Goal: Download file/media: Obtain a digital file from the website

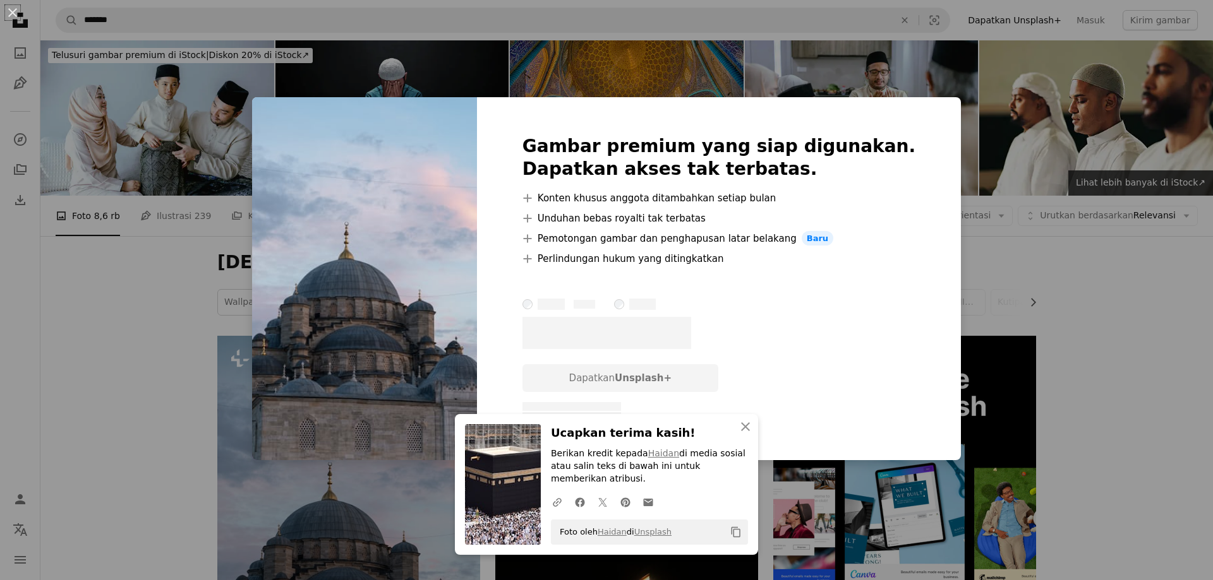
scroll to position [323, 0]
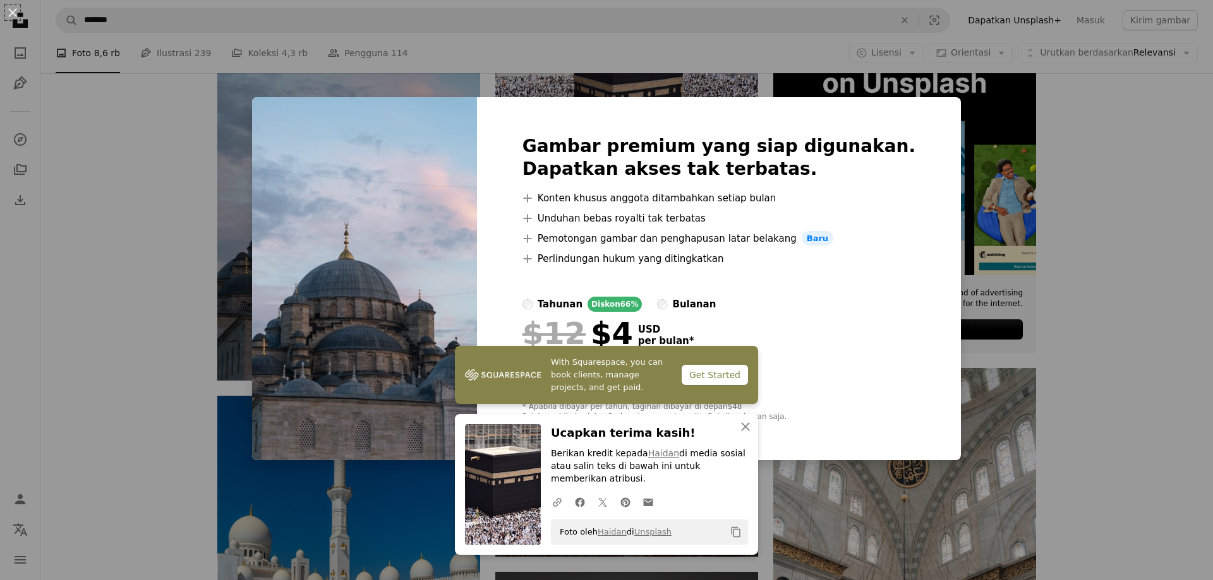
click at [961, 164] on div "An X shape Gambar premium yang siap digunakan. Dapatkan akses tak terbatas. A p…" at bounding box center [606, 290] width 1213 height 580
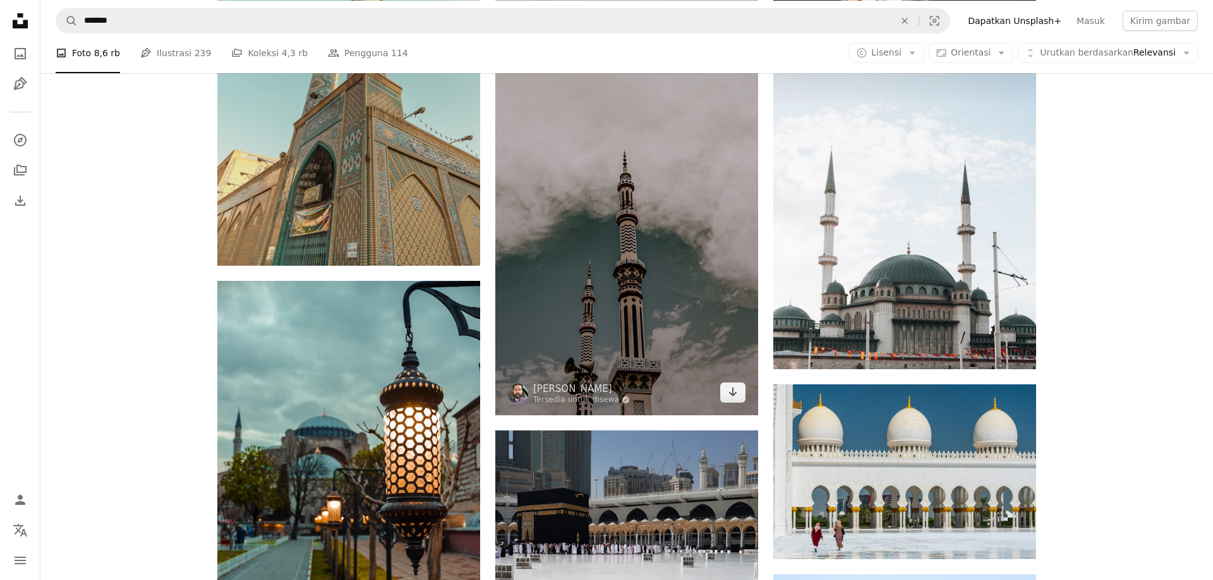
scroll to position [4897, 0]
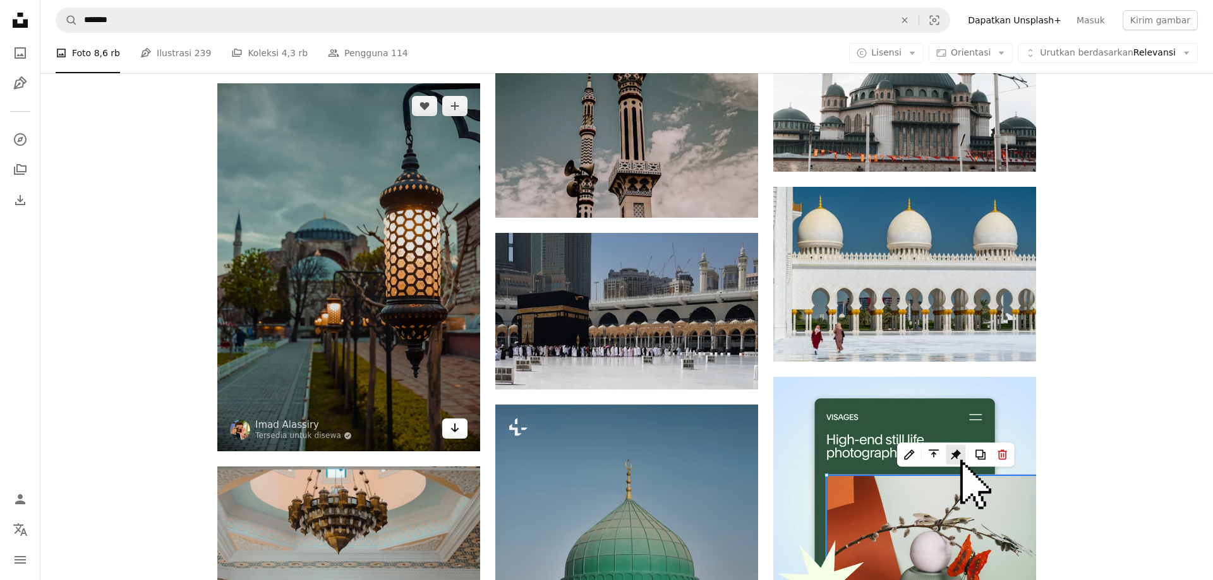
click at [456, 426] on icon "Arrow pointing down" at bounding box center [455, 428] width 10 height 15
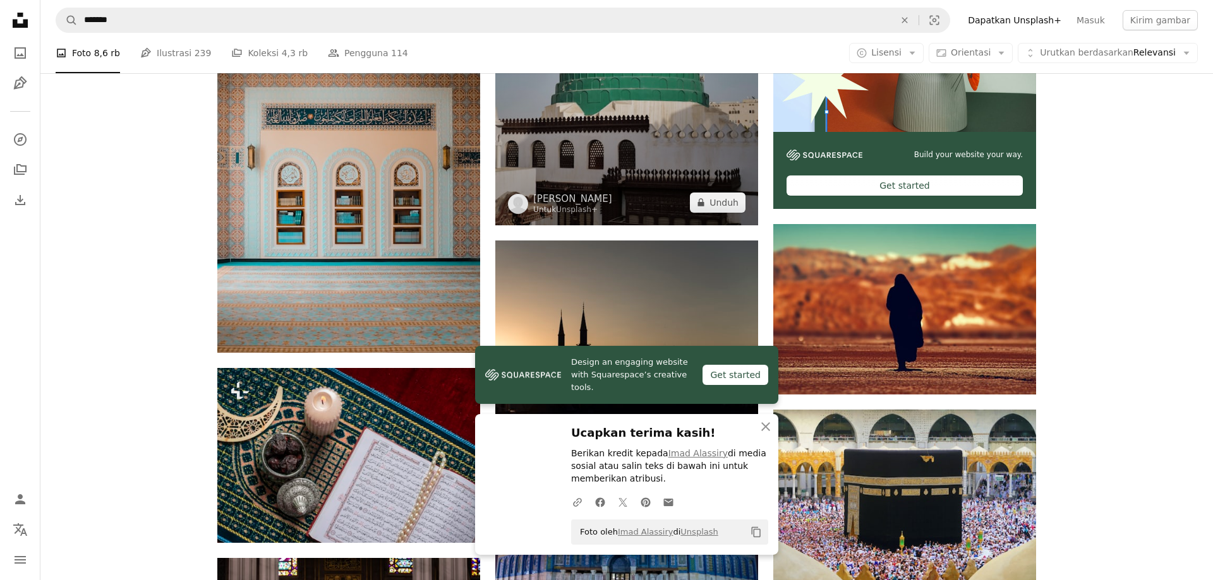
scroll to position [5412, 0]
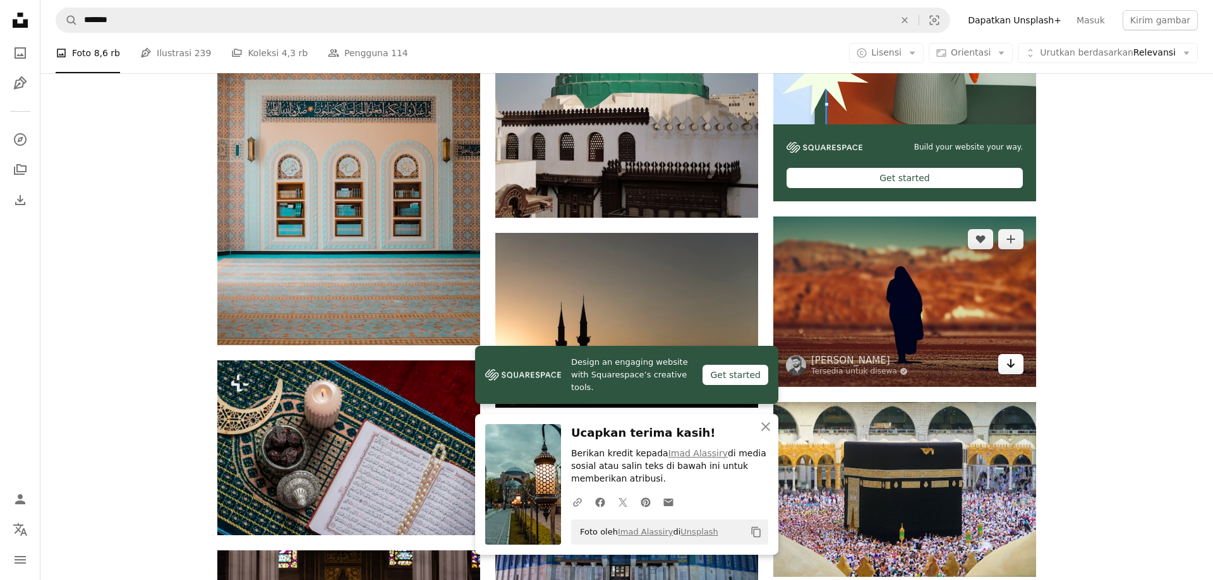
click at [1011, 368] on icon "Arrow pointing down" at bounding box center [1010, 363] width 10 height 15
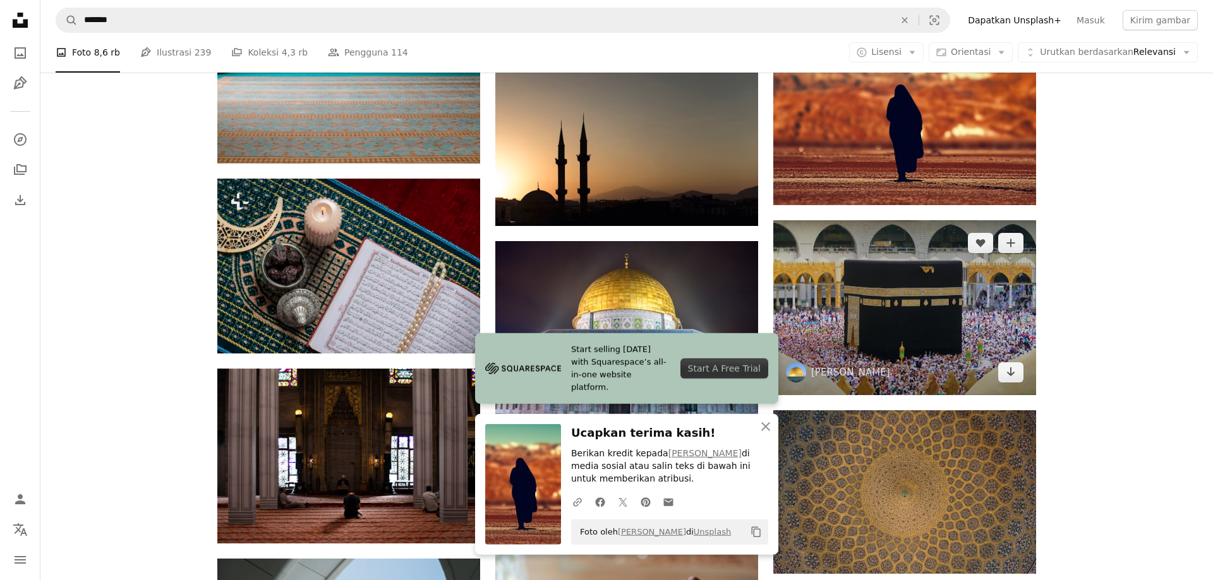
scroll to position [5606, 0]
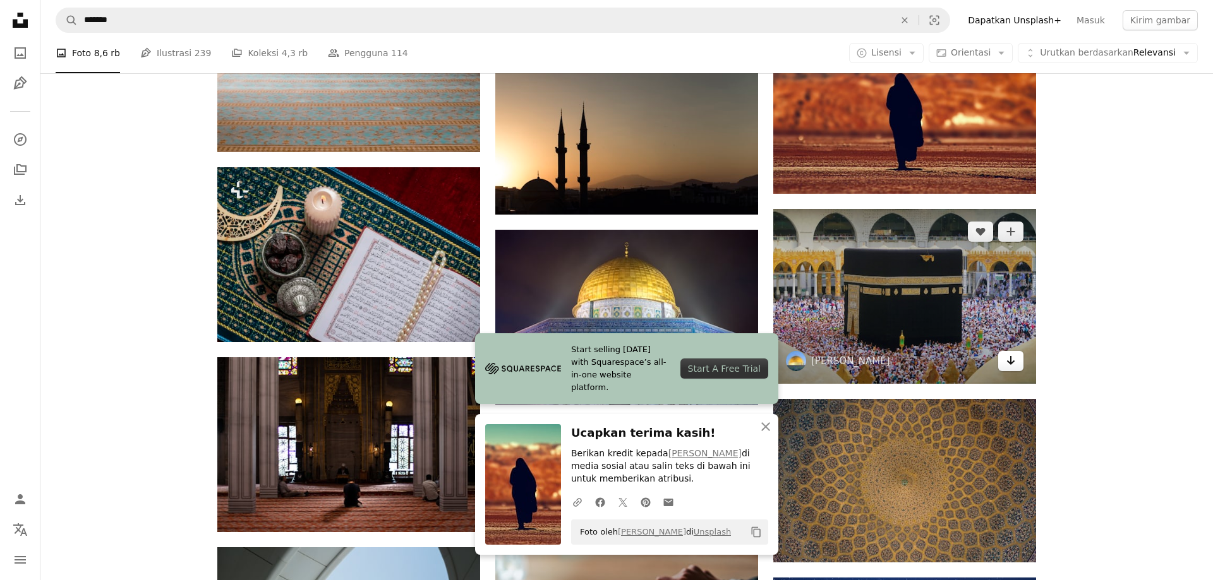
click at [1014, 364] on icon "Arrow pointing down" at bounding box center [1010, 360] width 10 height 15
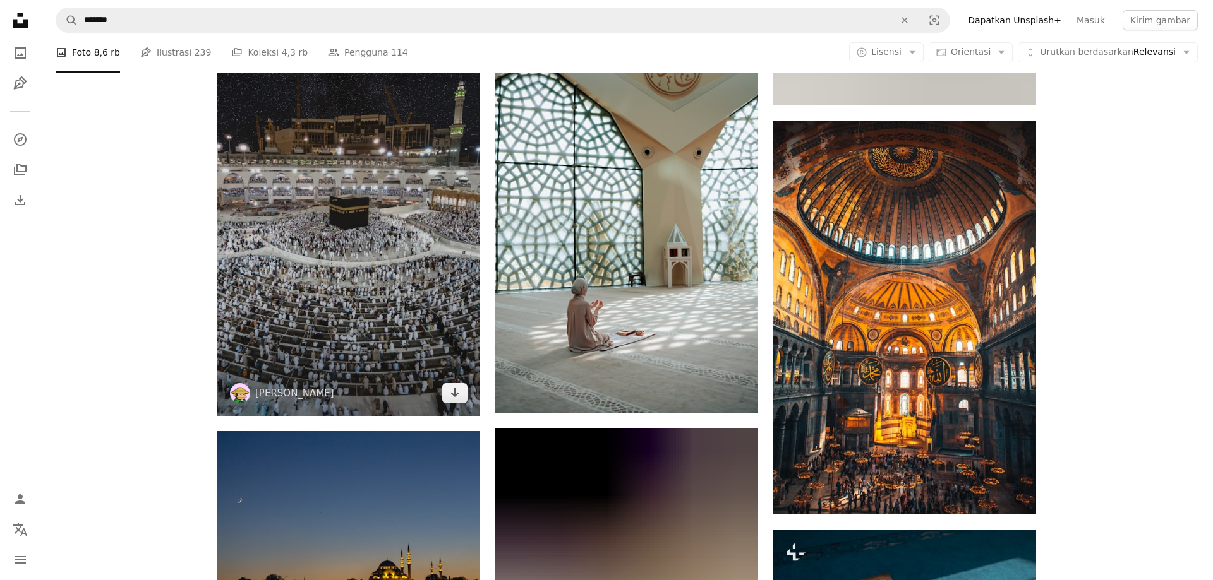
scroll to position [6830, 0]
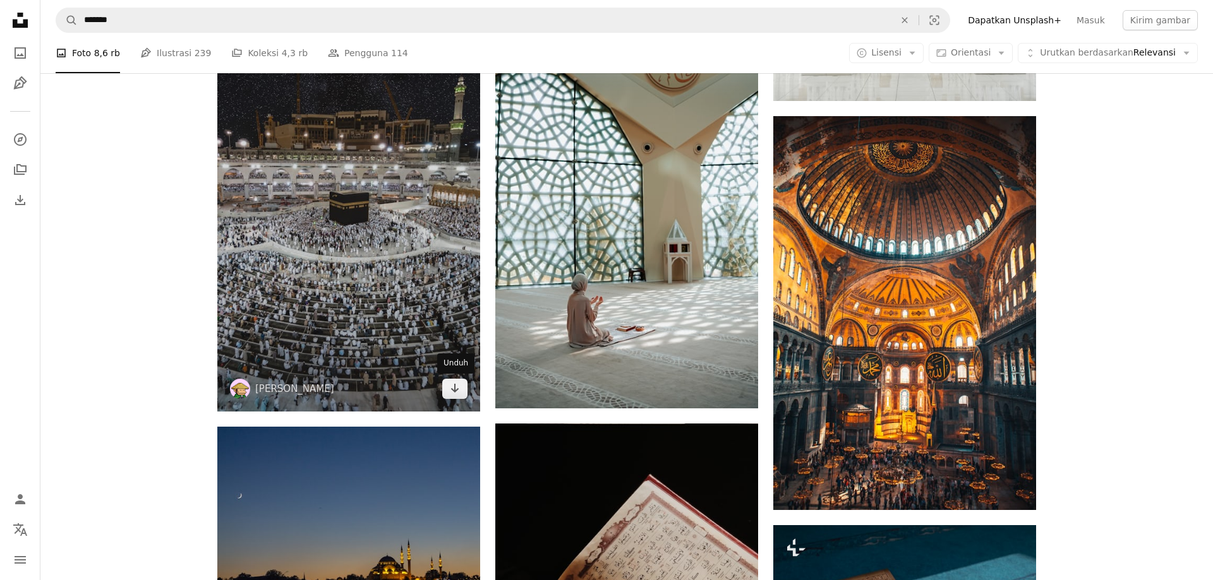
click at [445, 390] on link "Arrow pointing down" at bounding box center [454, 389] width 25 height 20
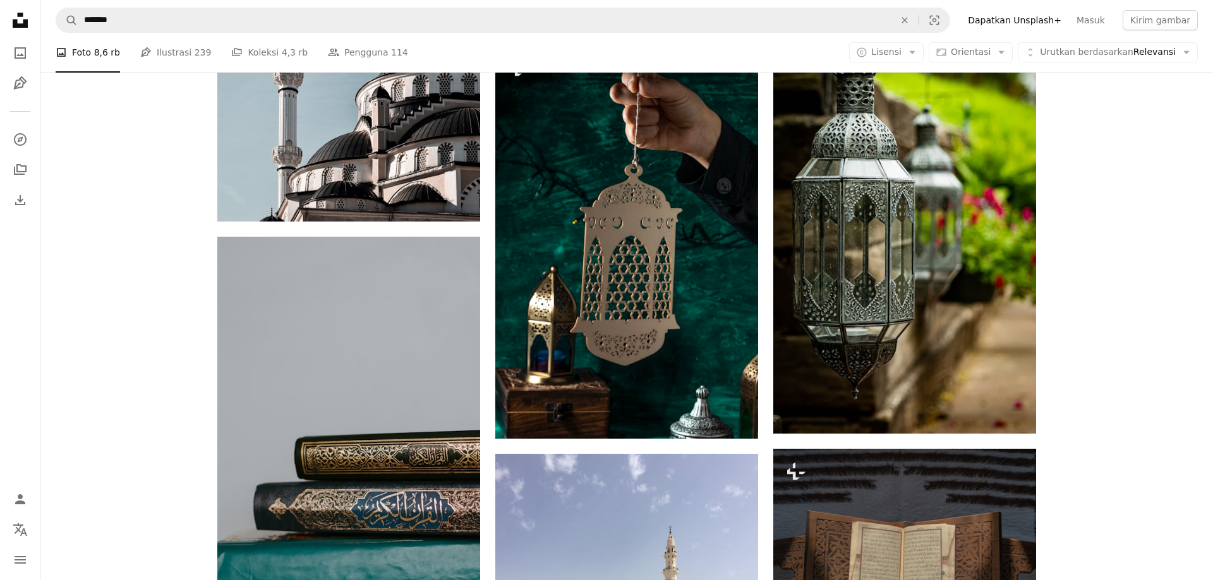
scroll to position [8182, 0]
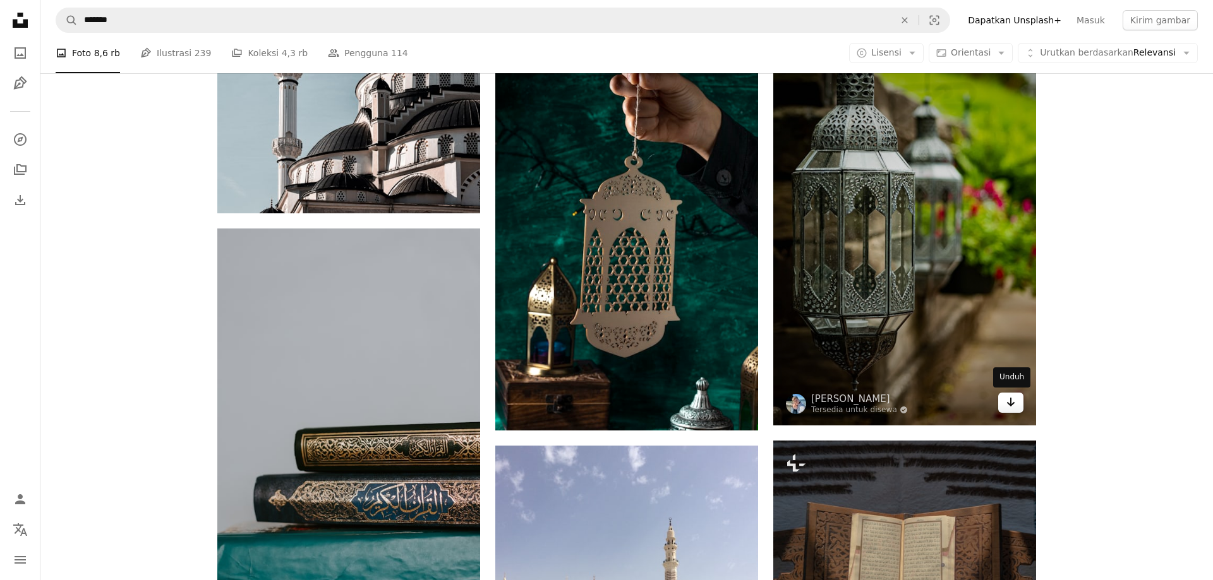
click at [1009, 404] on icon "Arrow pointing down" at bounding box center [1010, 402] width 10 height 15
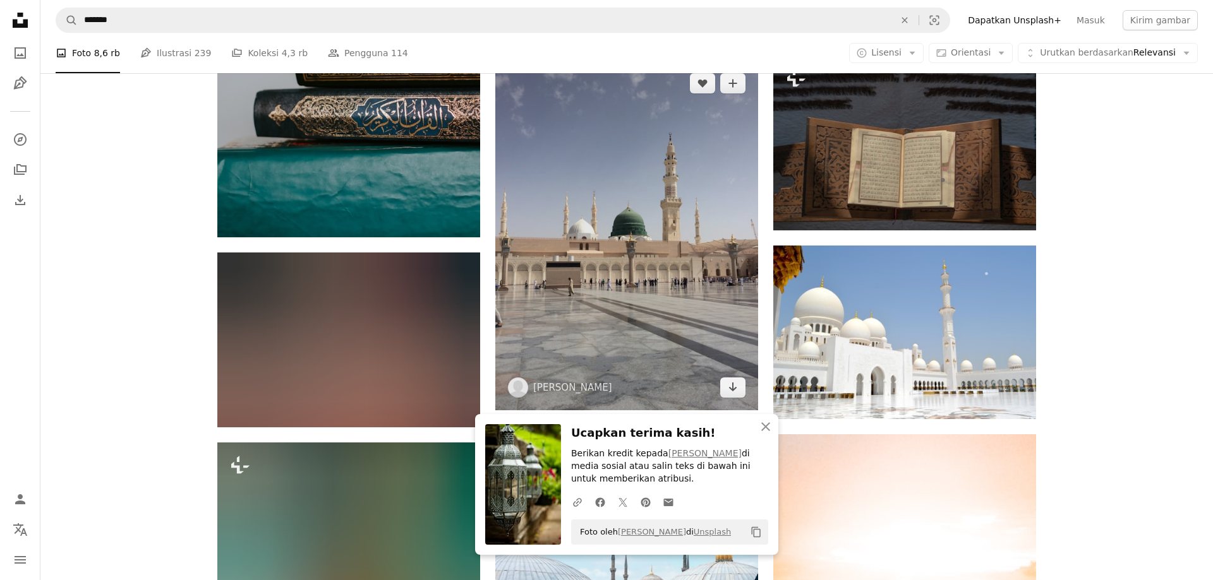
scroll to position [8569, 0]
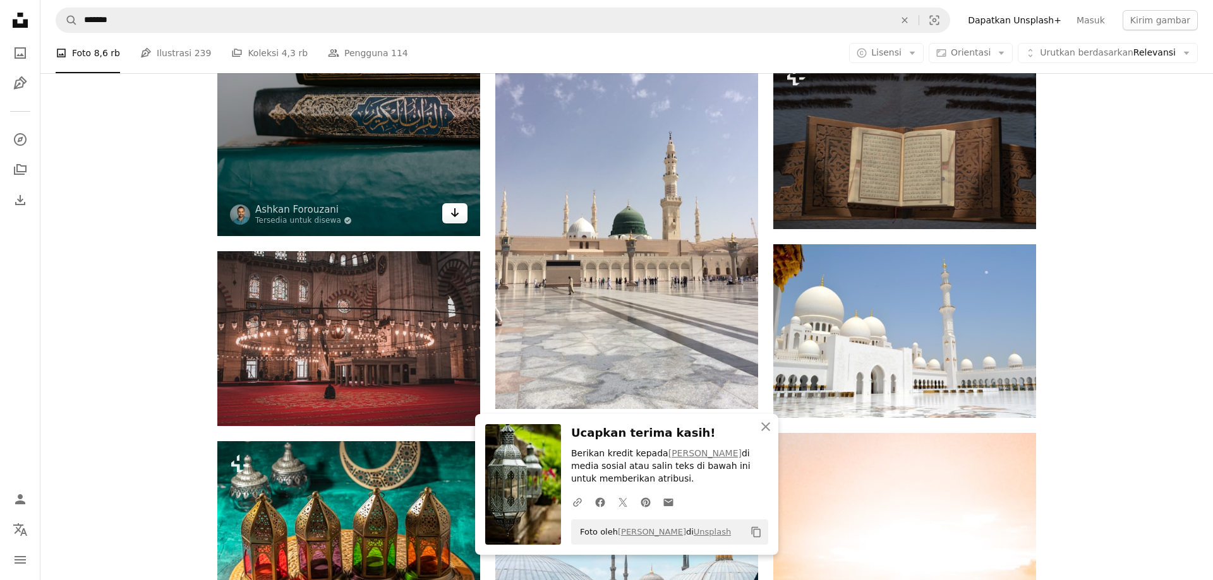
click at [456, 217] on icon "Arrow pointing down" at bounding box center [455, 212] width 10 height 15
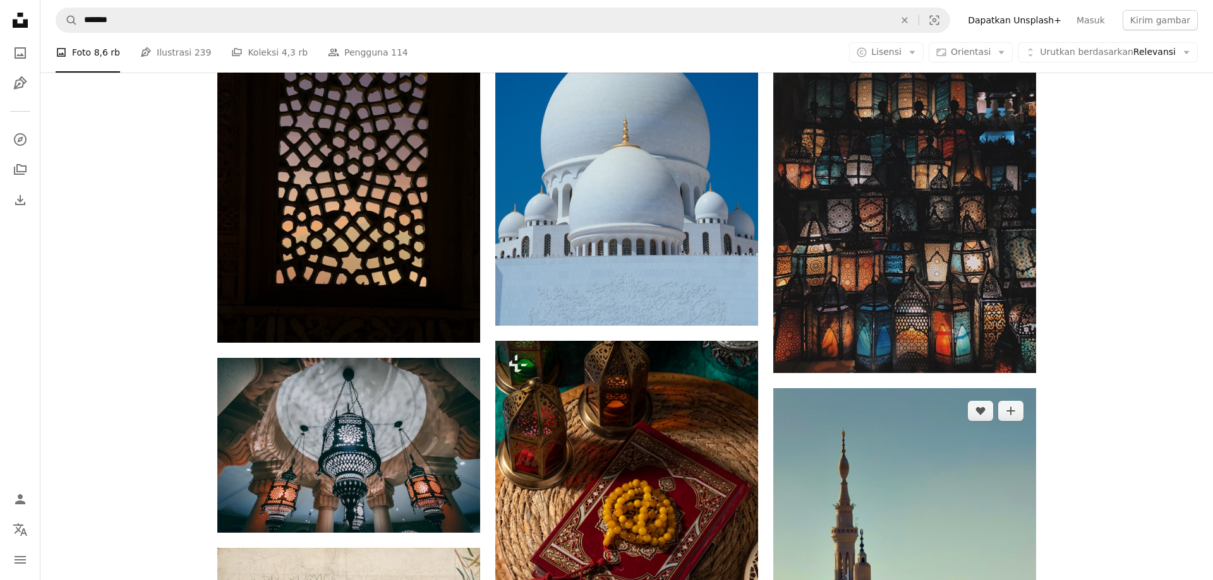
scroll to position [10179, 0]
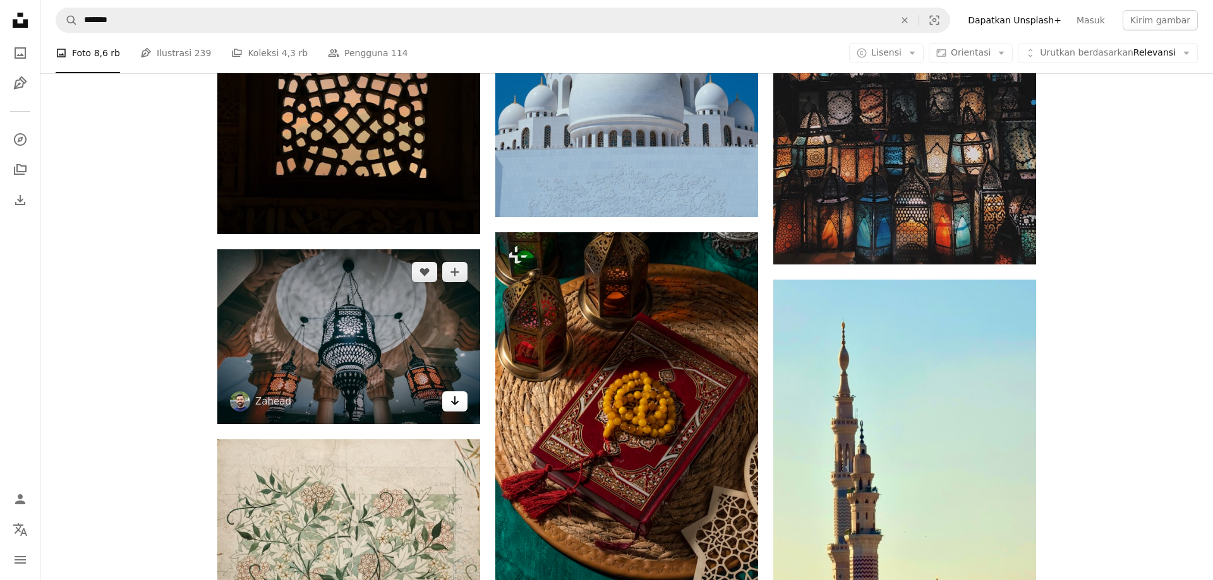
click at [448, 405] on link "Arrow pointing down" at bounding box center [454, 402] width 25 height 20
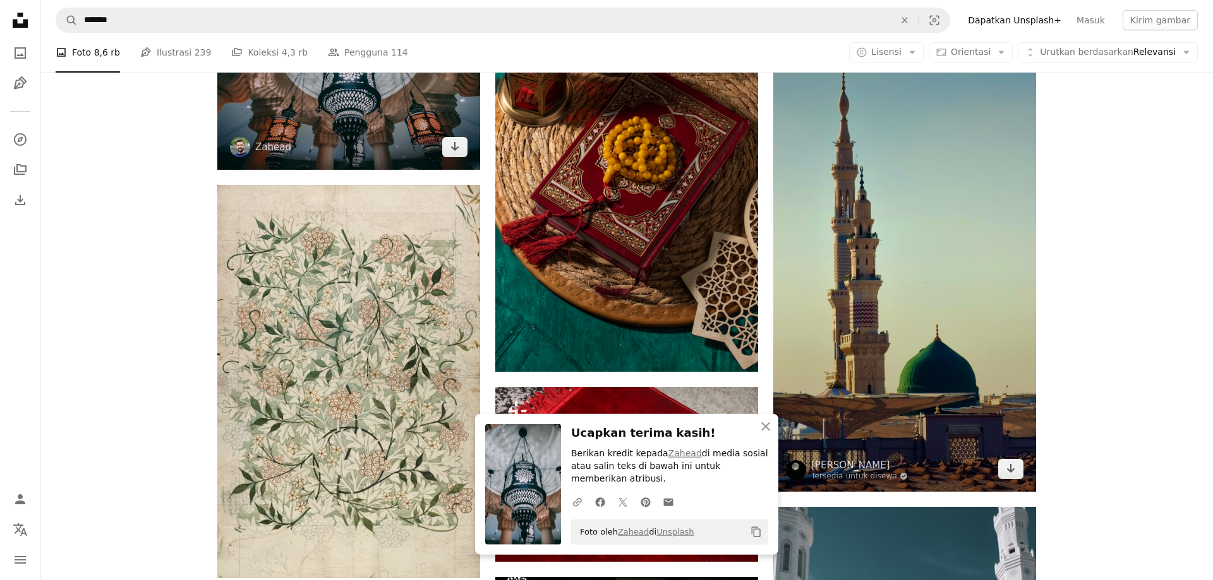
scroll to position [10437, 0]
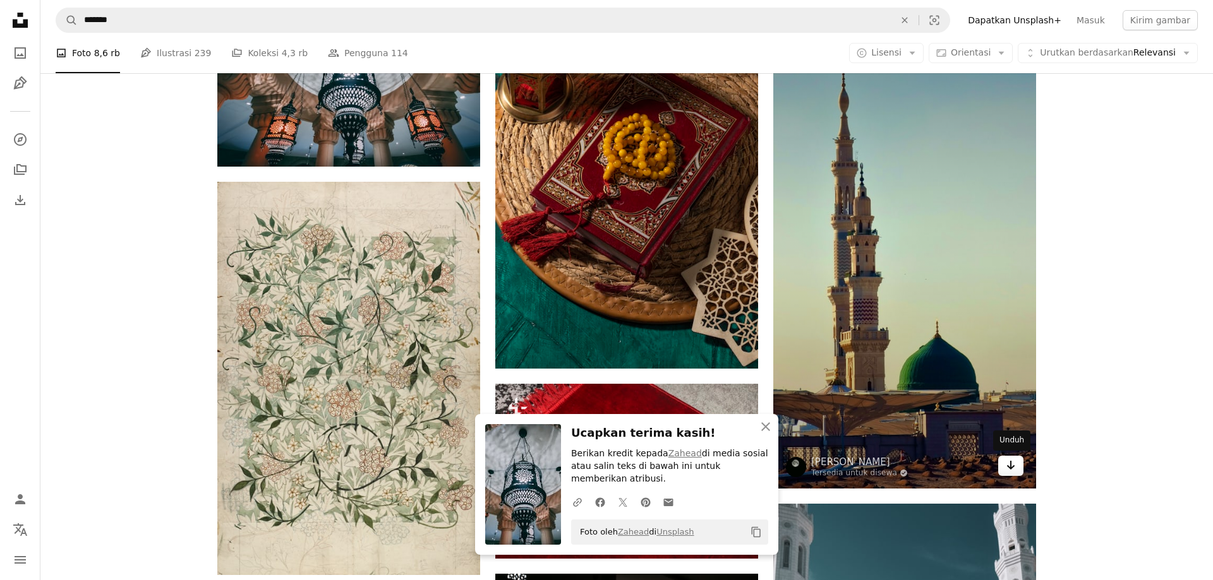
click at [1007, 467] on icon "Arrow pointing down" at bounding box center [1010, 465] width 10 height 15
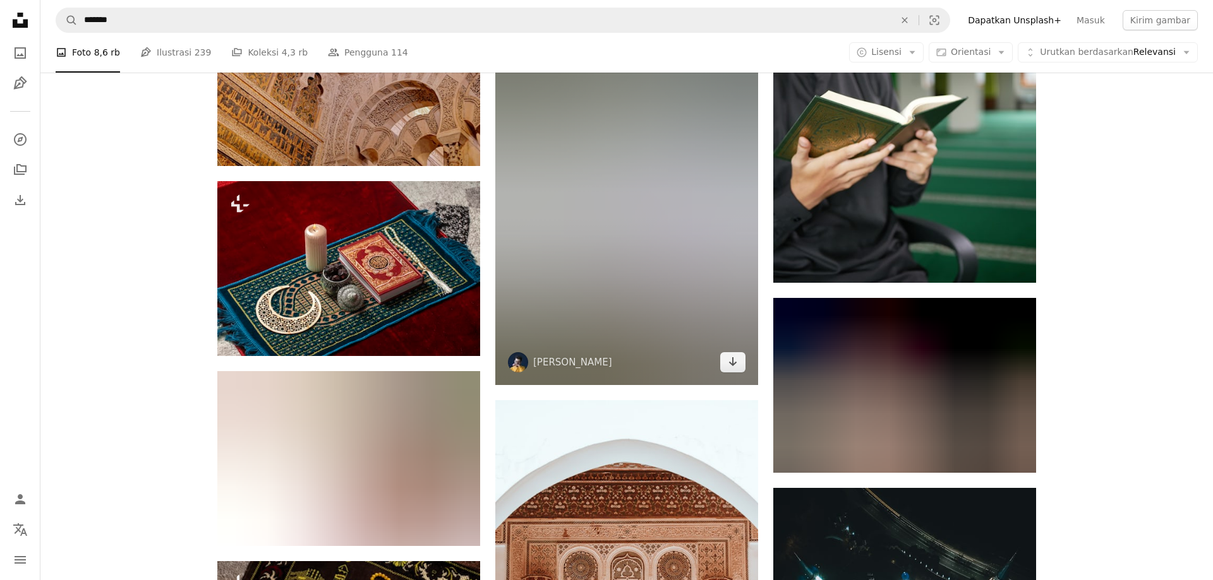
scroll to position [13014, 0]
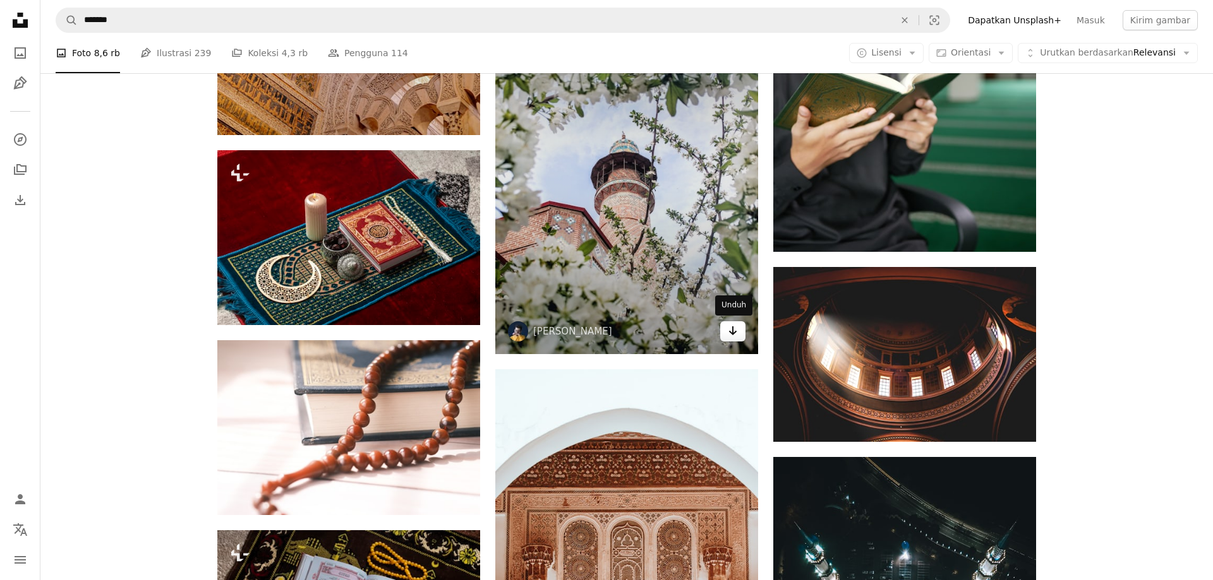
click at [728, 328] on link "Arrow pointing down" at bounding box center [732, 331] width 25 height 20
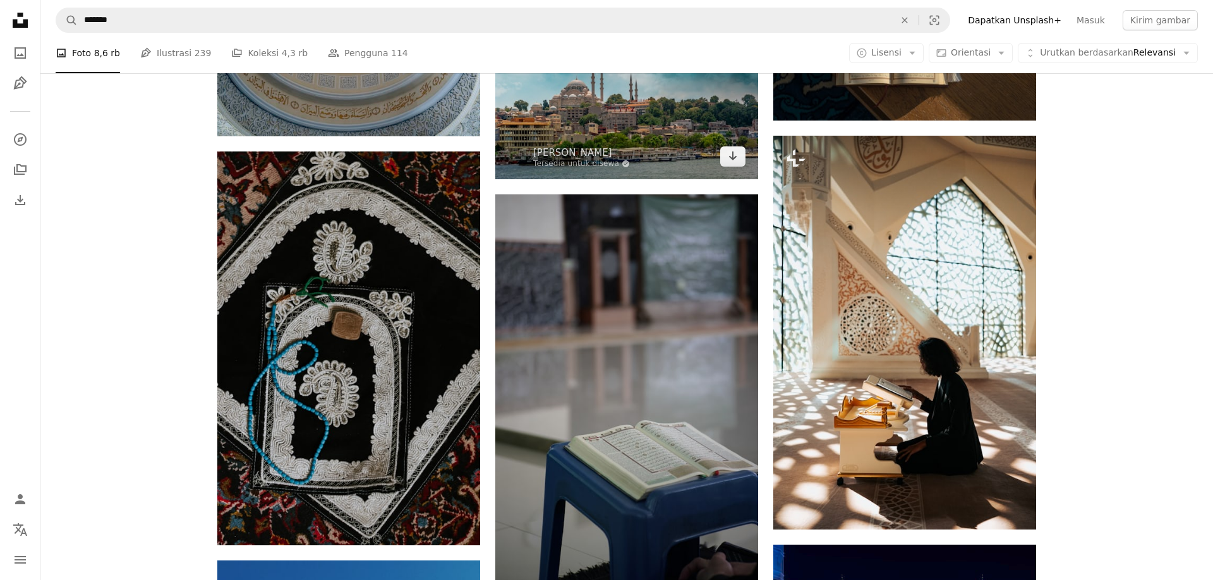
scroll to position [14817, 0]
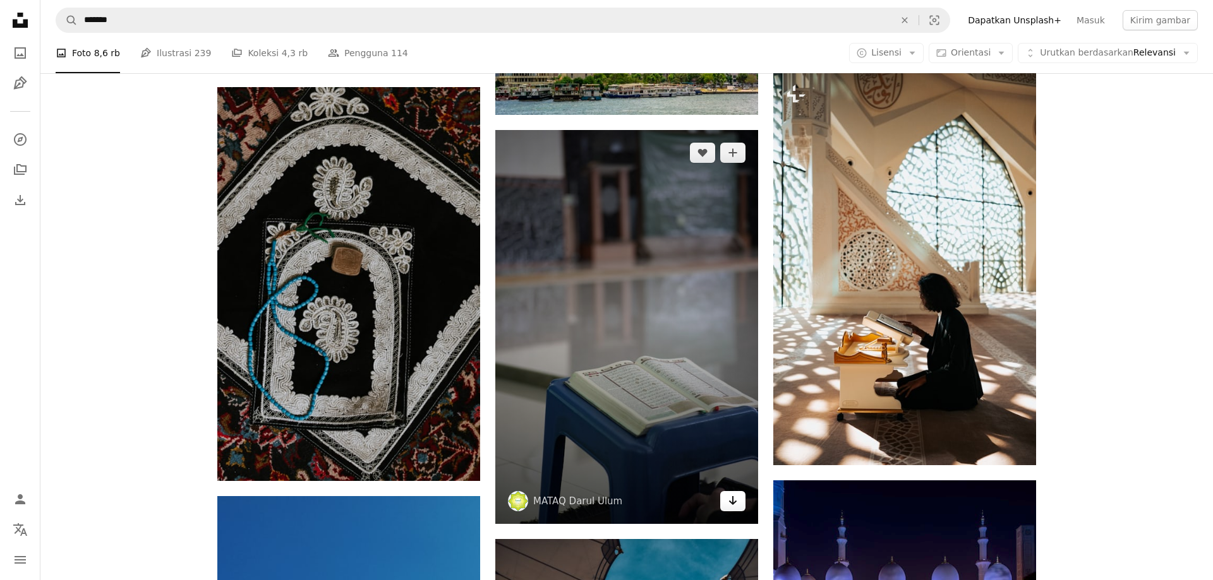
click at [734, 501] on icon "Unduh" at bounding box center [733, 500] width 8 height 9
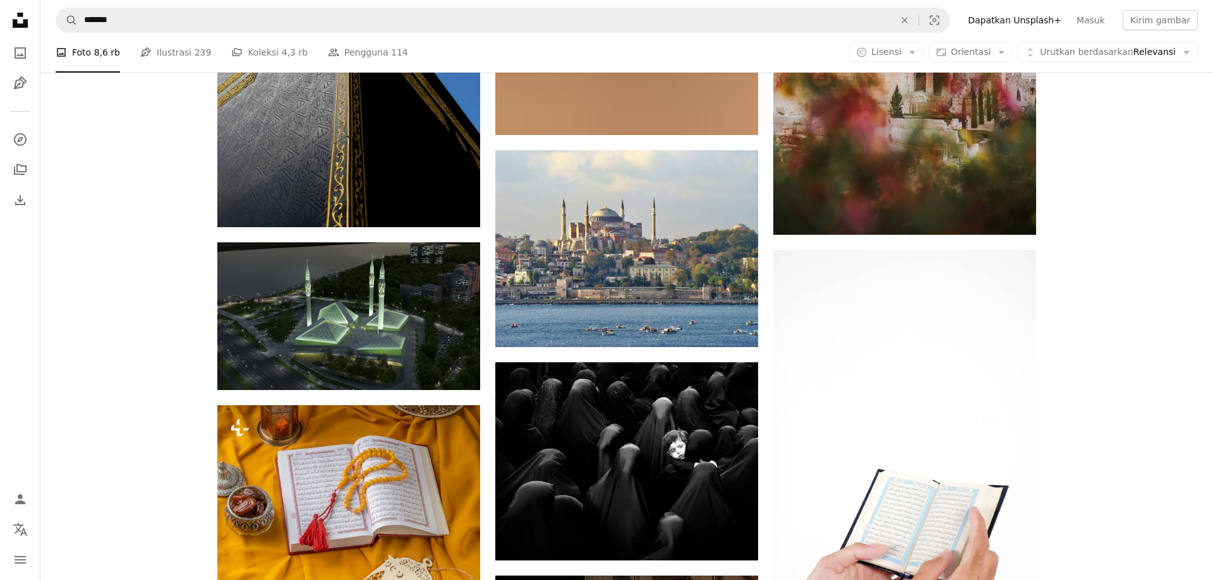
scroll to position [29182, 0]
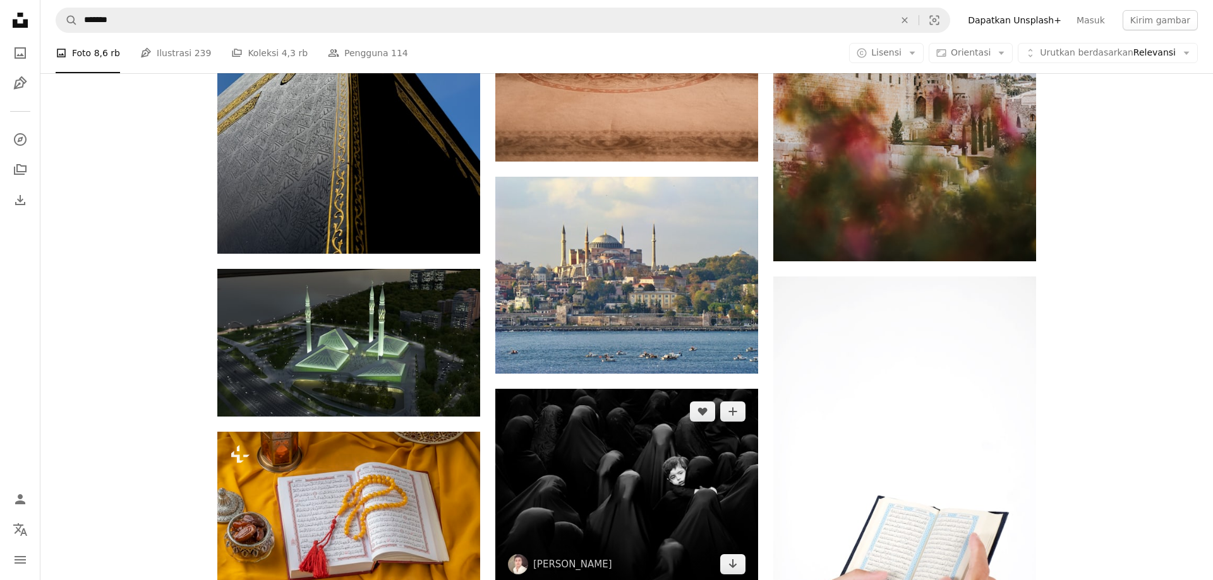
click at [595, 493] on img at bounding box center [626, 488] width 263 height 198
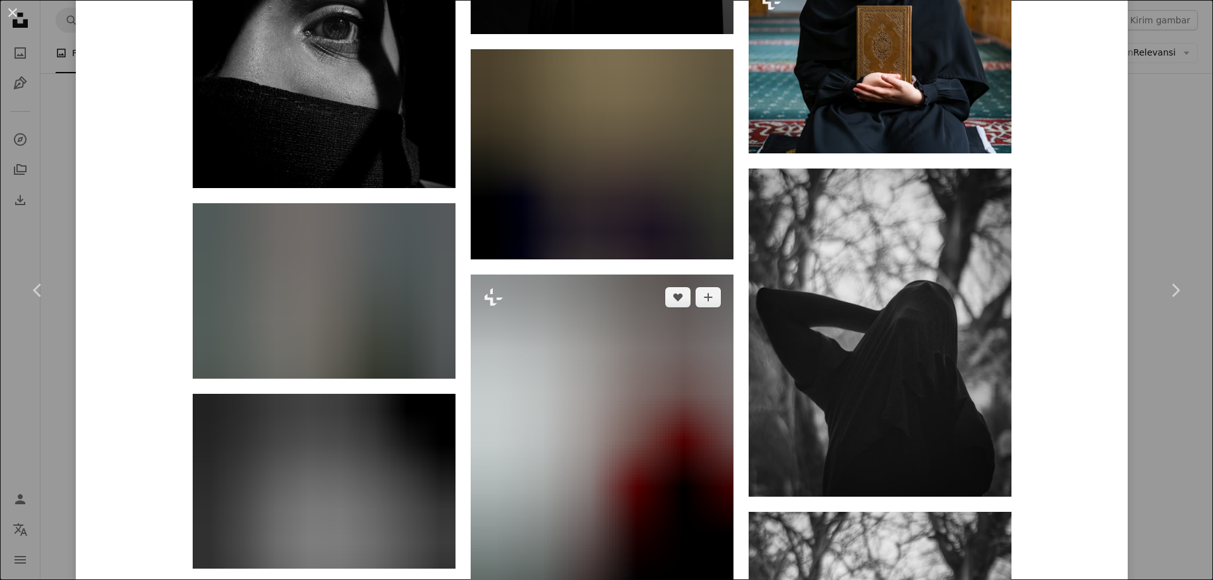
scroll to position [3183, 0]
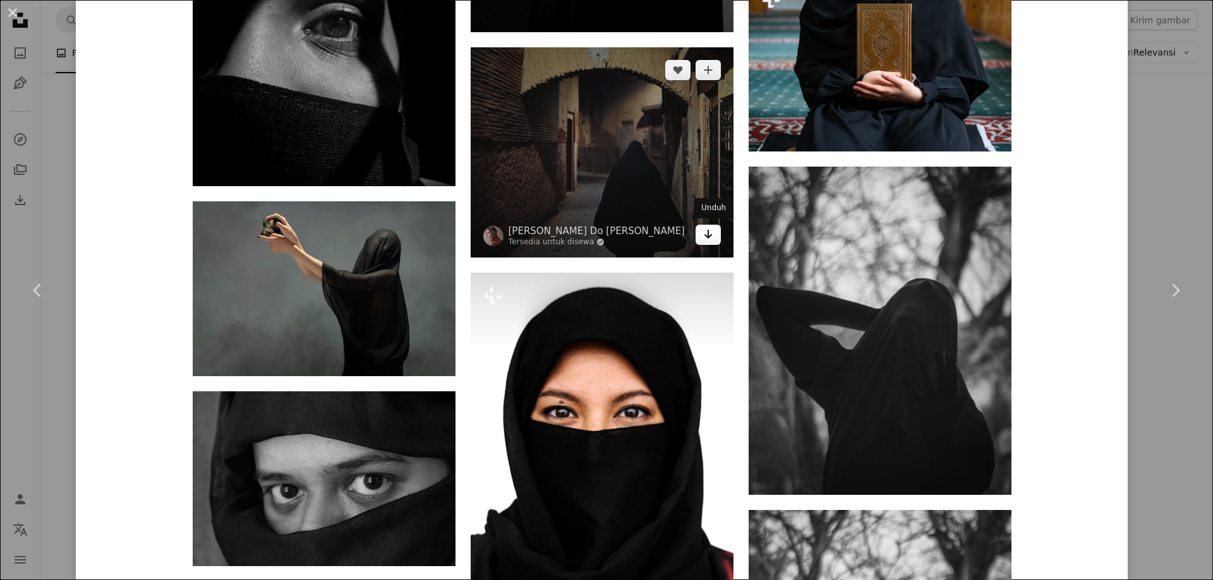
click at [712, 239] on icon "Arrow pointing down" at bounding box center [708, 234] width 10 height 15
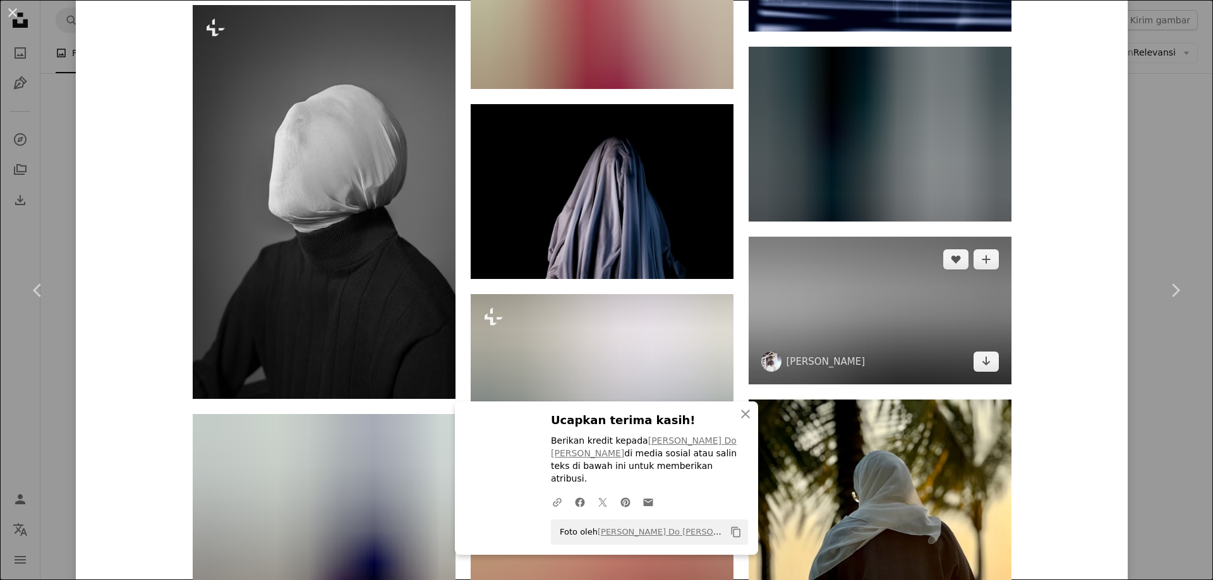
scroll to position [10710, 0]
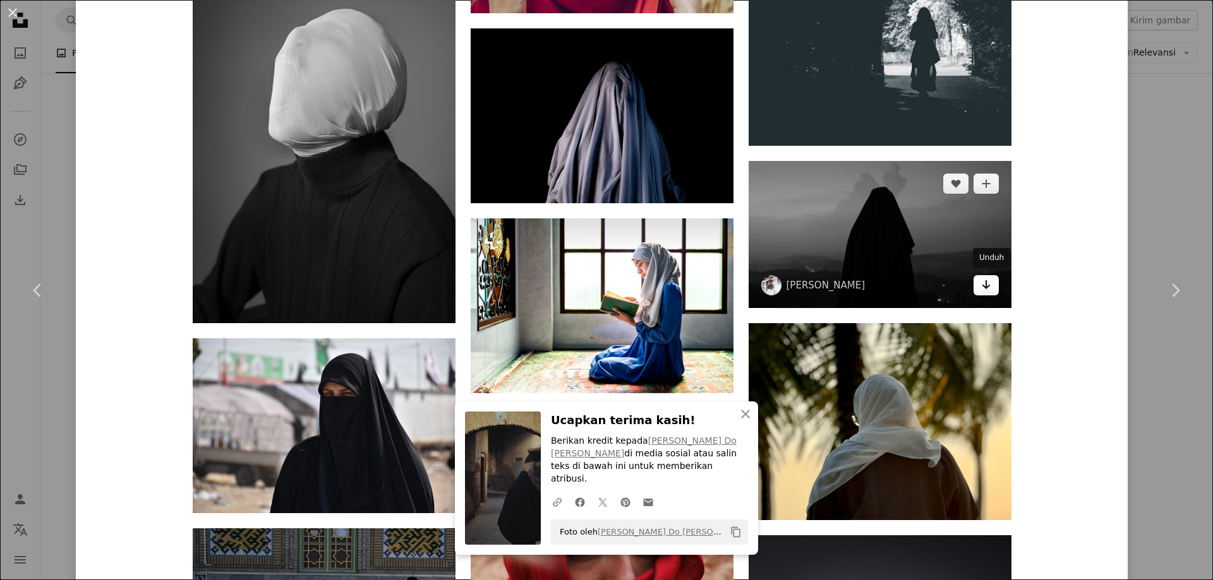
click at [983, 279] on link "Arrow pointing down" at bounding box center [985, 285] width 25 height 20
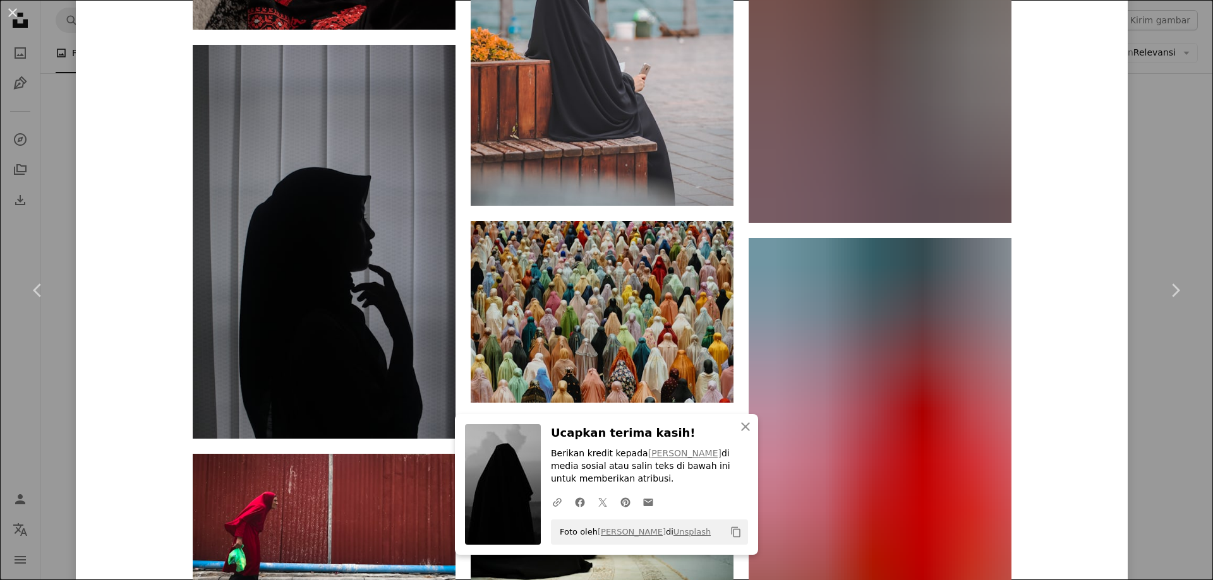
scroll to position [11865, 0]
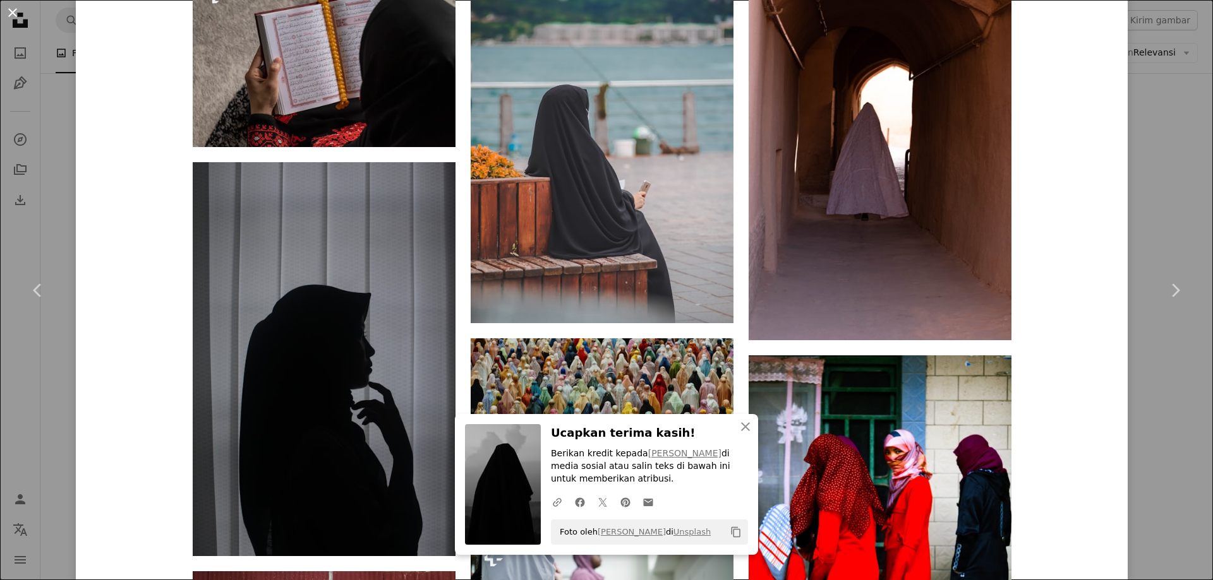
click at [9, 15] on button "An X shape" at bounding box center [12, 12] width 15 height 15
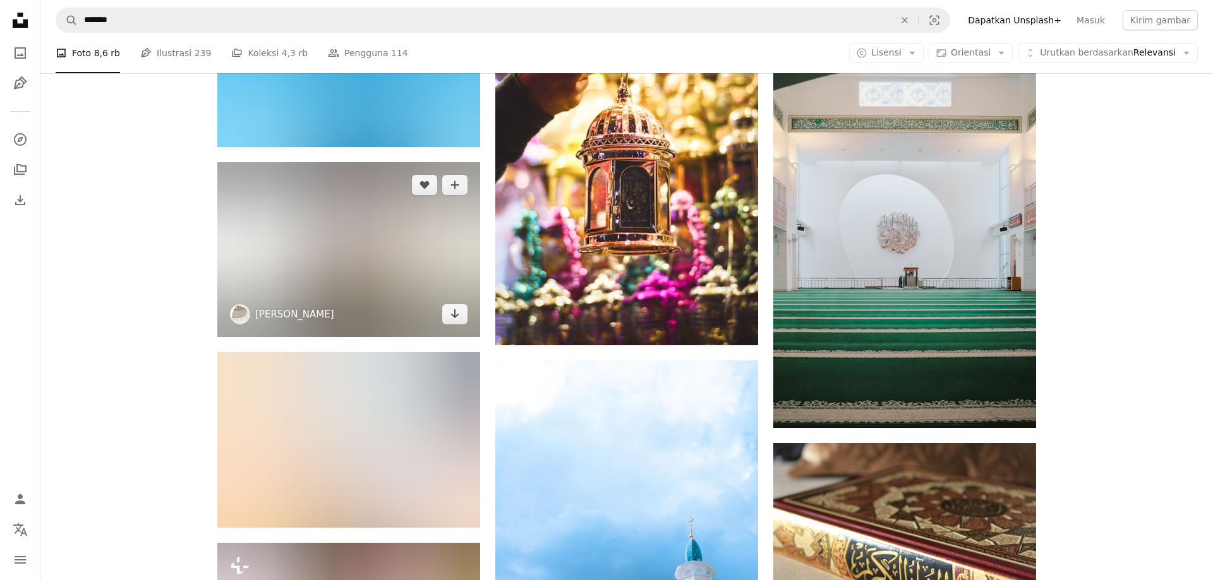
scroll to position [30406, 0]
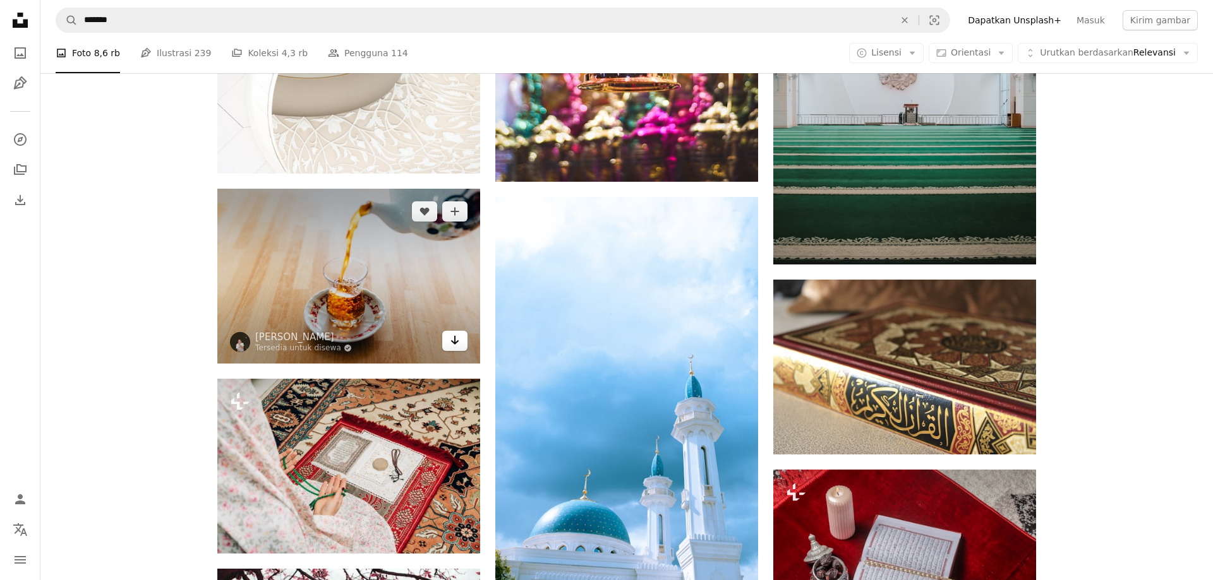
click at [453, 337] on icon "Unduh" at bounding box center [455, 340] width 8 height 9
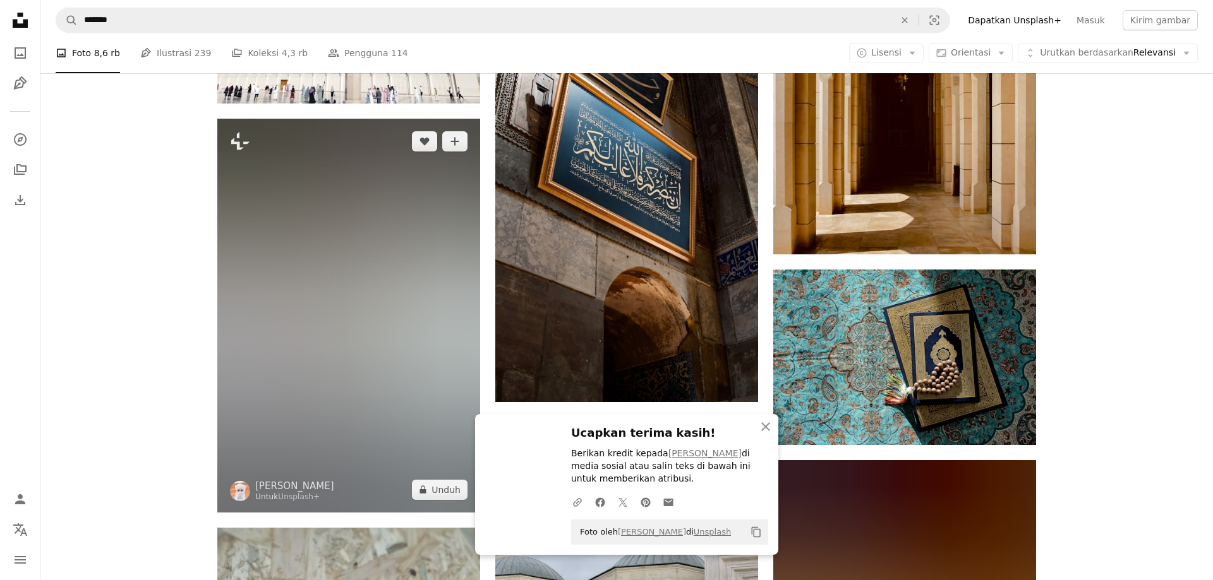
scroll to position [31308, 0]
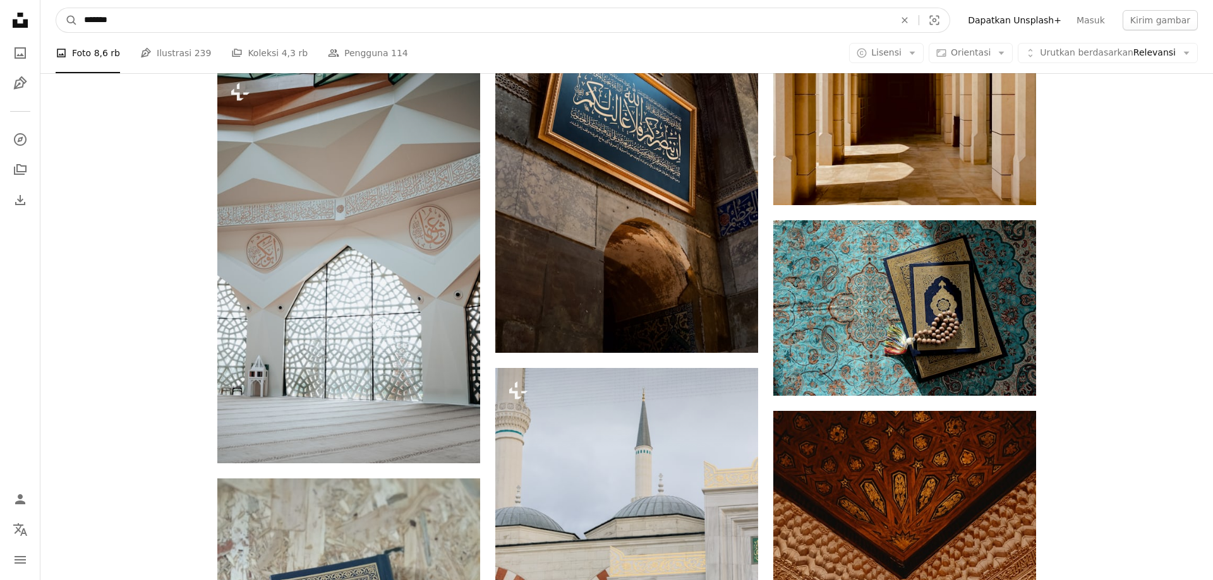
click at [131, 18] on input "*******" at bounding box center [484, 20] width 813 height 24
click at [114, 8] on input "*******" at bounding box center [484, 20] width 813 height 24
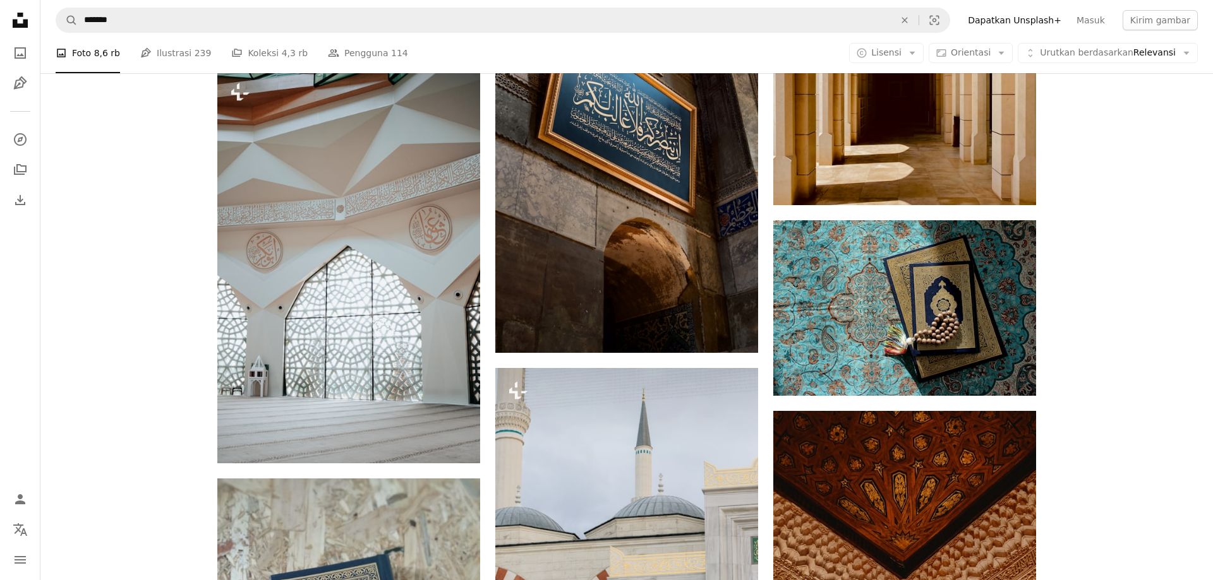
click at [107, 14] on nav "A magnifying glass ******* An X shape Visual search Filters Dapatkan Unsplash+ …" at bounding box center [626, 20] width 1172 height 40
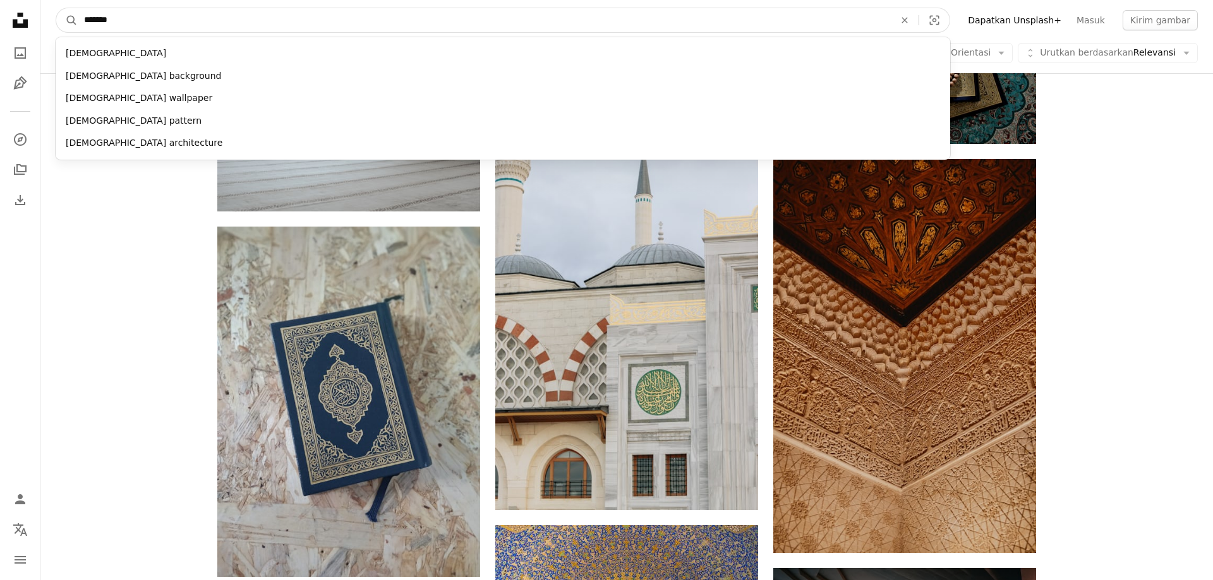
drag, startPoint x: 128, startPoint y: 30, endPoint x: 81, endPoint y: 15, distance: 48.9
click at [81, 15] on input "*******" at bounding box center [484, 20] width 813 height 24
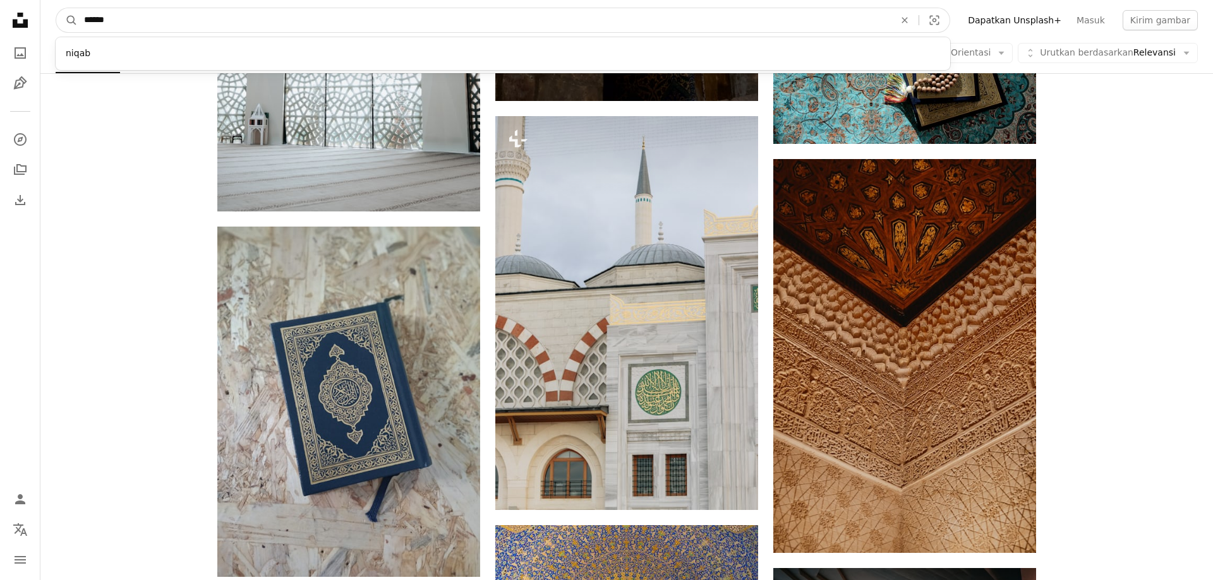
type input "******"
click at [56, 8] on button "A magnifying glass" at bounding box center [66, 20] width 21 height 24
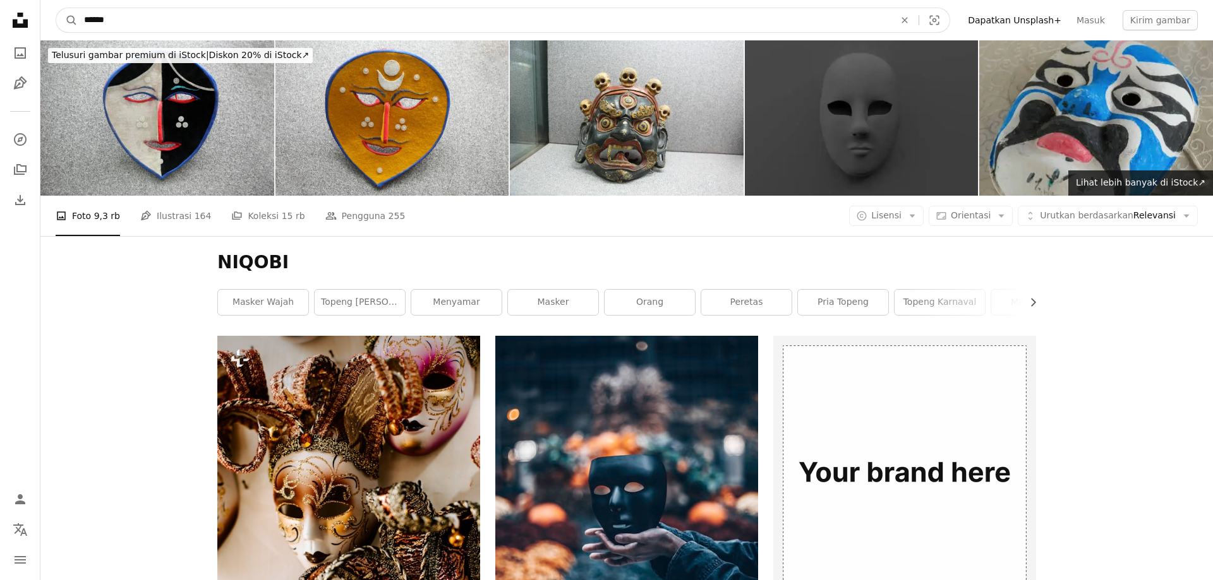
click at [104, 25] on input "******" at bounding box center [484, 20] width 813 height 24
type input "******"
click at [56, 8] on button "A magnifying glass" at bounding box center [66, 20] width 21 height 24
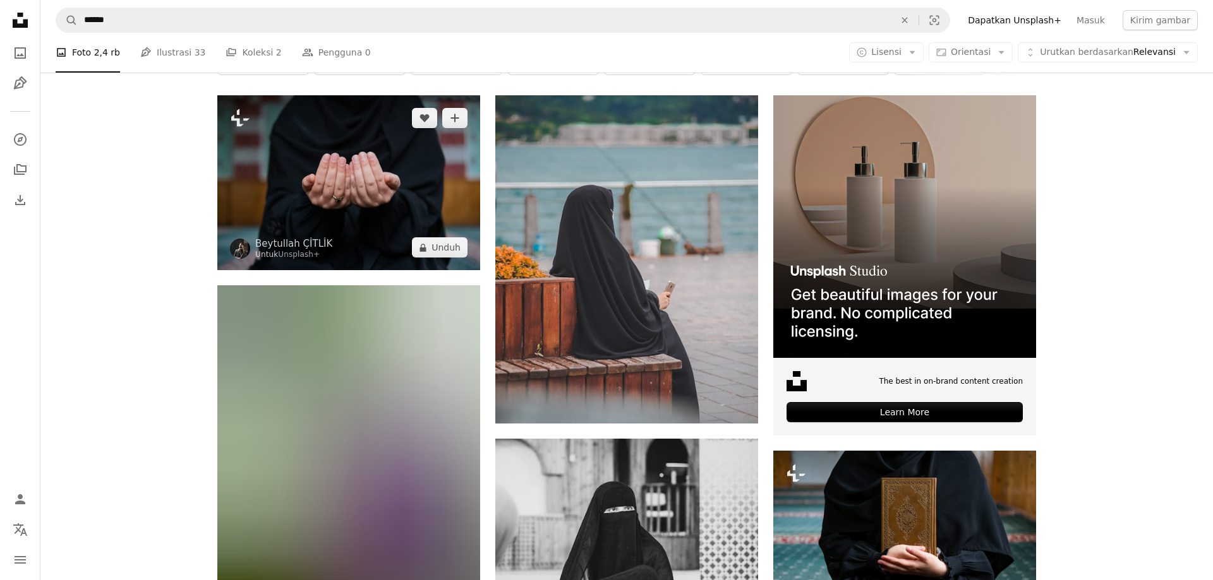
scroll to position [258, 0]
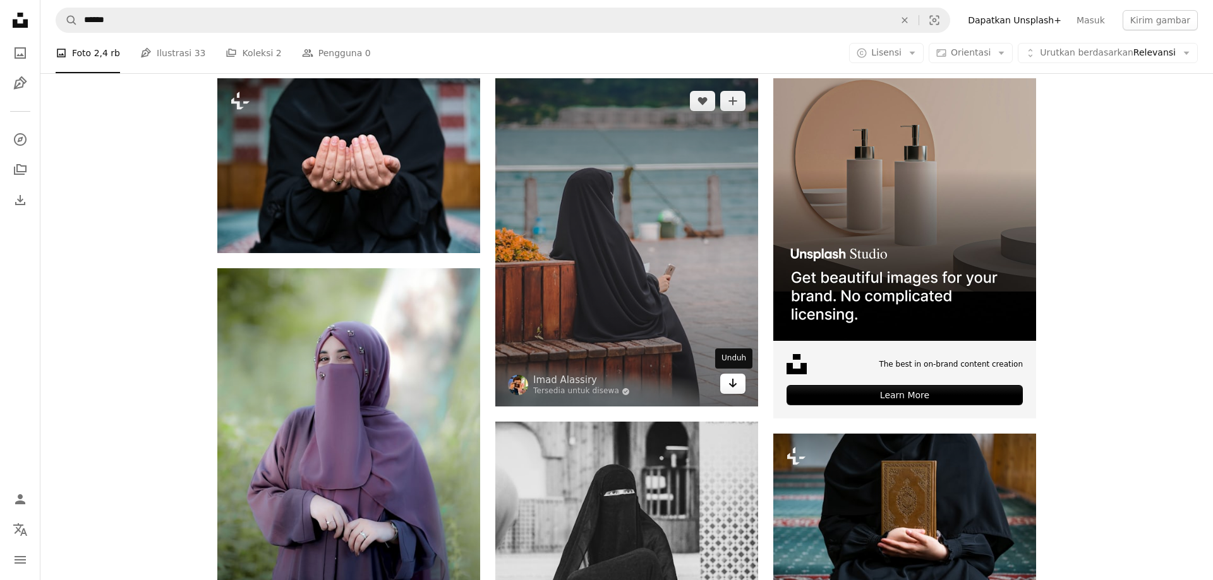
click at [726, 378] on link "Arrow pointing down" at bounding box center [732, 384] width 25 height 20
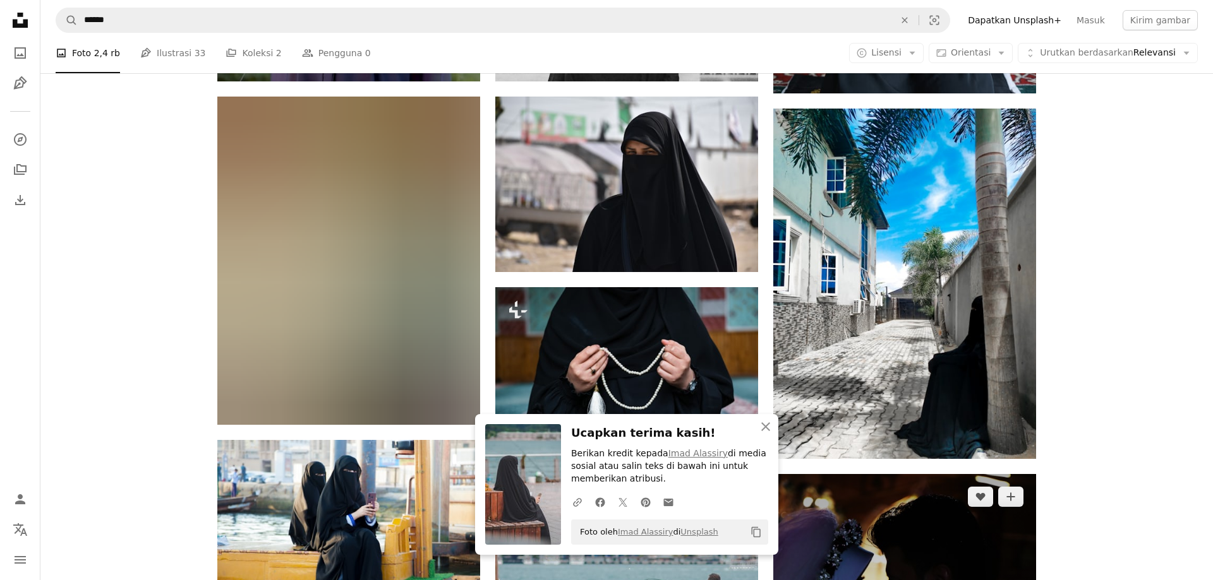
scroll to position [902, 0]
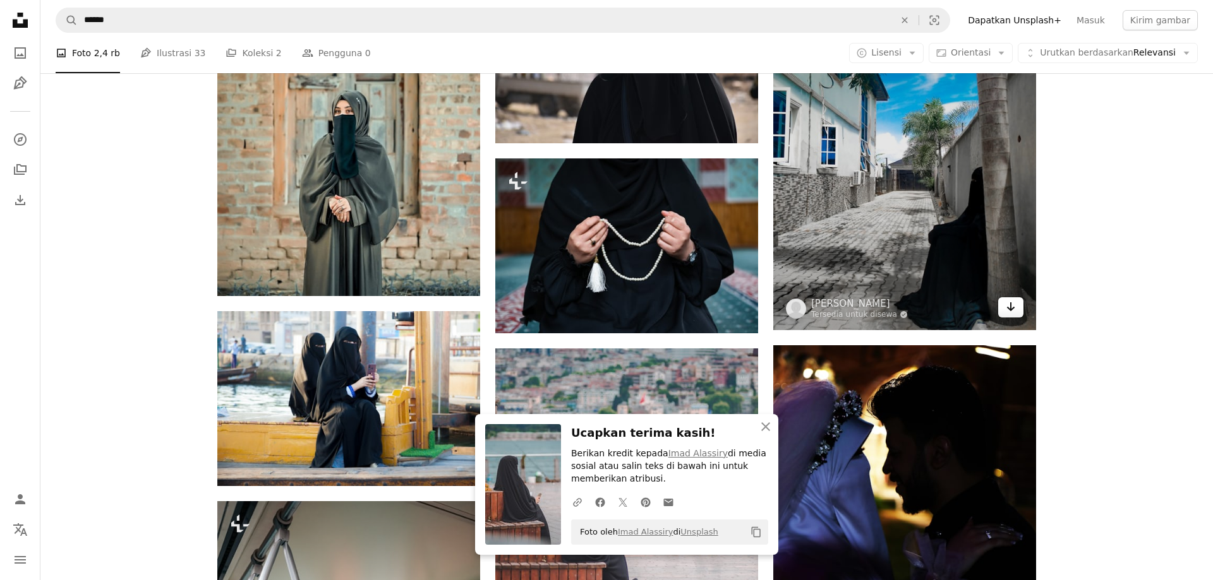
click at [1001, 313] on link "Arrow pointing down" at bounding box center [1010, 307] width 25 height 20
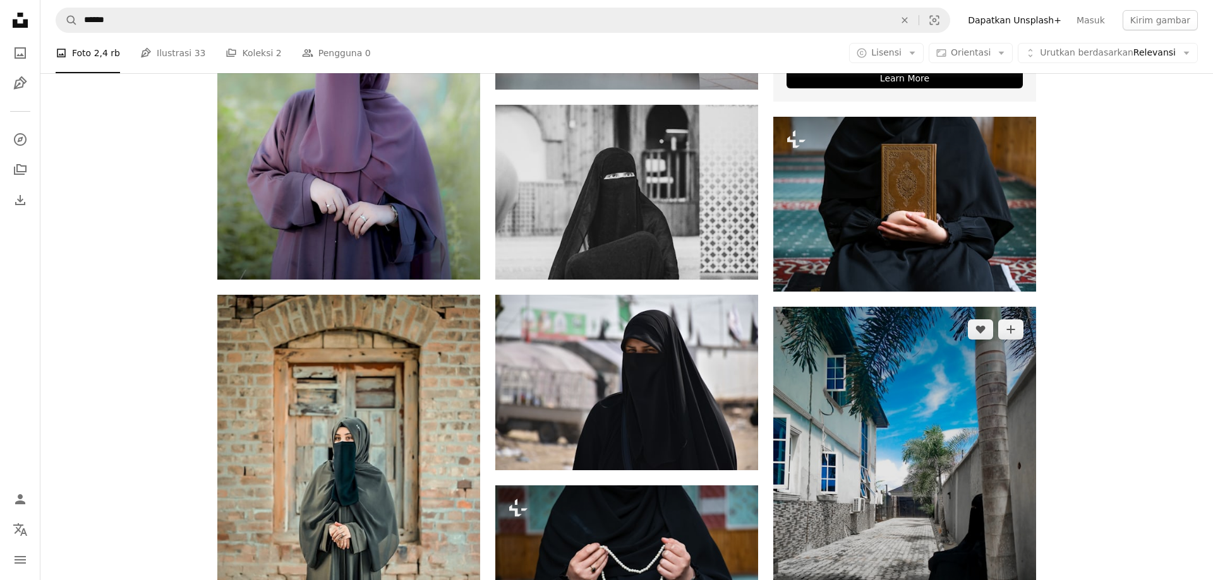
scroll to position [580, 0]
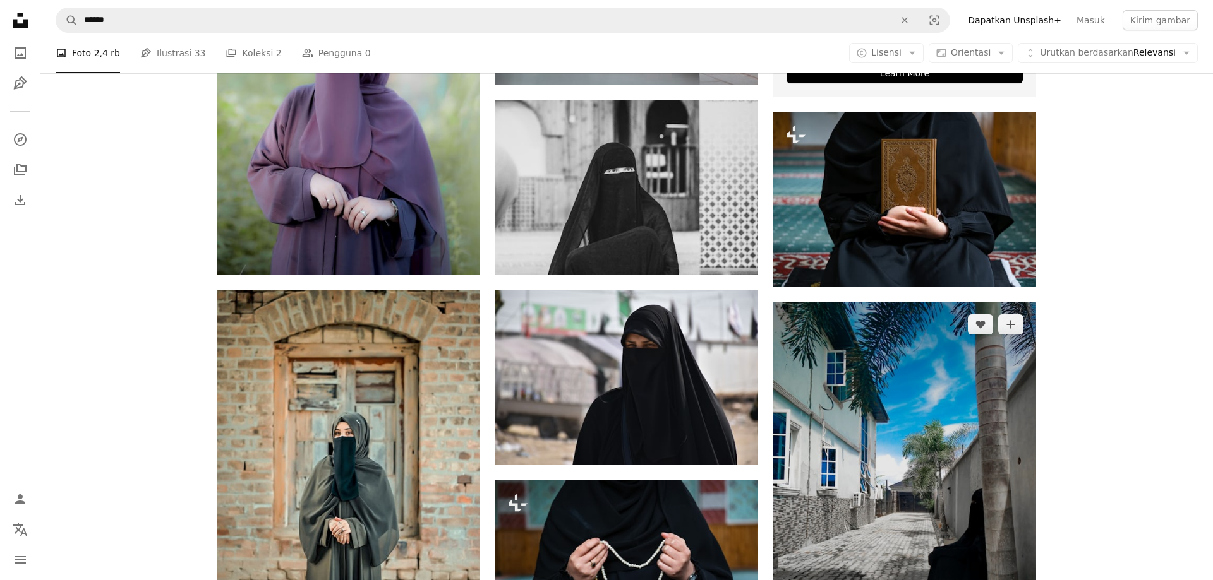
click at [890, 462] on img at bounding box center [904, 477] width 263 height 351
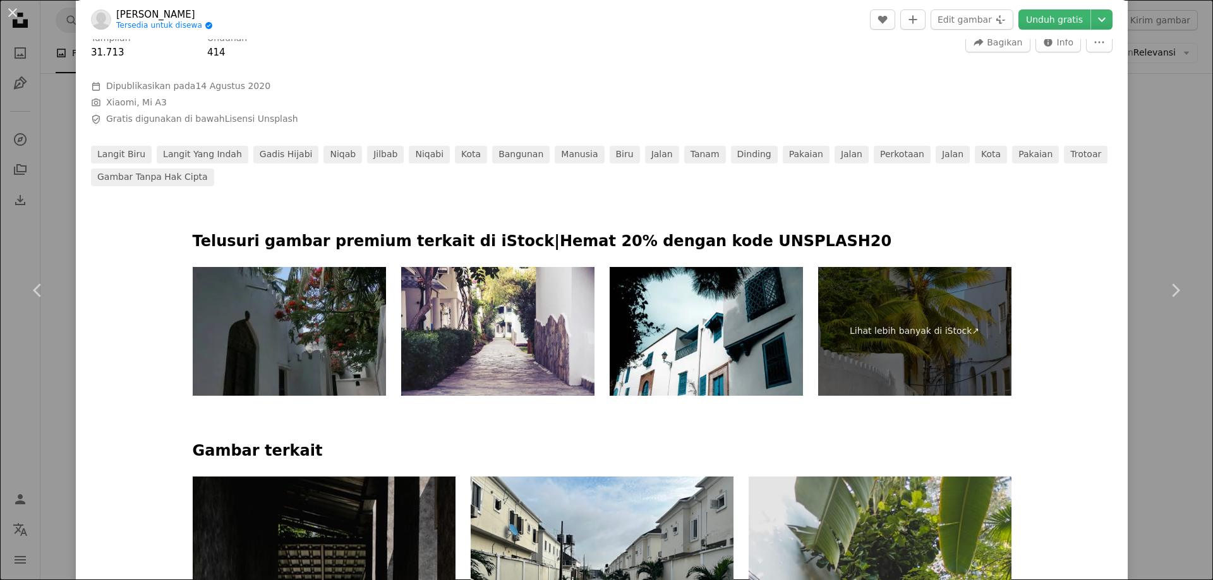
scroll to position [379, 0]
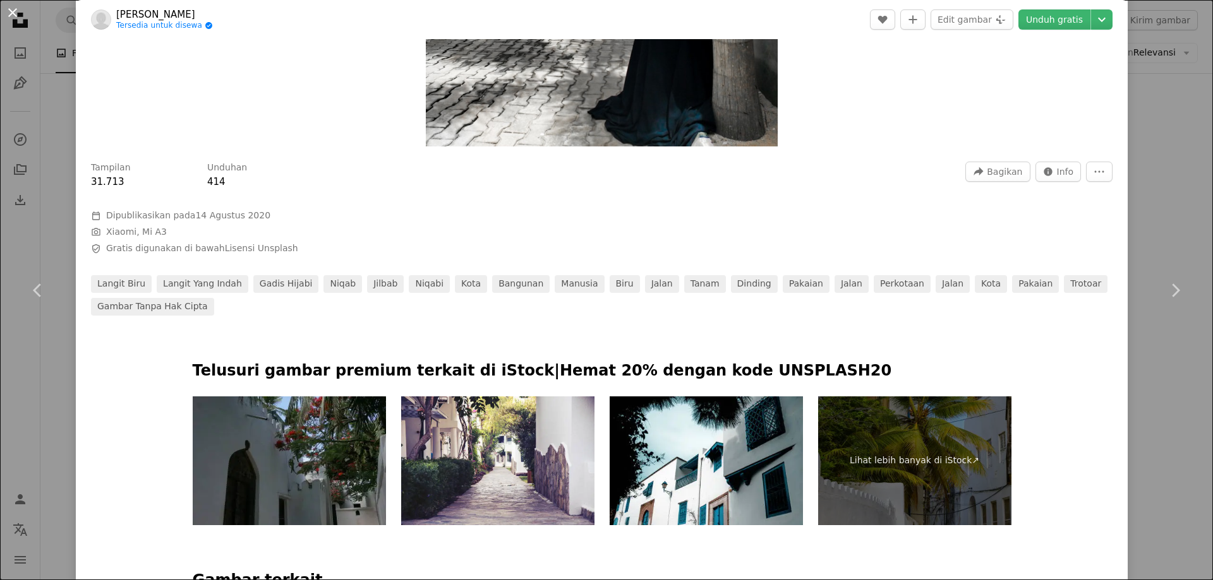
click at [13, 16] on button "An X shape" at bounding box center [12, 12] width 15 height 15
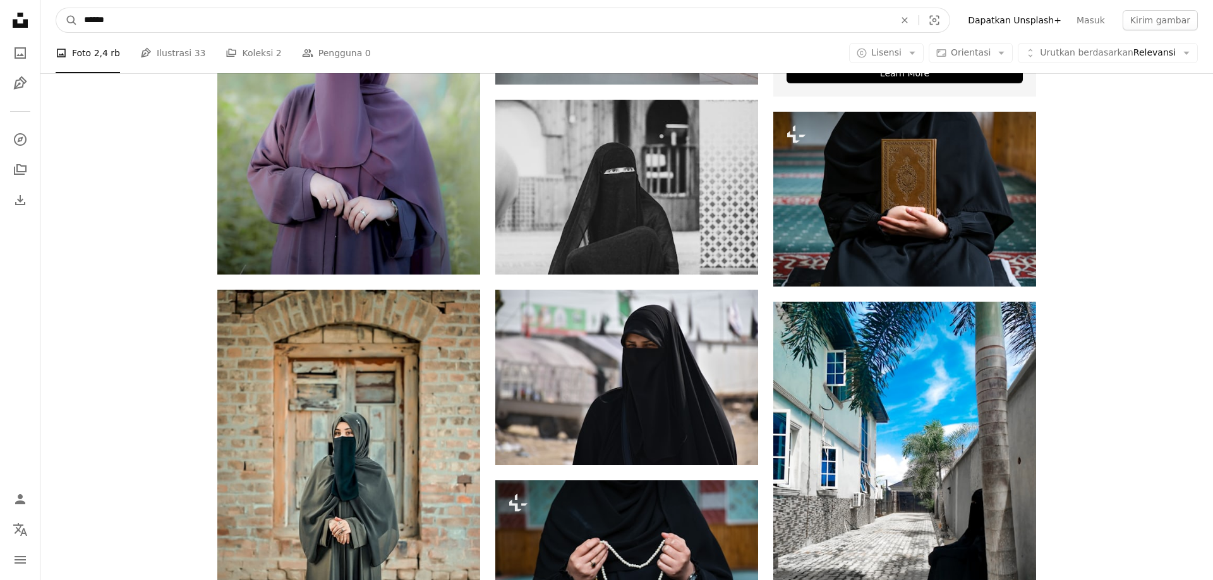
drag, startPoint x: 115, startPoint y: 21, endPoint x: 51, endPoint y: 25, distance: 64.6
click at [78, 25] on input "******" at bounding box center [484, 20] width 813 height 24
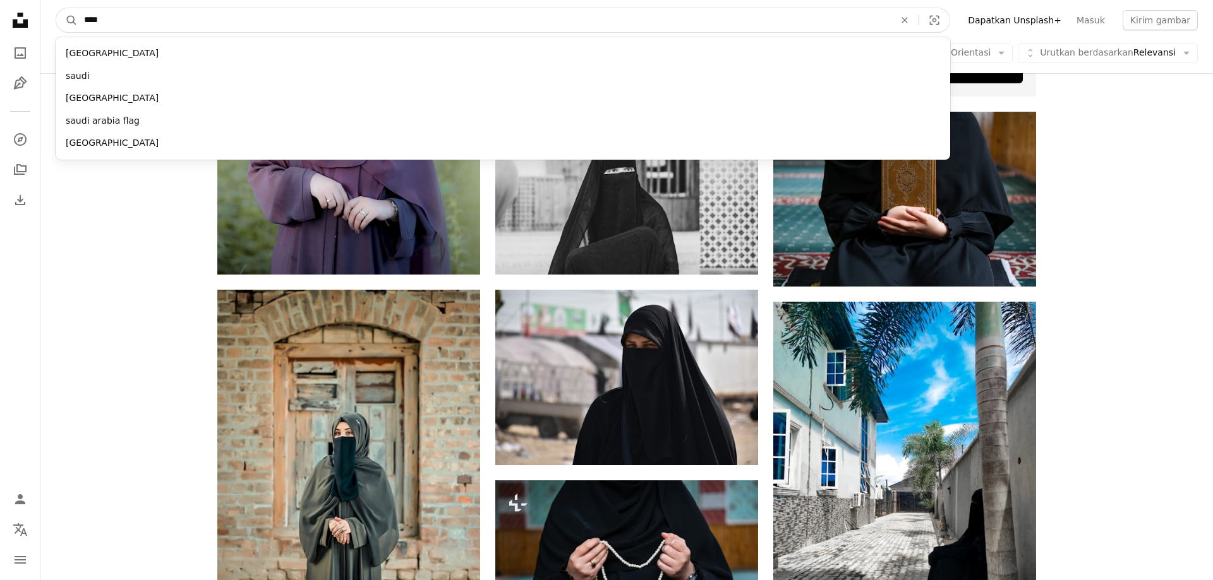
type input "*****"
click button "A magnifying glass" at bounding box center [66, 20] width 21 height 24
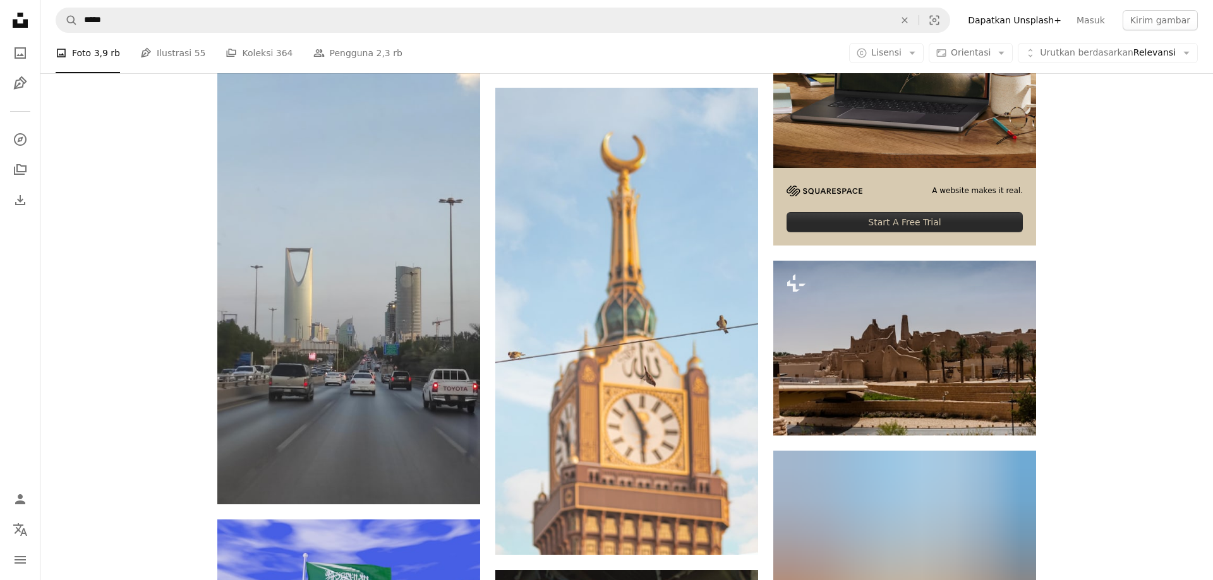
scroll to position [5153, 0]
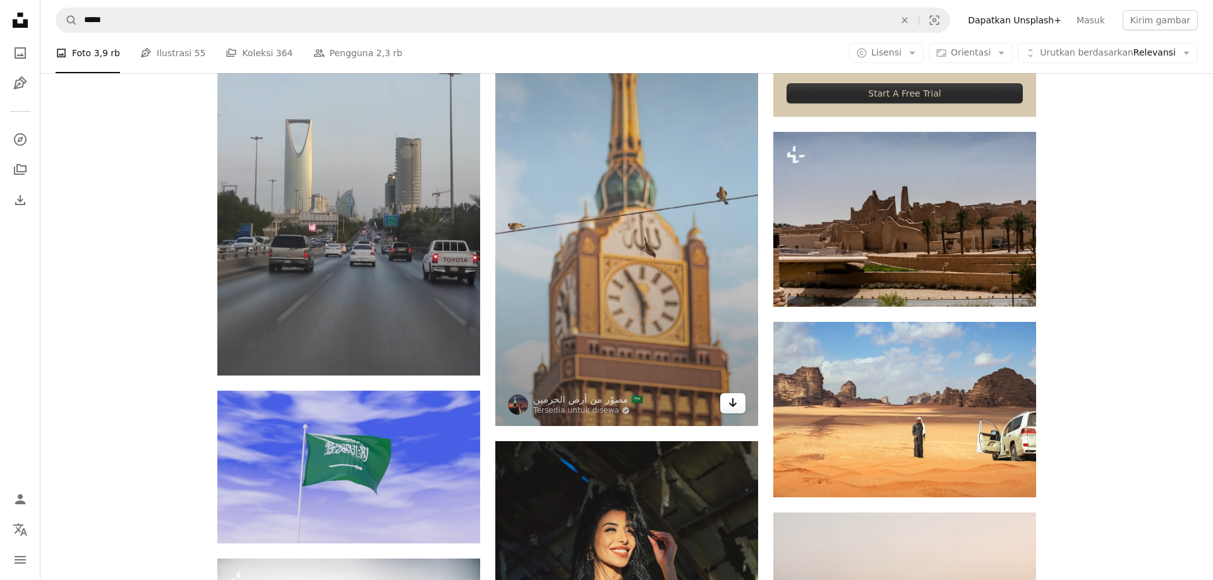
click at [729, 411] on link "Arrow pointing down" at bounding box center [732, 403] width 25 height 20
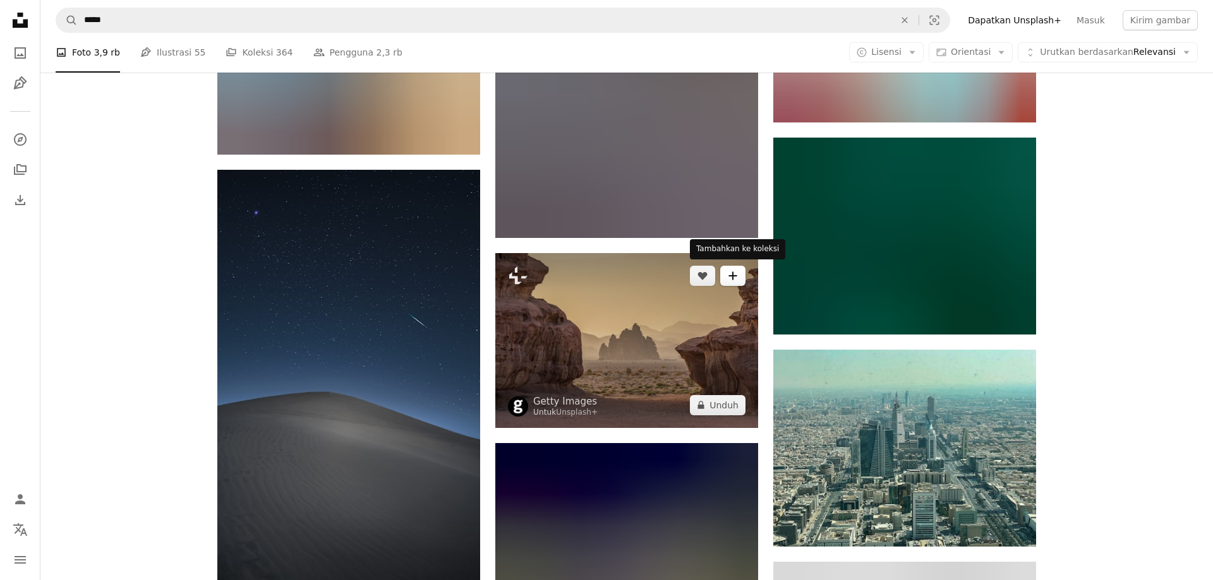
scroll to position [6120, 0]
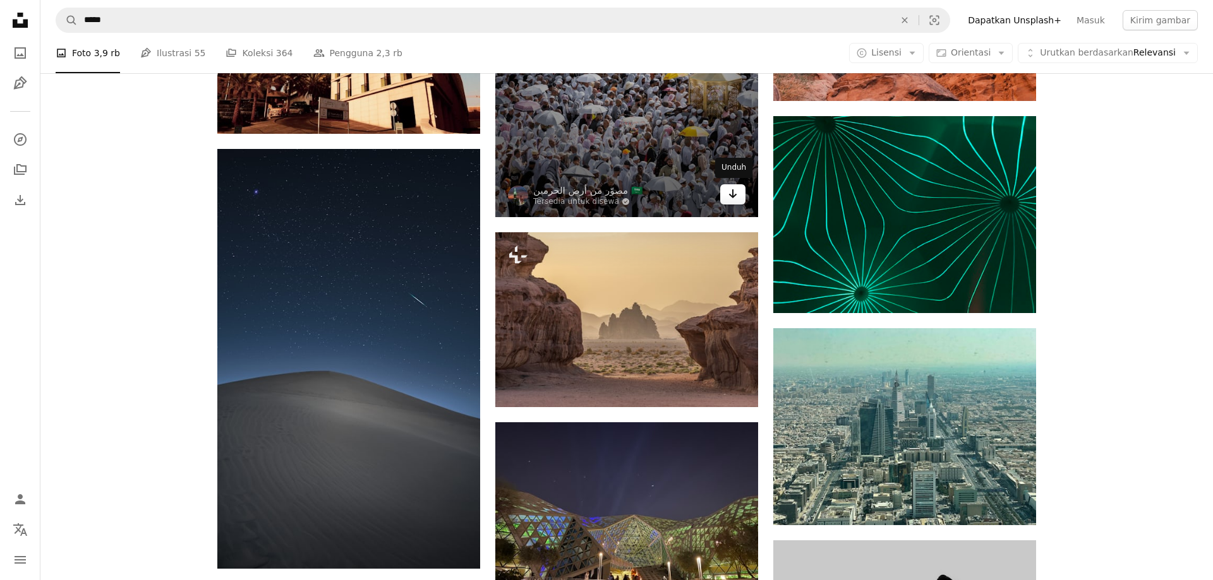
click at [730, 191] on icon "Arrow pointing down" at bounding box center [733, 193] width 10 height 15
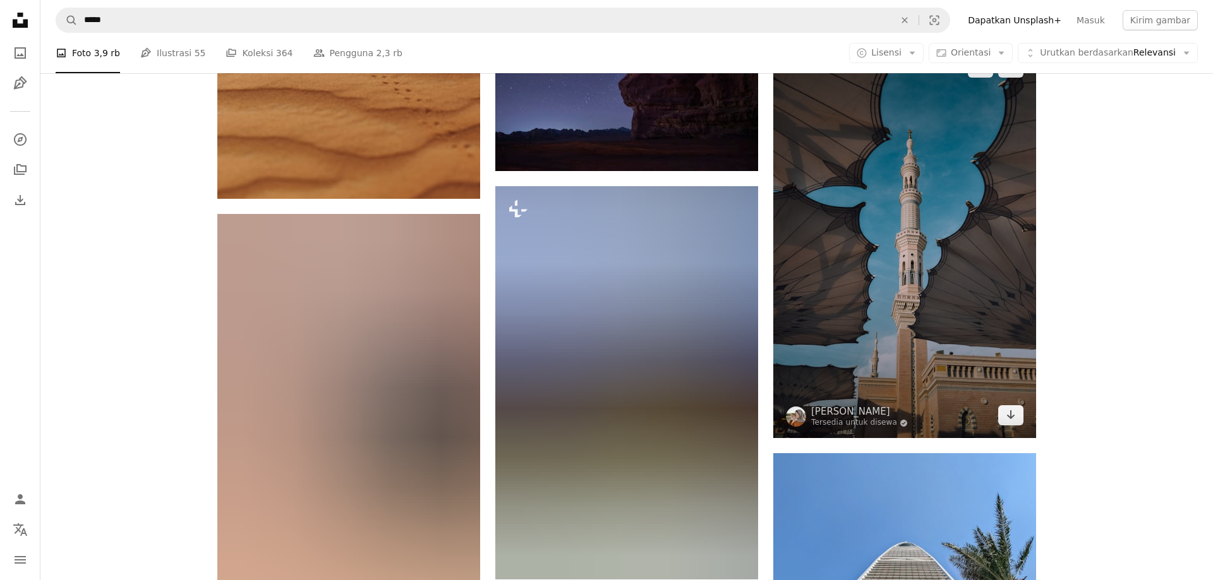
scroll to position [8117, 0]
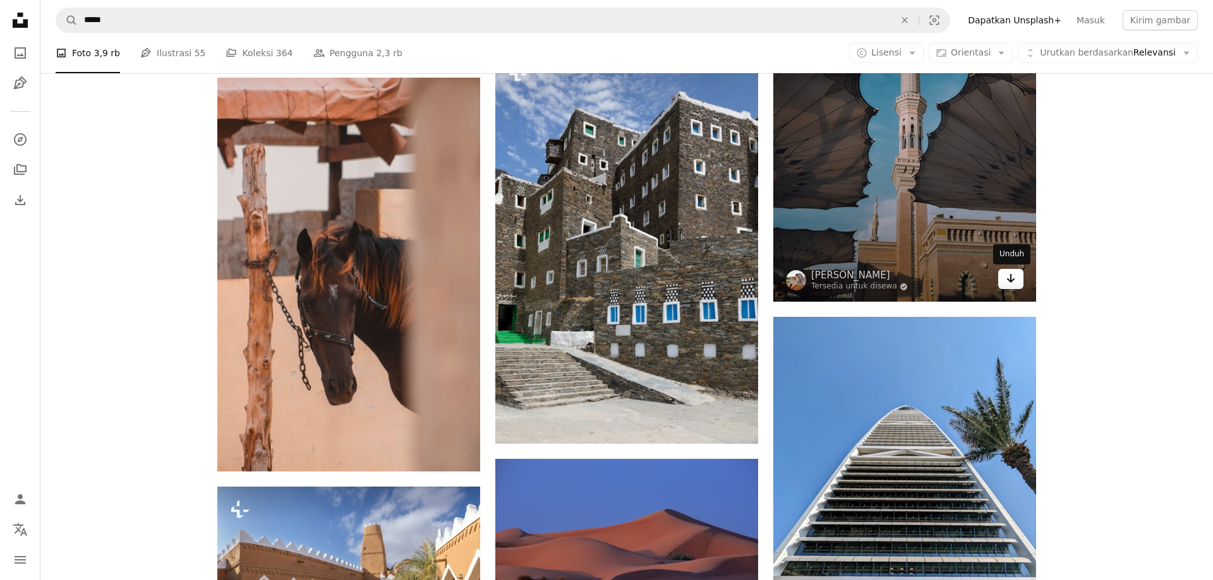
click at [1010, 282] on icon "Unduh" at bounding box center [1011, 278] width 8 height 9
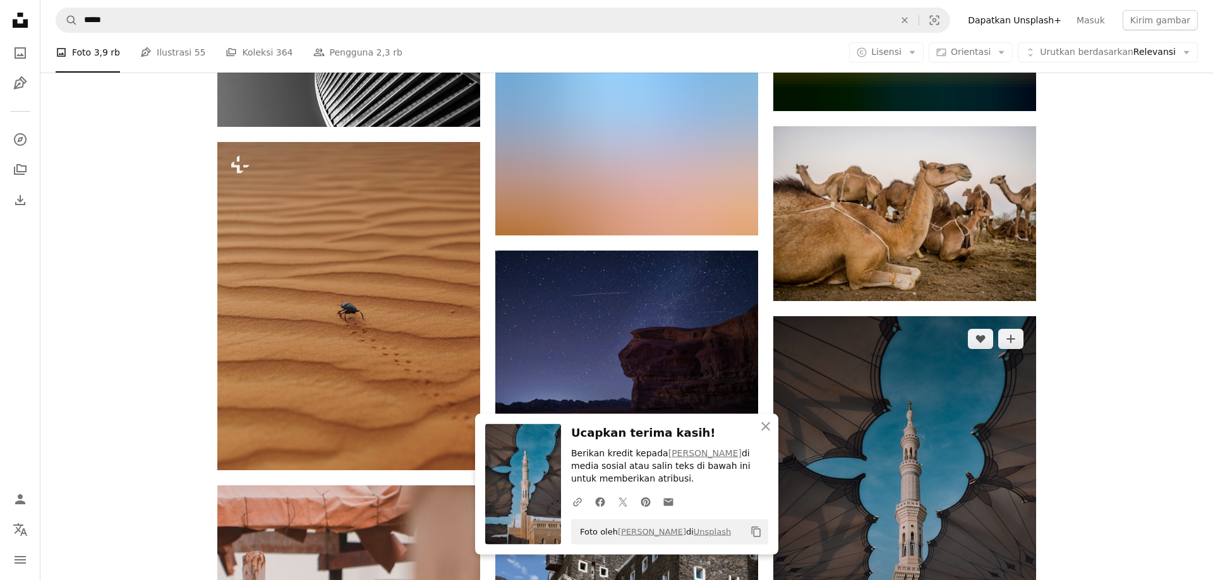
scroll to position [7666, 0]
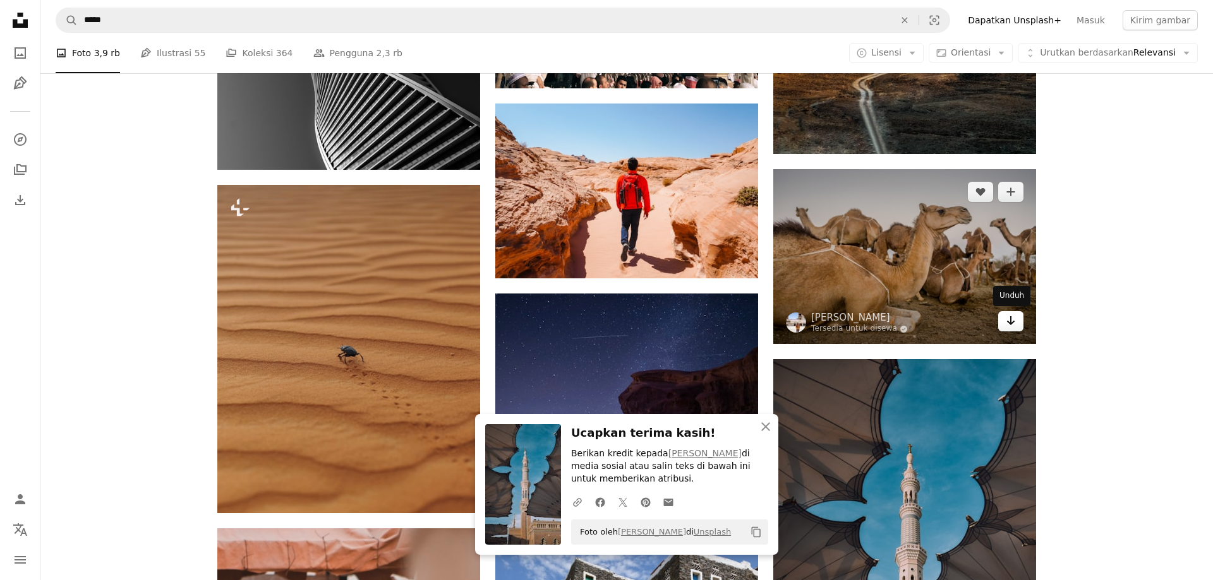
click at [1005, 321] on link "Arrow pointing down" at bounding box center [1010, 321] width 25 height 20
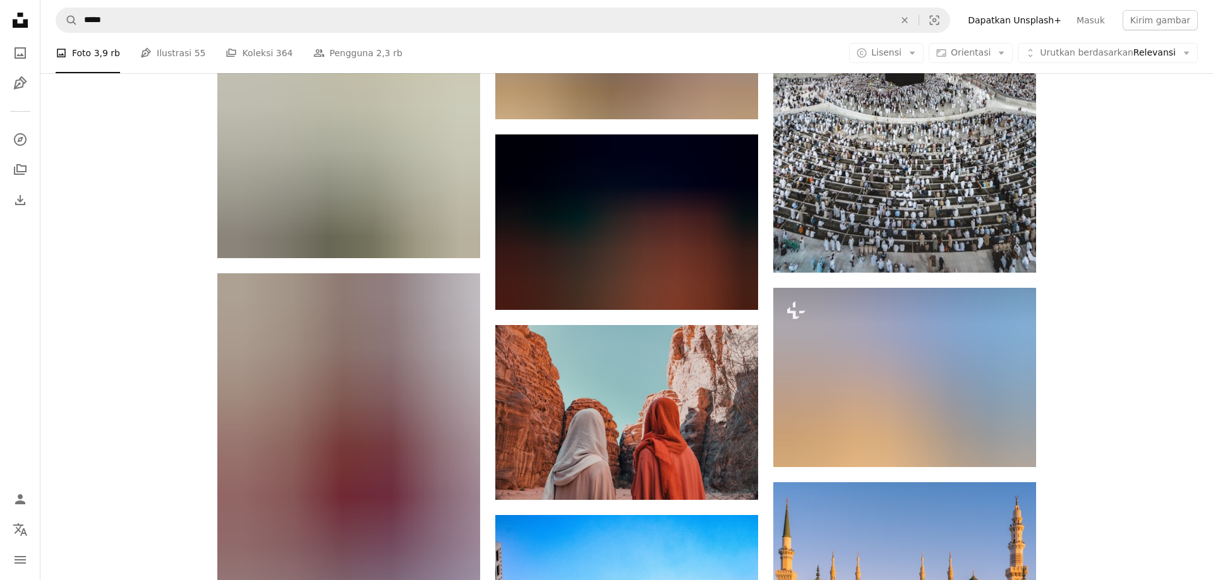
scroll to position [10307, 0]
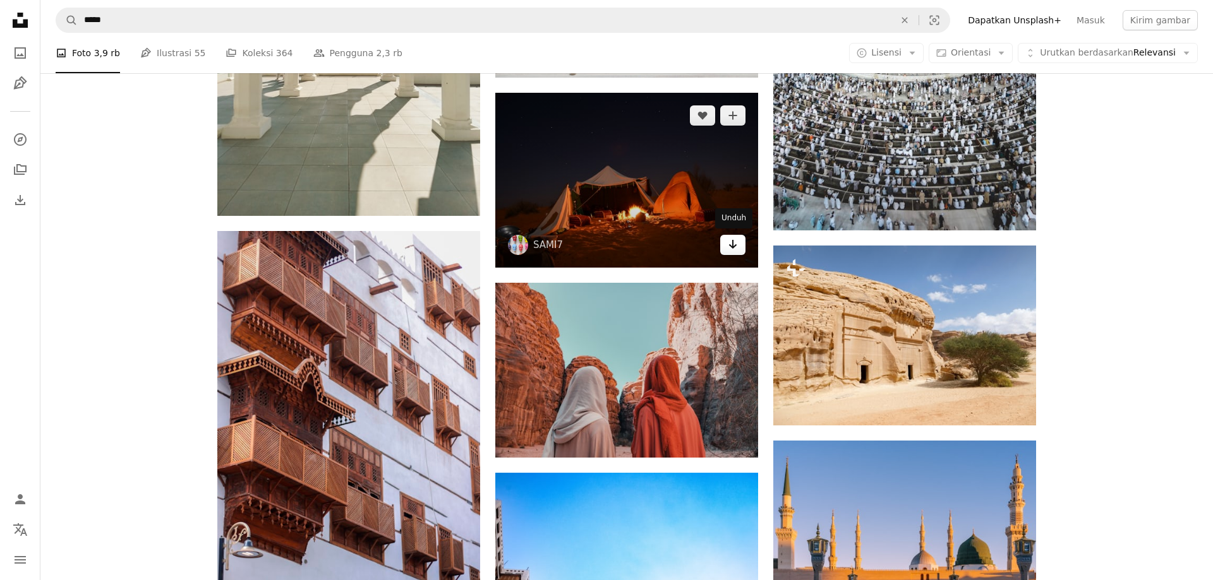
click at [738, 247] on link "Arrow pointing down" at bounding box center [732, 245] width 25 height 20
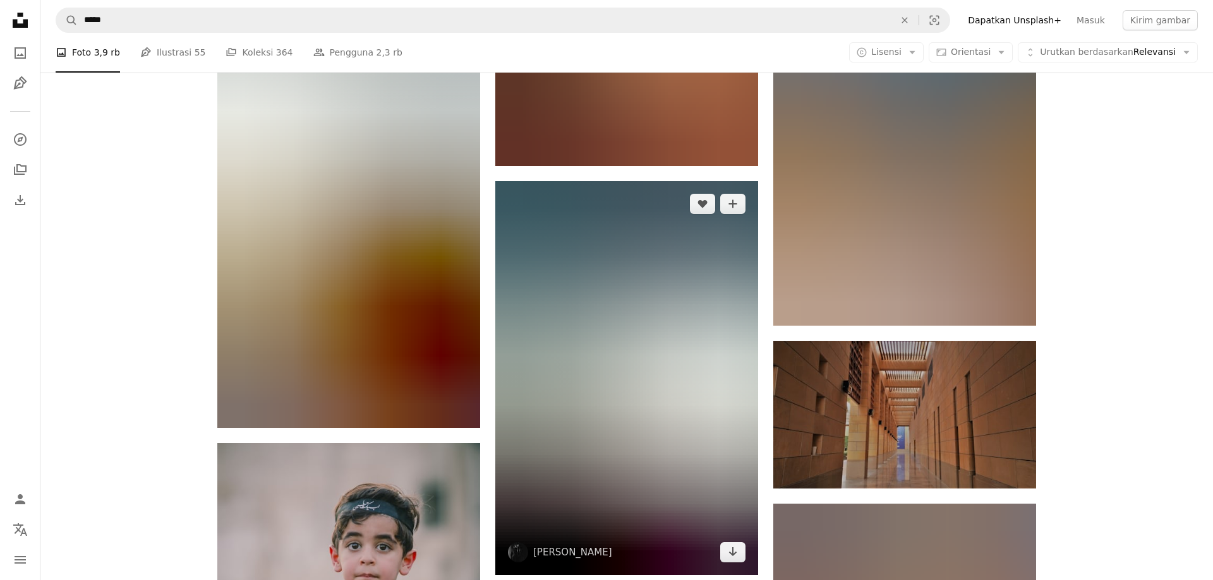
scroll to position [16040, 0]
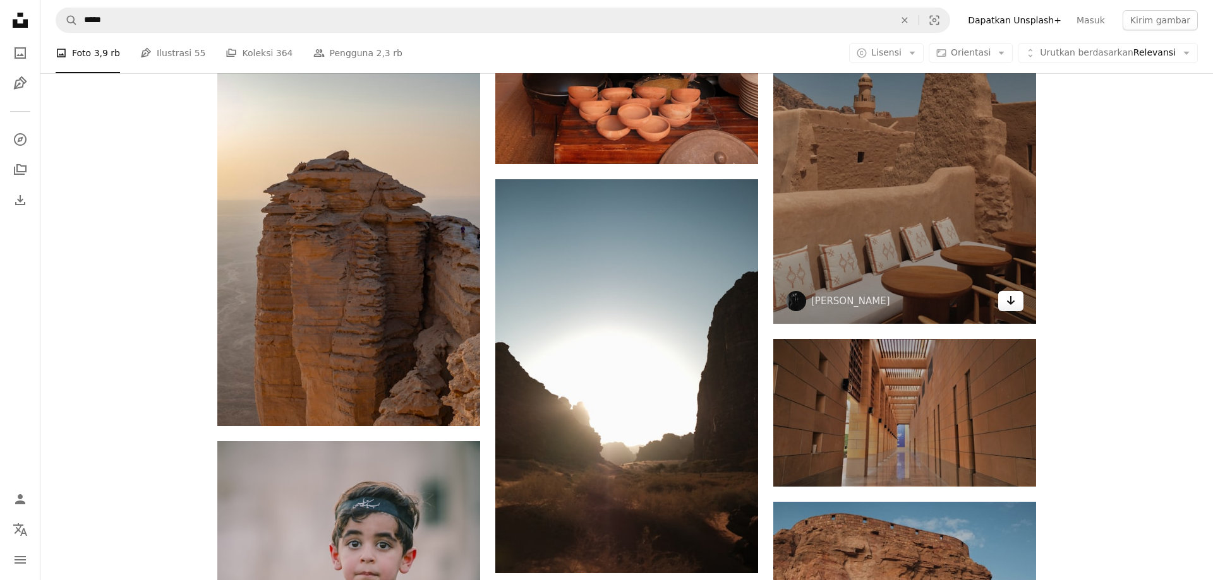
click at [1005, 304] on icon "Arrow pointing down" at bounding box center [1010, 300] width 10 height 15
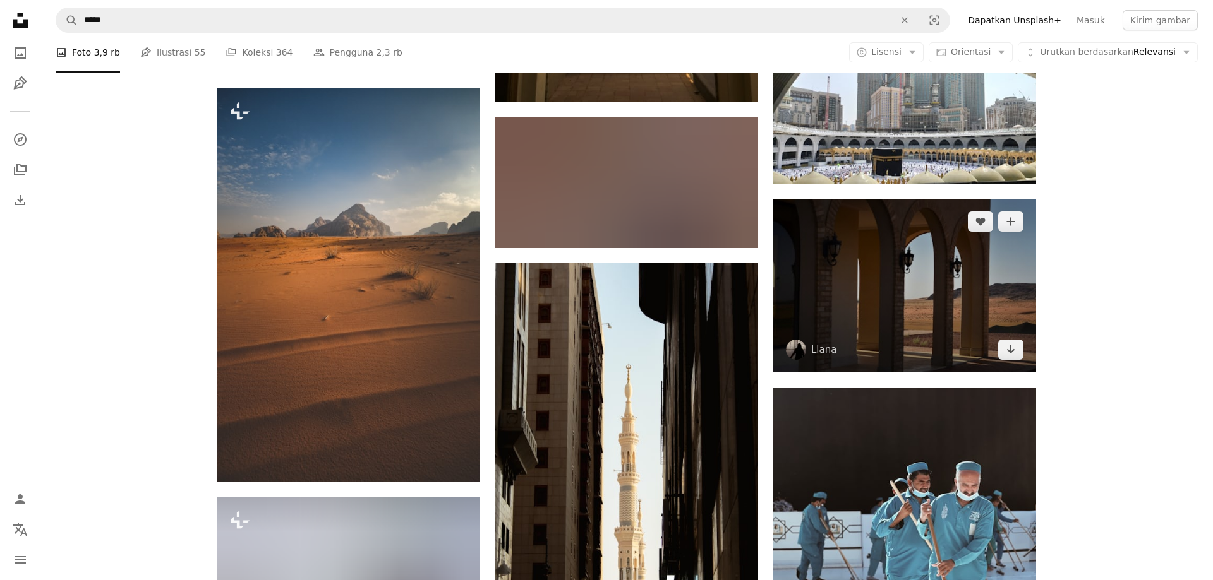
scroll to position [19454, 0]
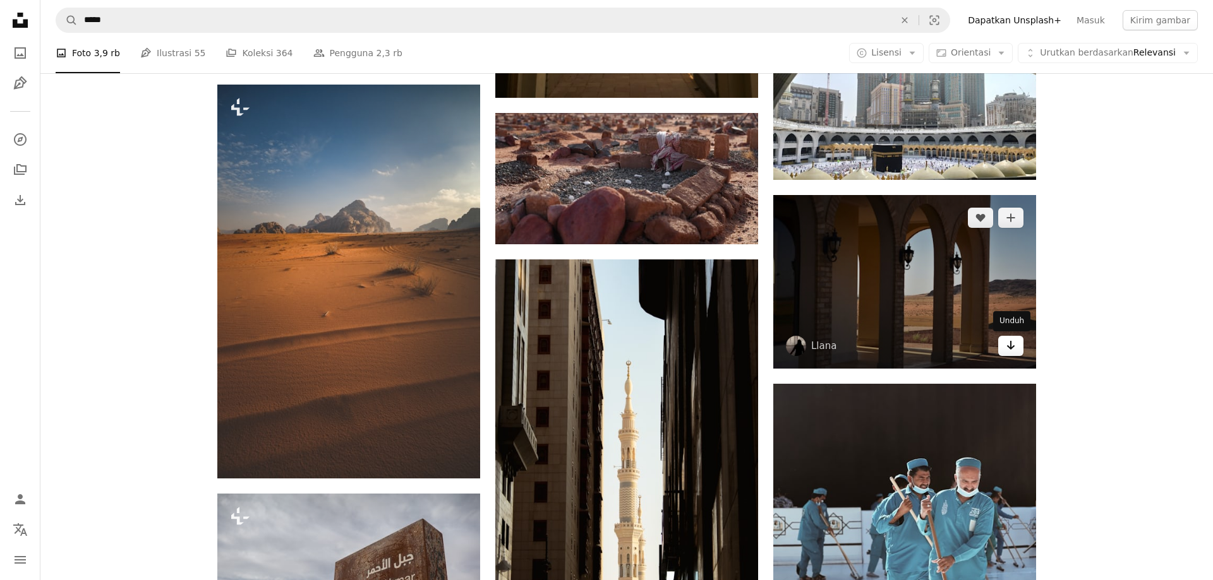
drag, startPoint x: 1018, startPoint y: 349, endPoint x: 1014, endPoint y: 338, distance: 11.4
click at [1017, 349] on link "Arrow pointing down" at bounding box center [1010, 346] width 25 height 20
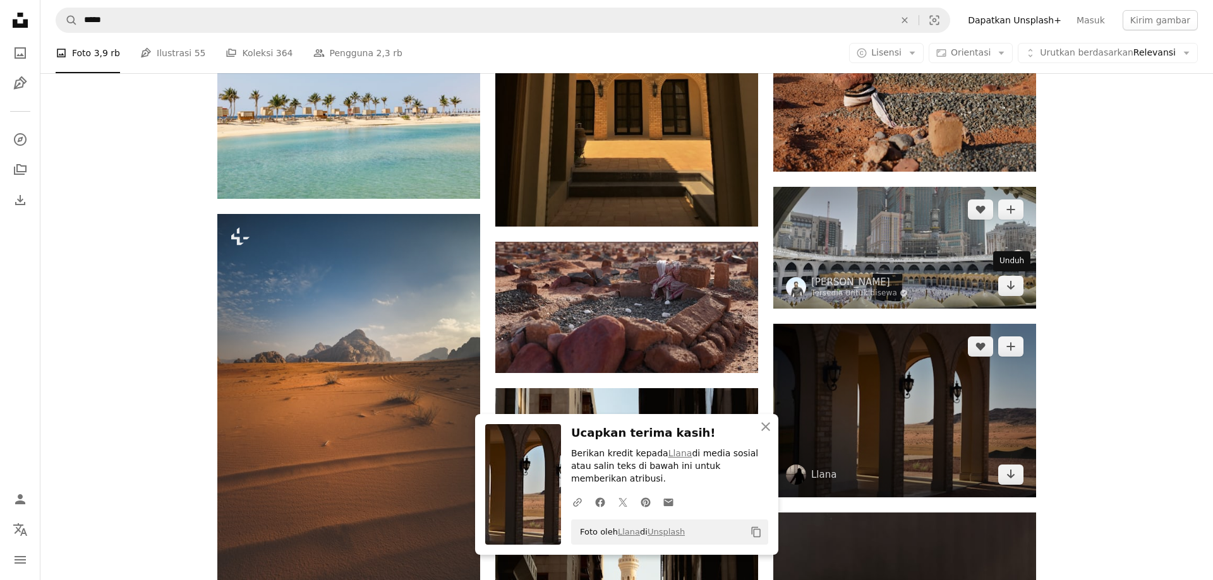
scroll to position [19261, 0]
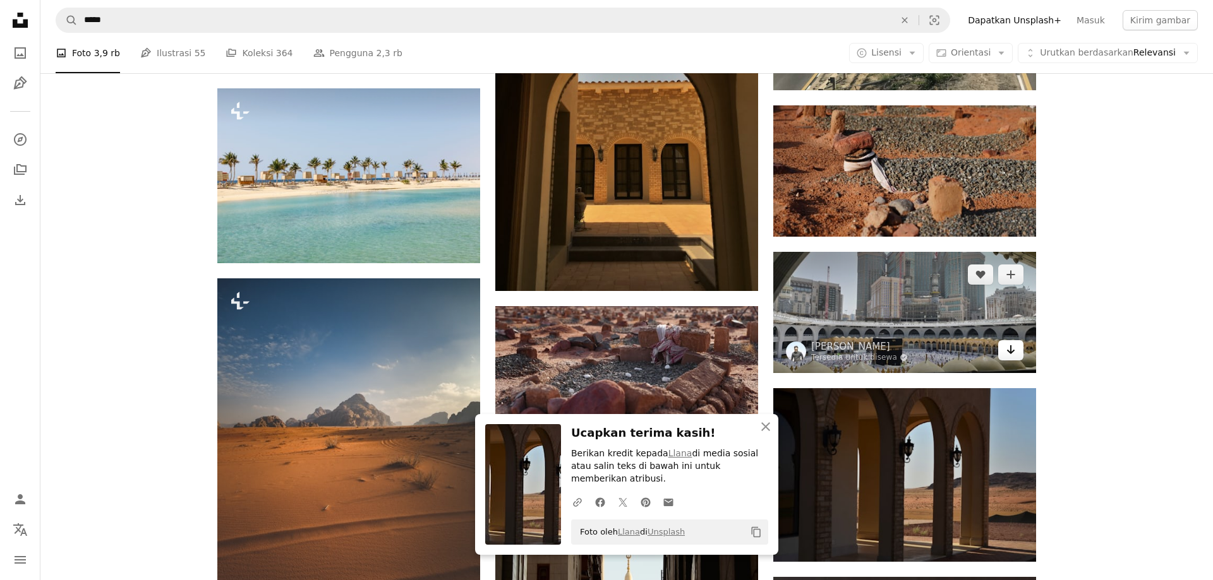
click at [1008, 349] on icon "Arrow pointing down" at bounding box center [1010, 349] width 10 height 15
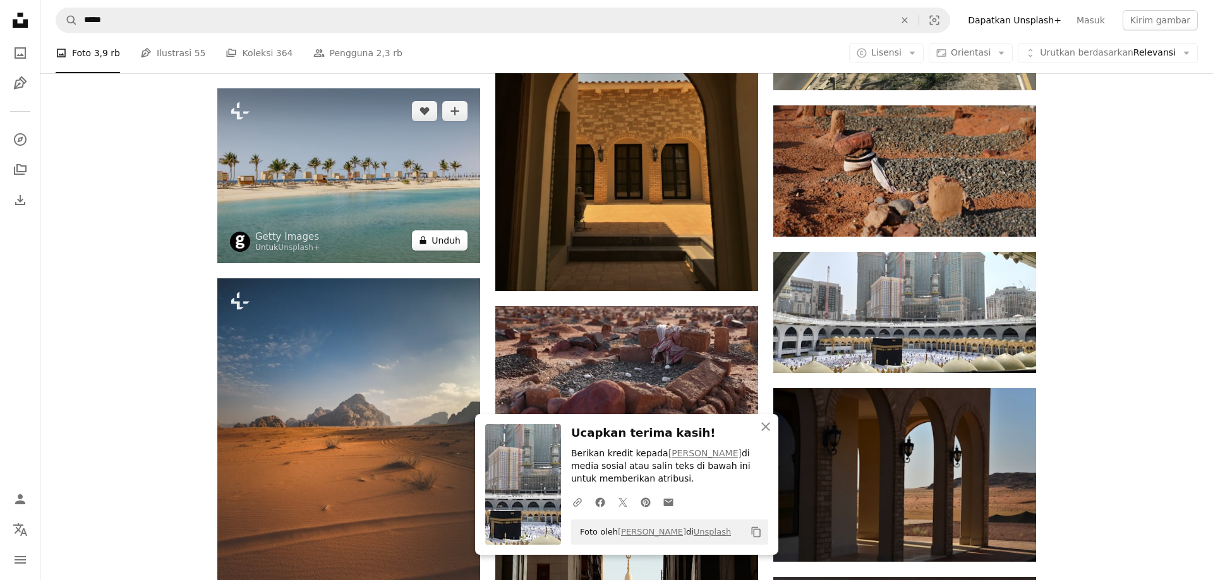
click at [459, 243] on button "A lock Unduh" at bounding box center [440, 241] width 56 height 20
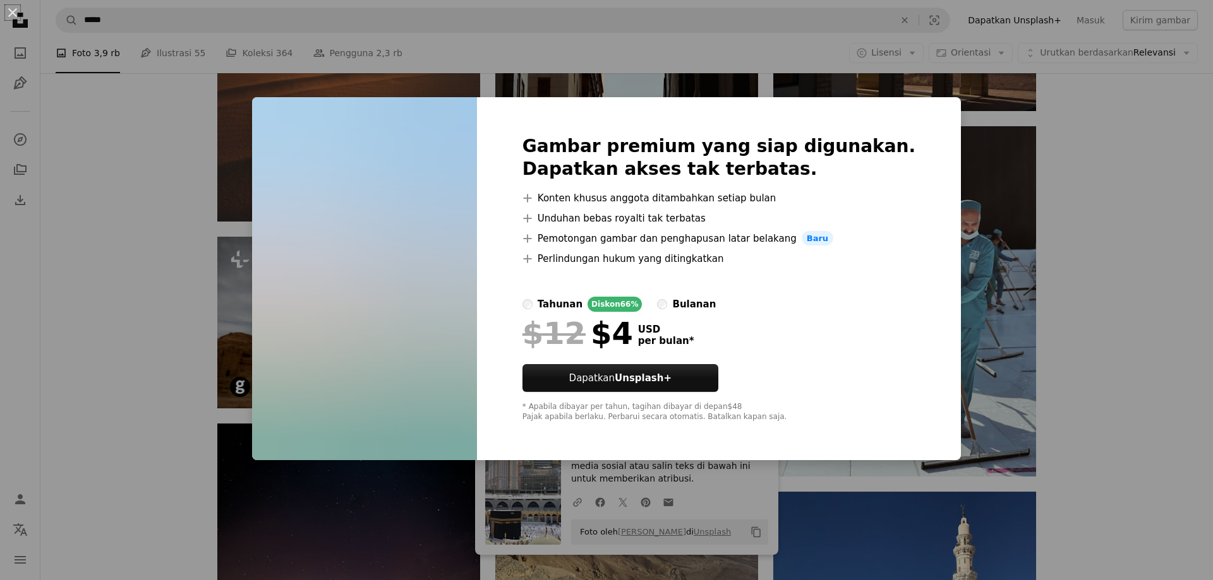
scroll to position [19969, 0]
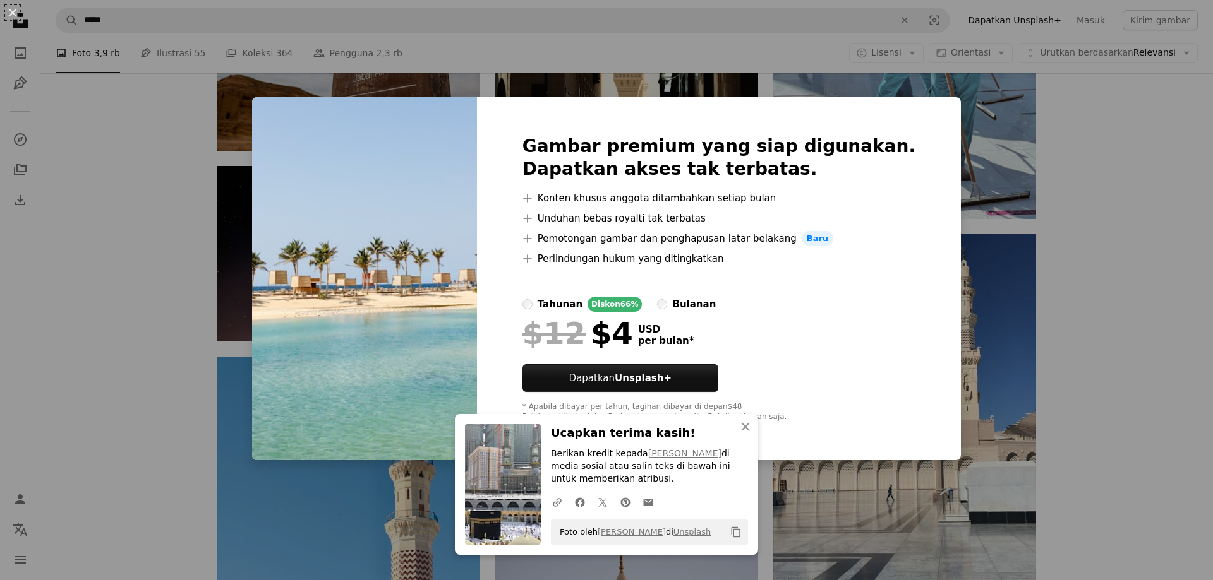
click at [960, 184] on div "An X shape Gambar premium yang siap digunakan. Dapatkan akses tak terbatas. A p…" at bounding box center [606, 290] width 1213 height 580
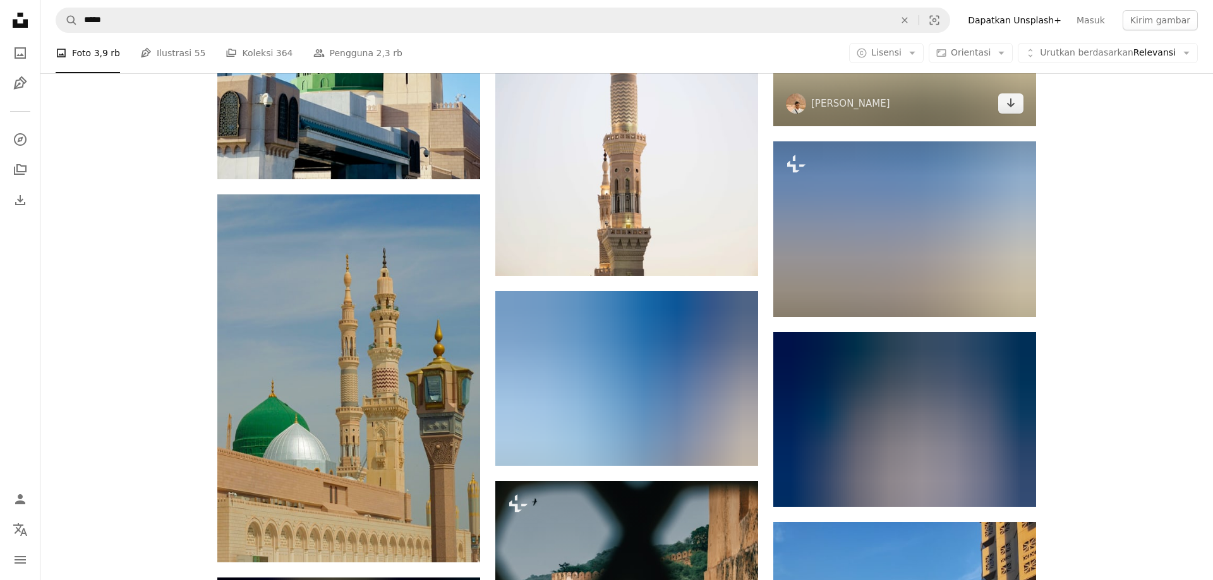
scroll to position [20678, 0]
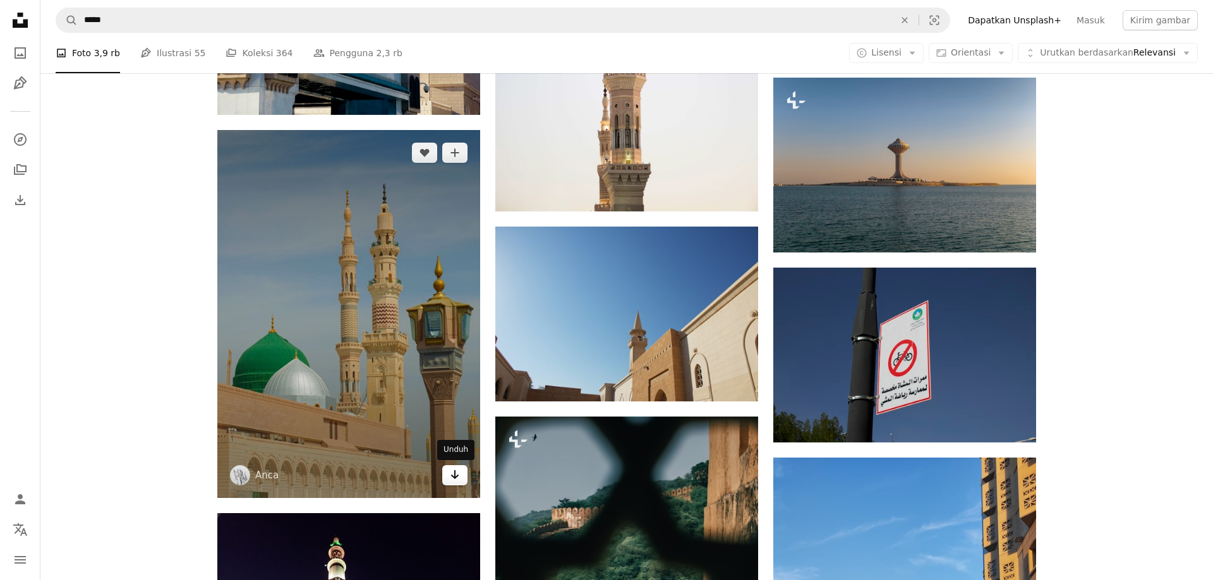
click at [452, 479] on icon "Arrow pointing down" at bounding box center [455, 474] width 10 height 15
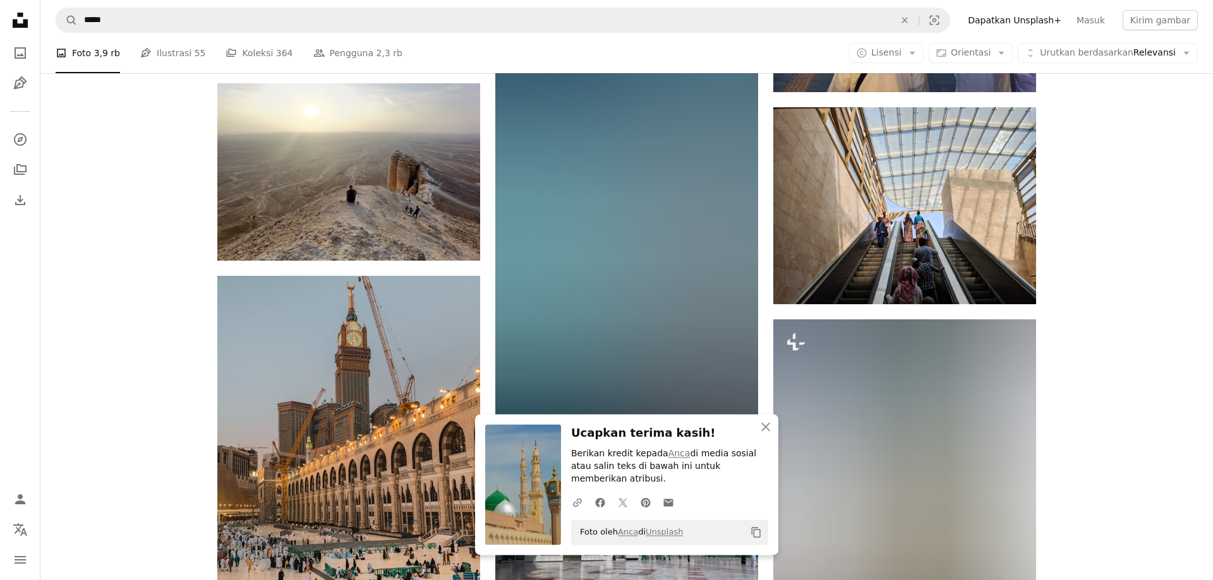
scroll to position [21580, 0]
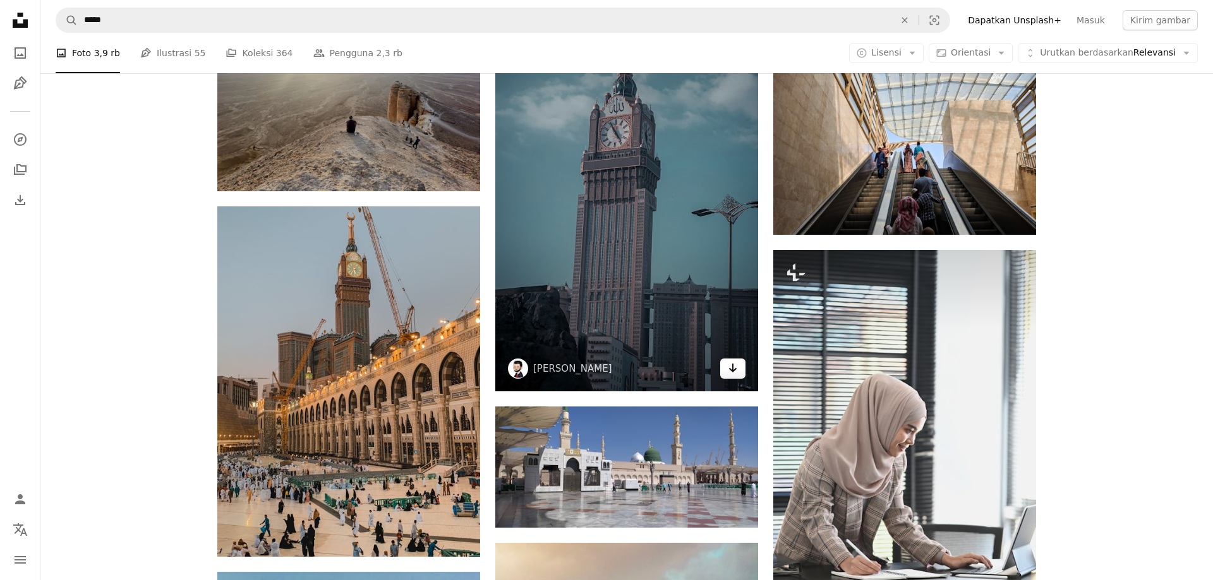
click at [729, 372] on icon "Arrow pointing down" at bounding box center [733, 368] width 10 height 15
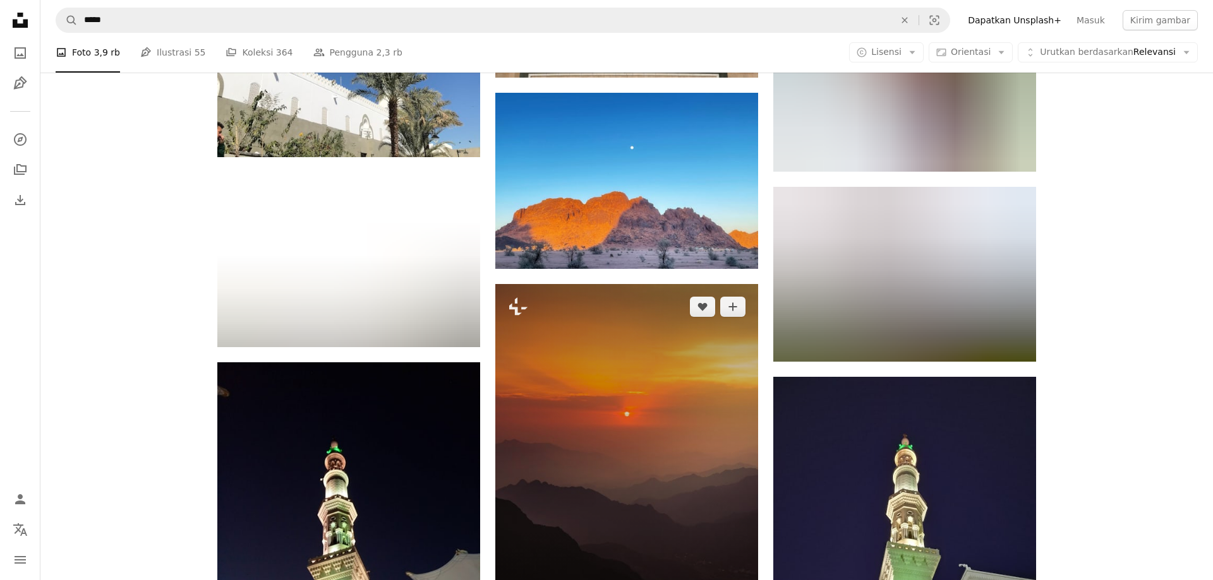
scroll to position [22997, 0]
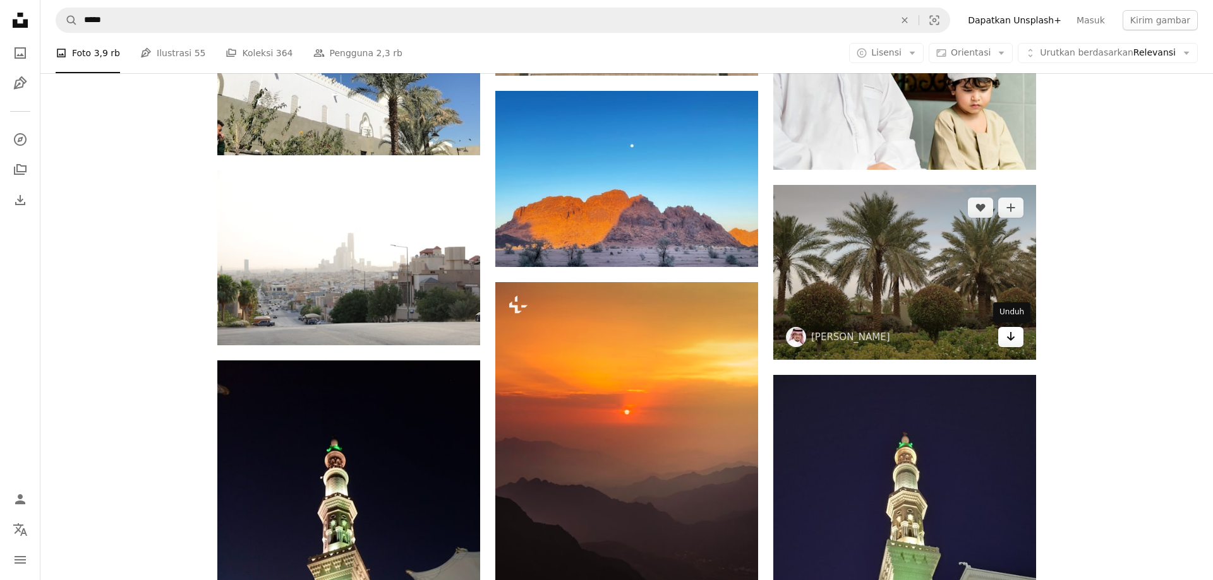
click at [1007, 344] on icon "Arrow pointing down" at bounding box center [1010, 336] width 10 height 15
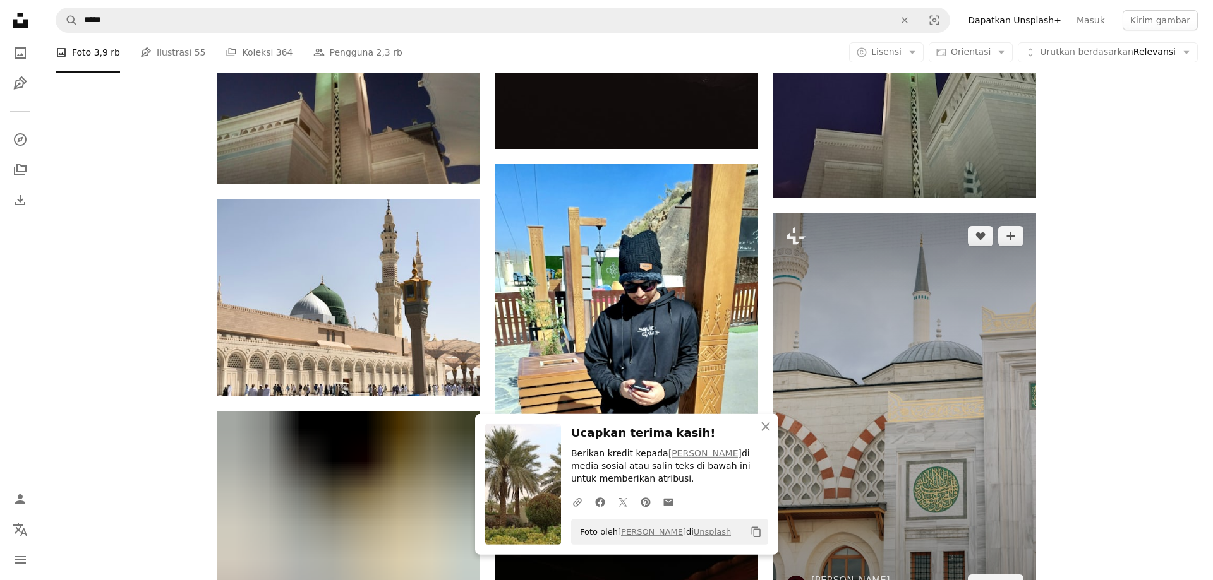
scroll to position [23641, 0]
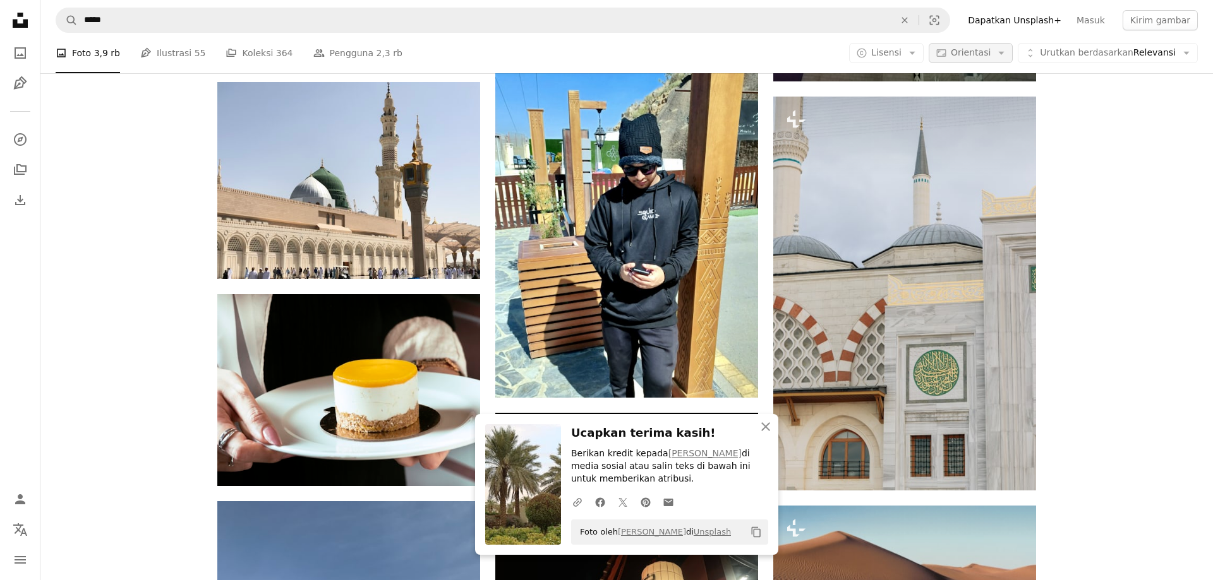
click at [990, 56] on span "Orientasi" at bounding box center [970, 52] width 40 height 10
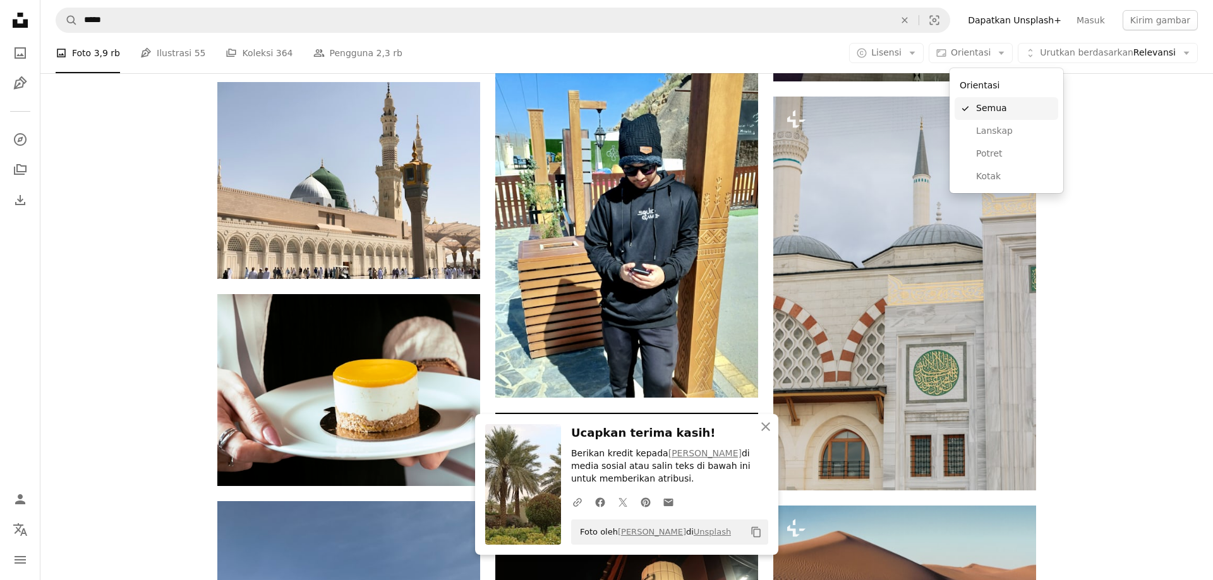
click at [1002, 136] on span "Lanskap" at bounding box center [1014, 131] width 77 height 13
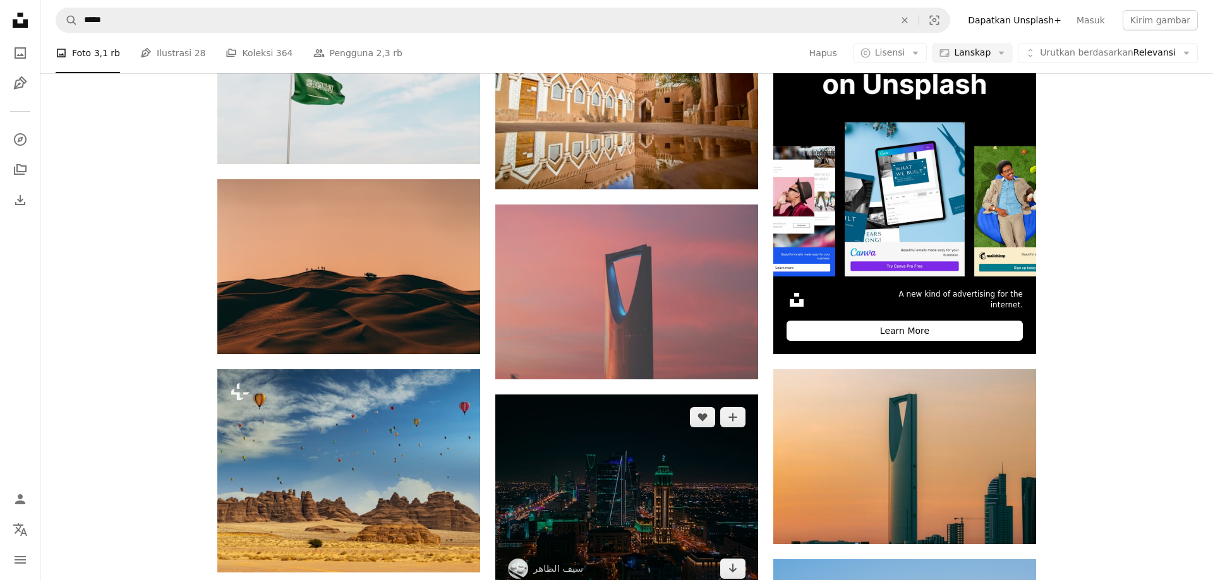
scroll to position [580, 0]
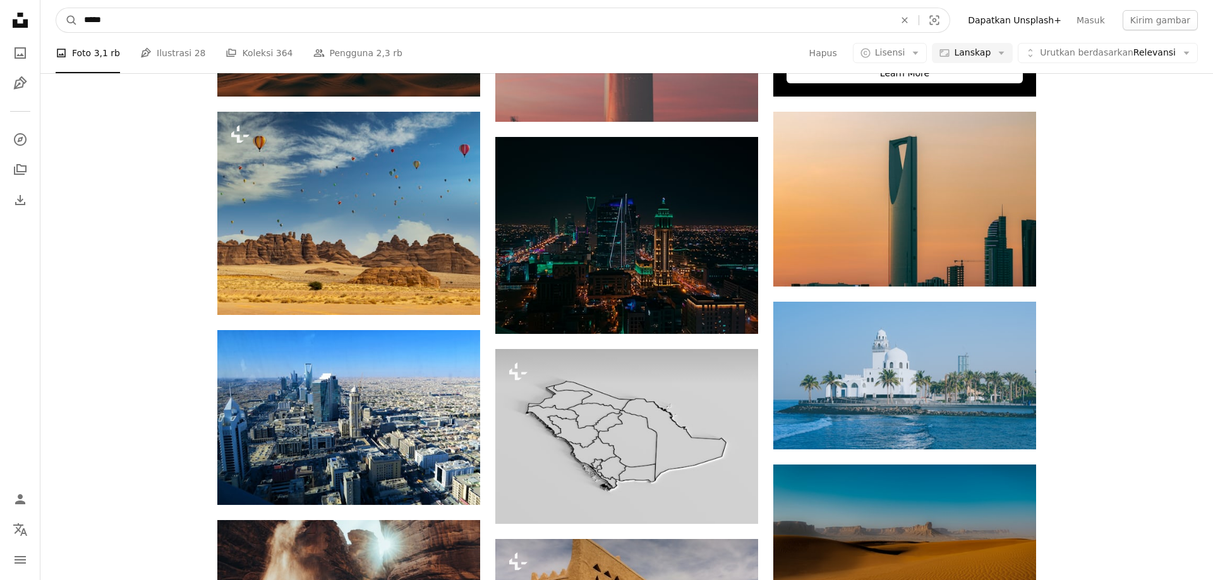
drag, startPoint x: 117, startPoint y: 25, endPoint x: 53, endPoint y: 23, distance: 63.8
click at [78, 23] on input "*****" at bounding box center [484, 20] width 813 height 24
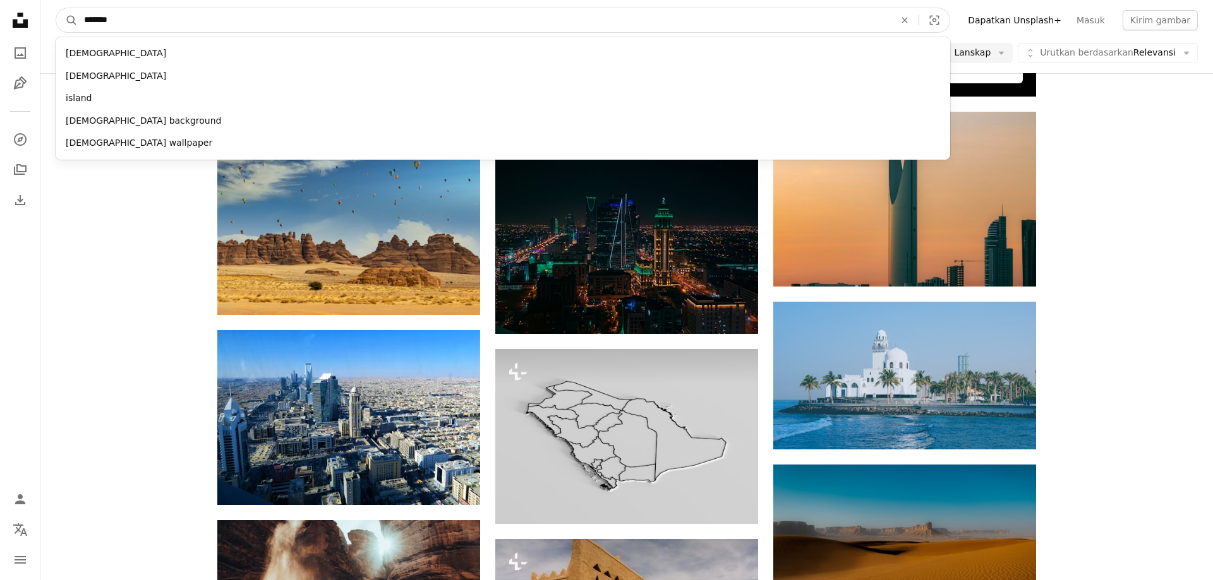
type input "*******"
click at [56, 8] on button "A magnifying glass" at bounding box center [66, 20] width 21 height 24
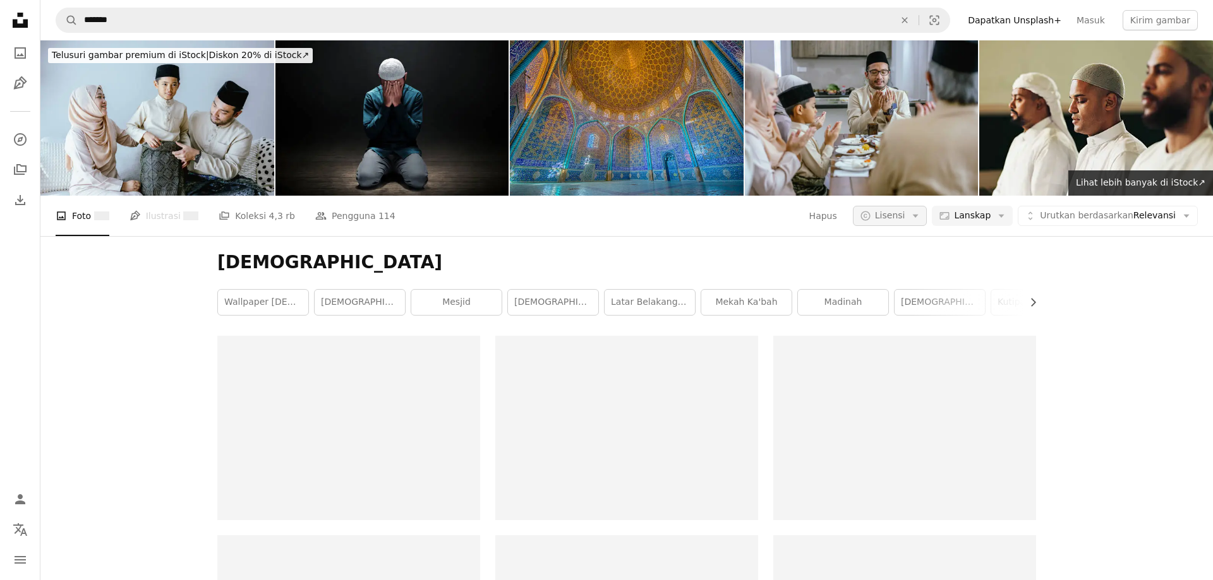
click at [905, 220] on span "Lisensi" at bounding box center [890, 215] width 30 height 10
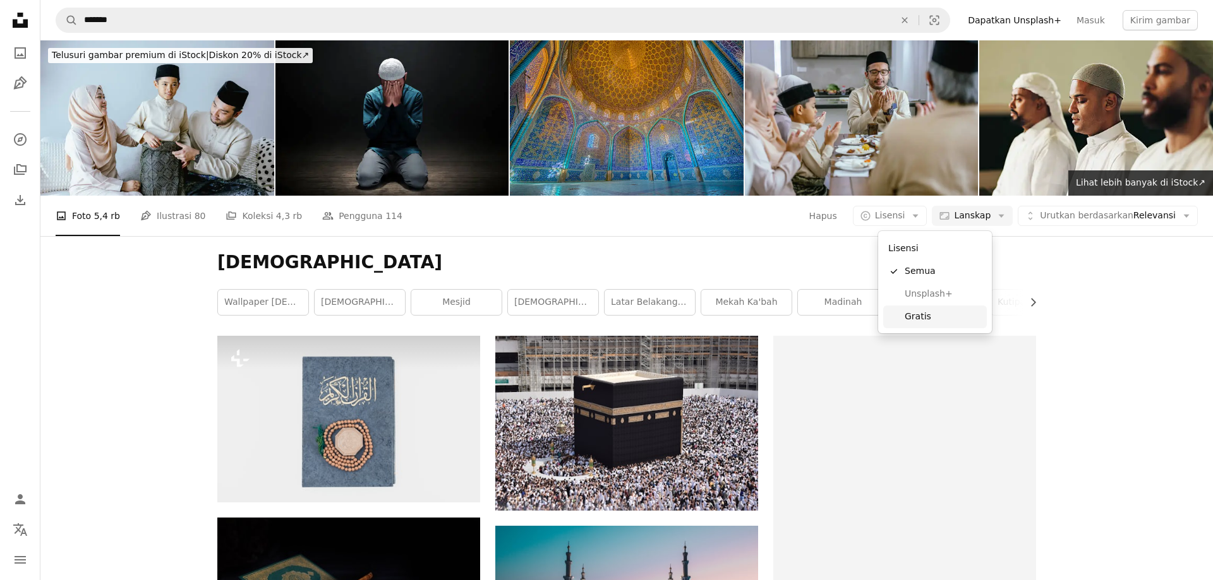
click at [915, 316] on span "Gratis" at bounding box center [942, 317] width 77 height 13
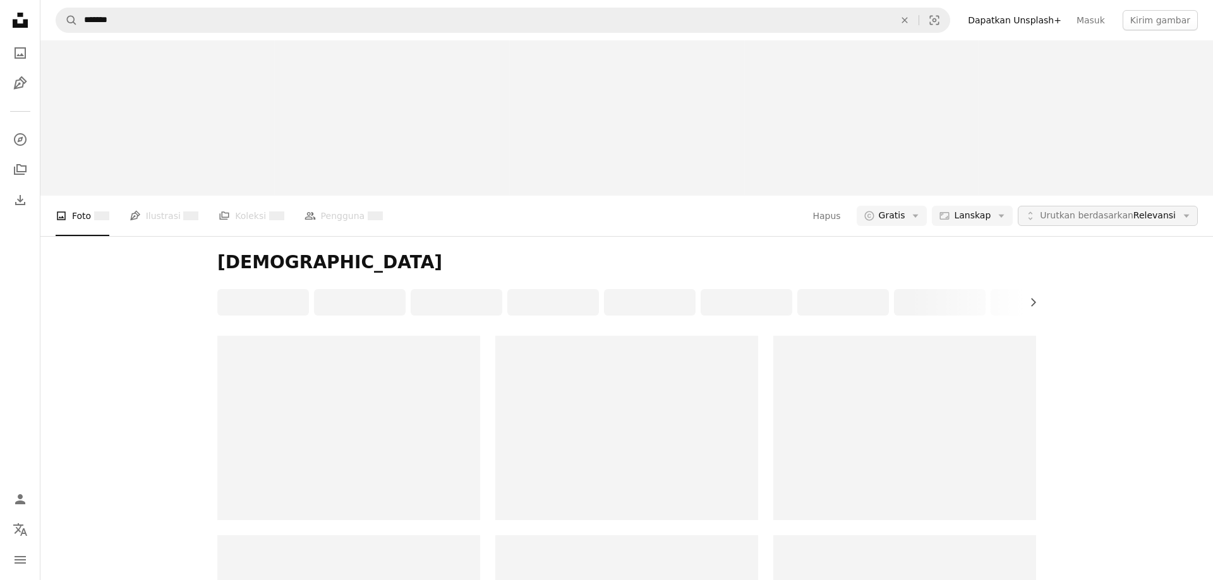
click at [1127, 217] on span "Urutkan berdasarkan" at bounding box center [1086, 215] width 93 height 10
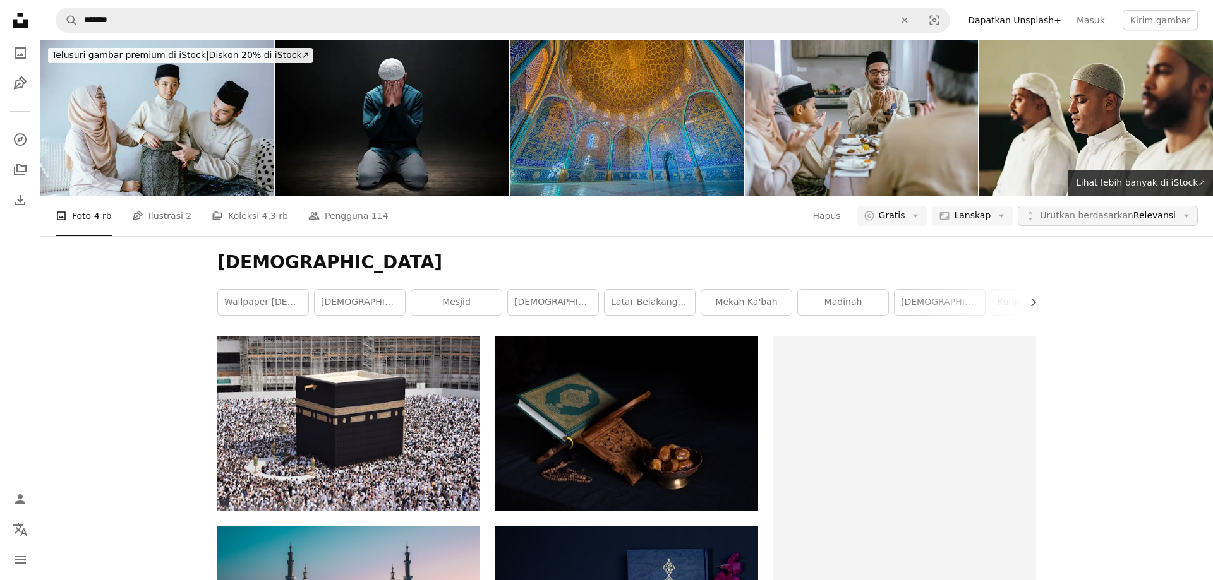
click at [1127, 217] on span "Urutkan berdasarkan" at bounding box center [1086, 215] width 93 height 10
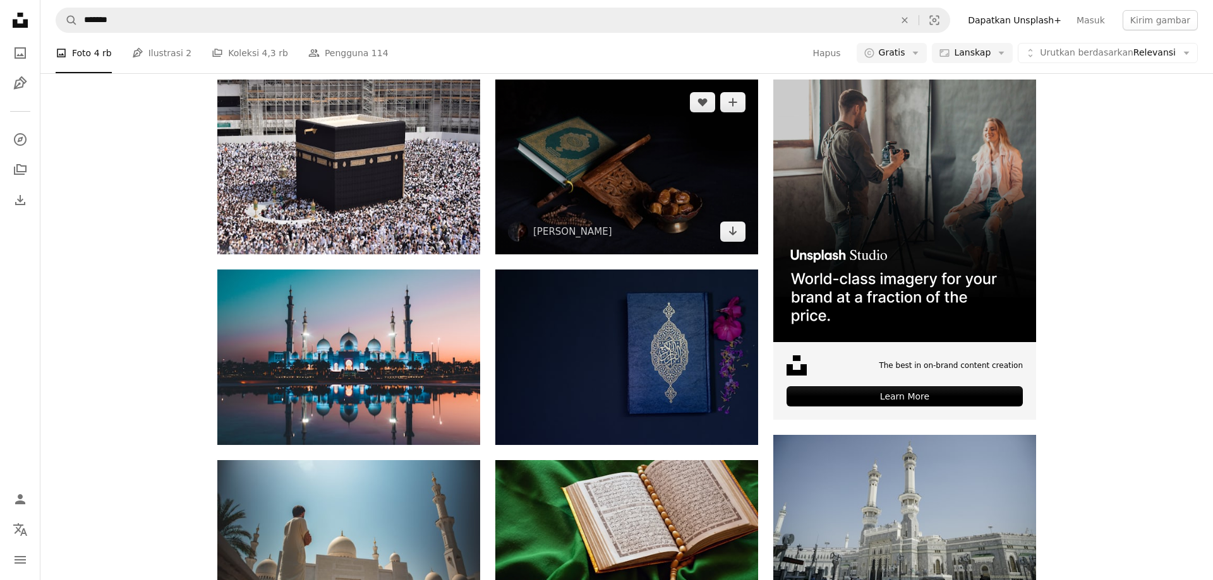
scroll to position [258, 0]
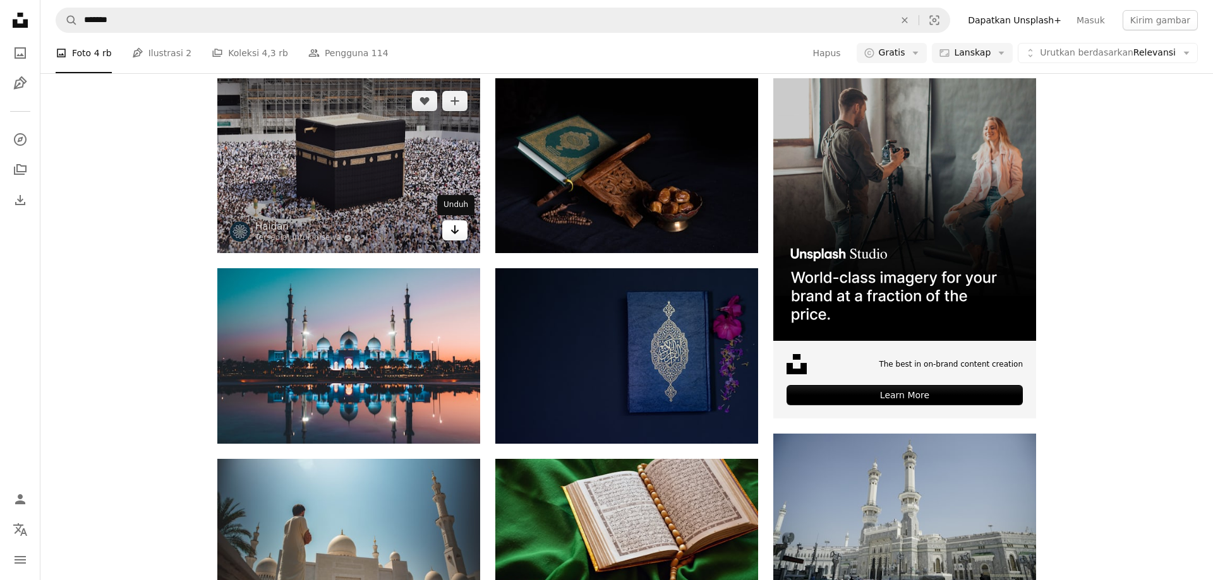
click at [448, 233] on link "Arrow pointing down" at bounding box center [454, 230] width 25 height 20
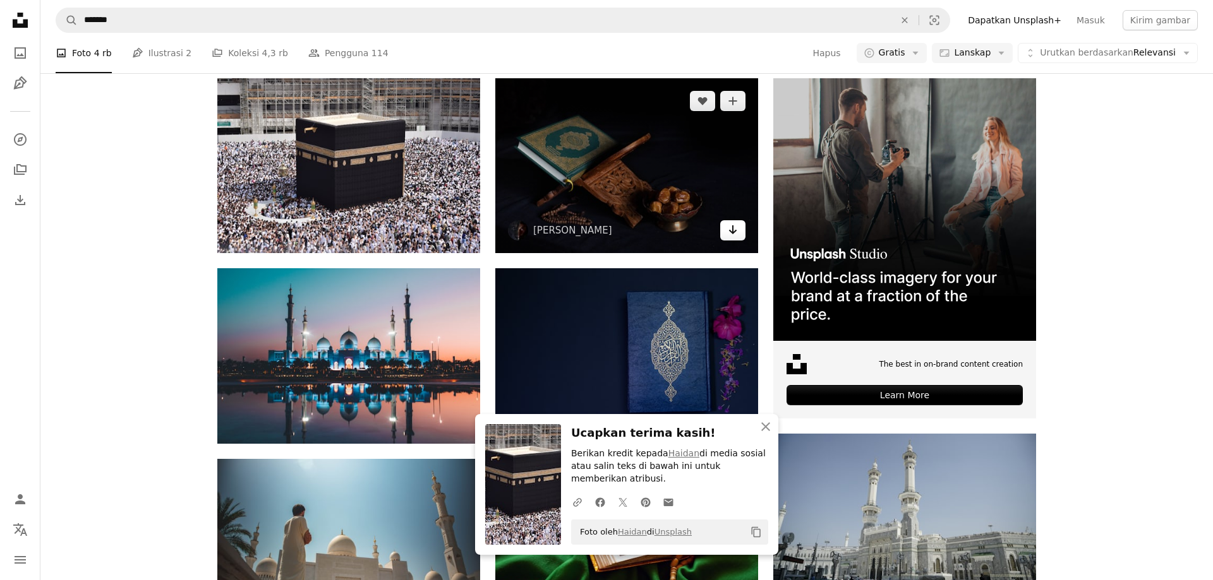
click at [731, 229] on icon "Arrow pointing down" at bounding box center [733, 229] width 10 height 15
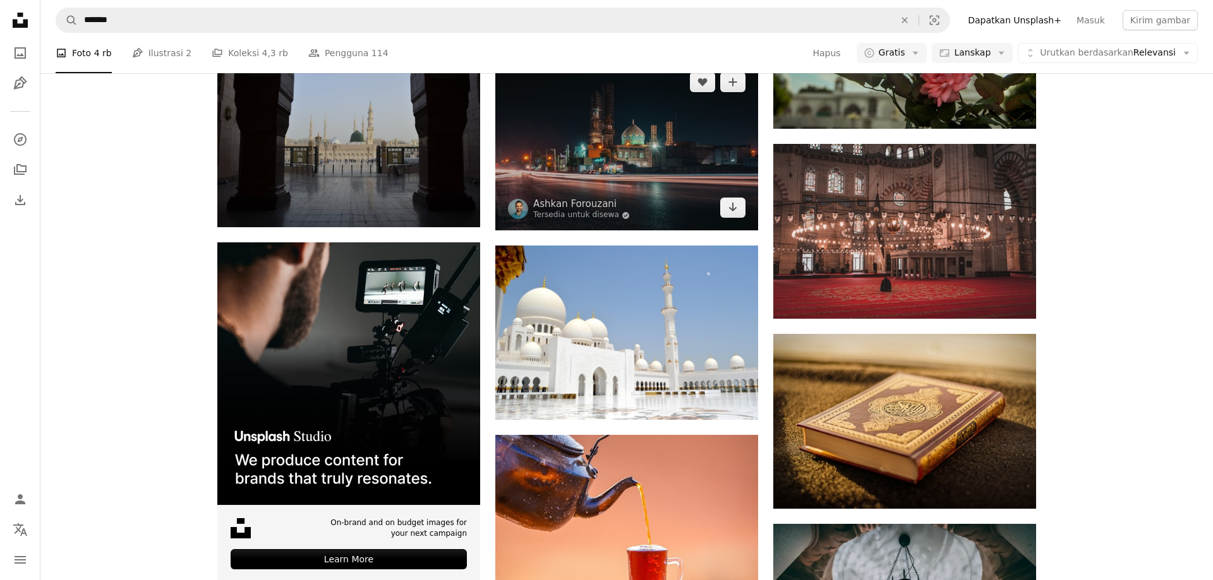
scroll to position [1739, 0]
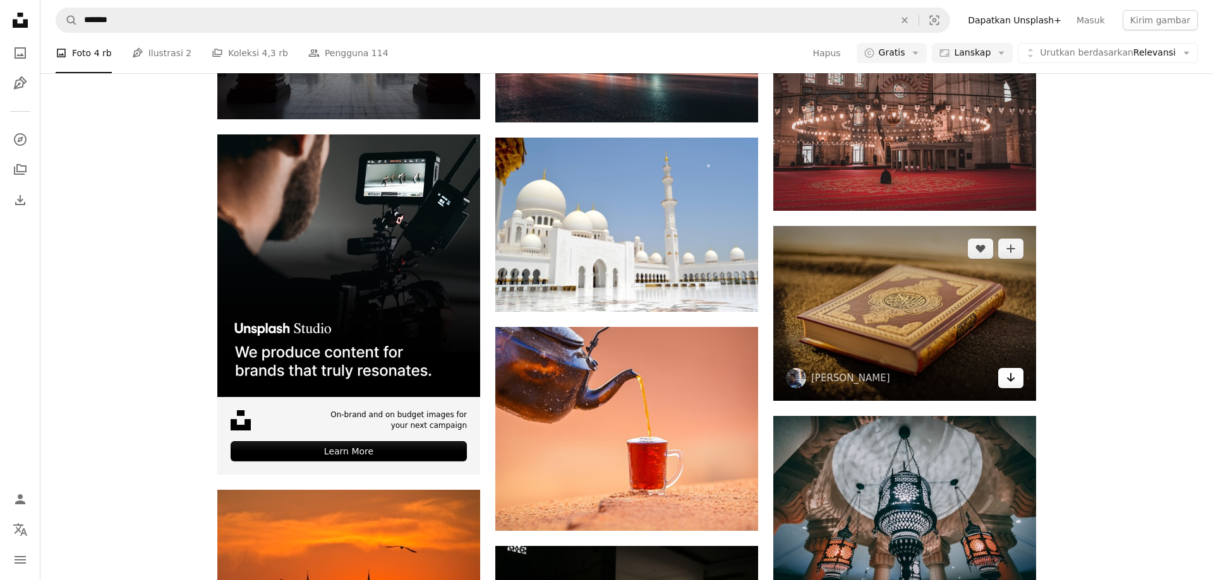
click at [1016, 376] on link "Arrow pointing down" at bounding box center [1010, 378] width 25 height 20
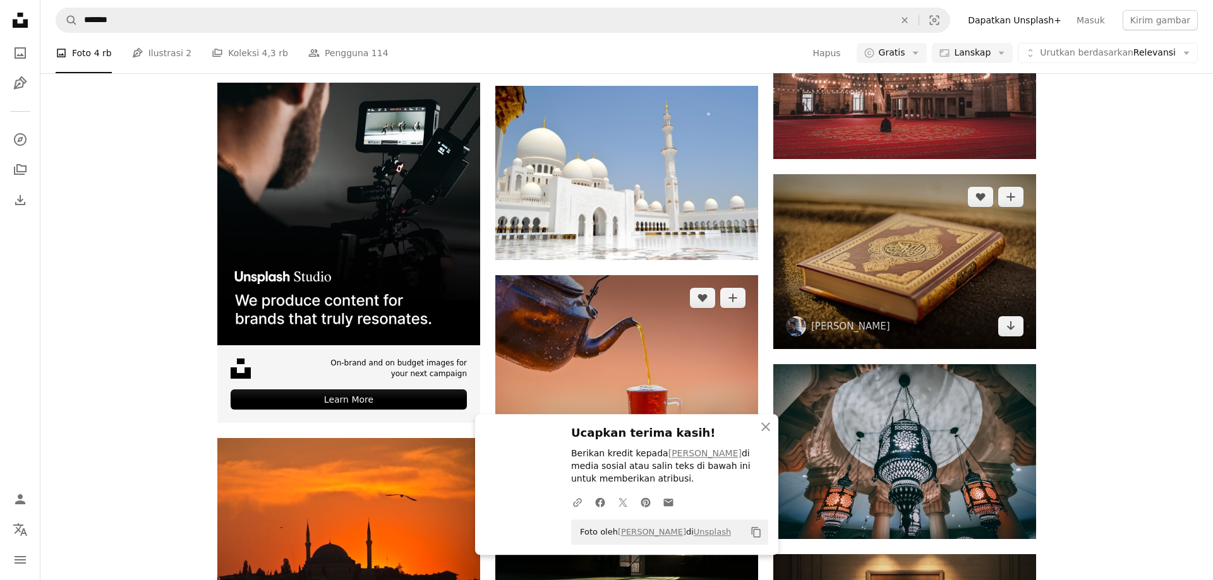
scroll to position [1933, 0]
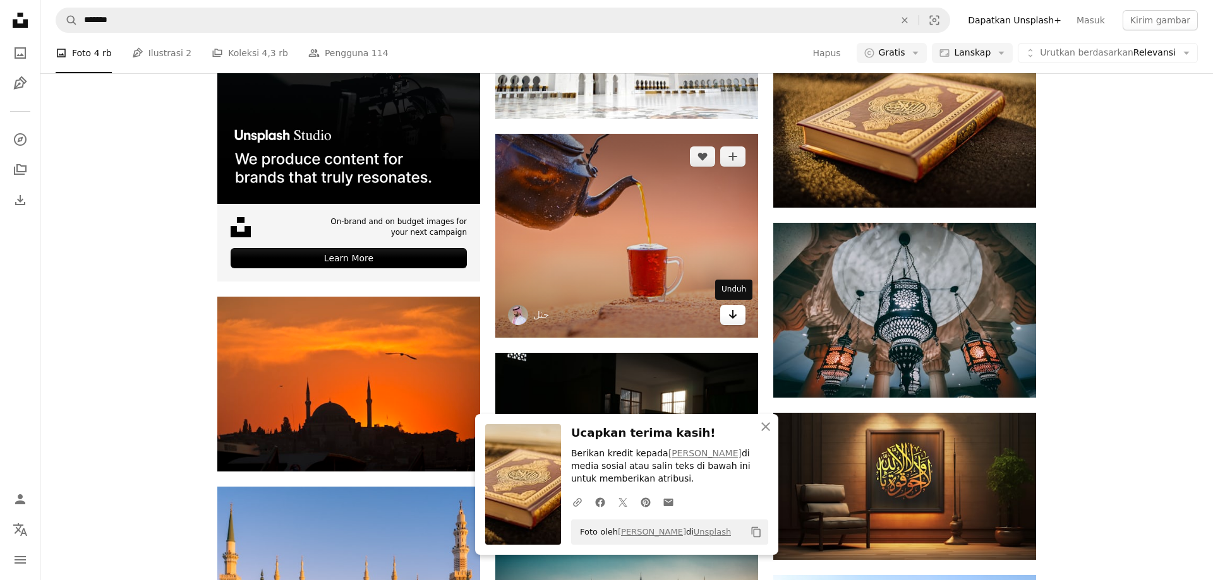
click at [735, 319] on icon "Arrow pointing down" at bounding box center [733, 314] width 10 height 15
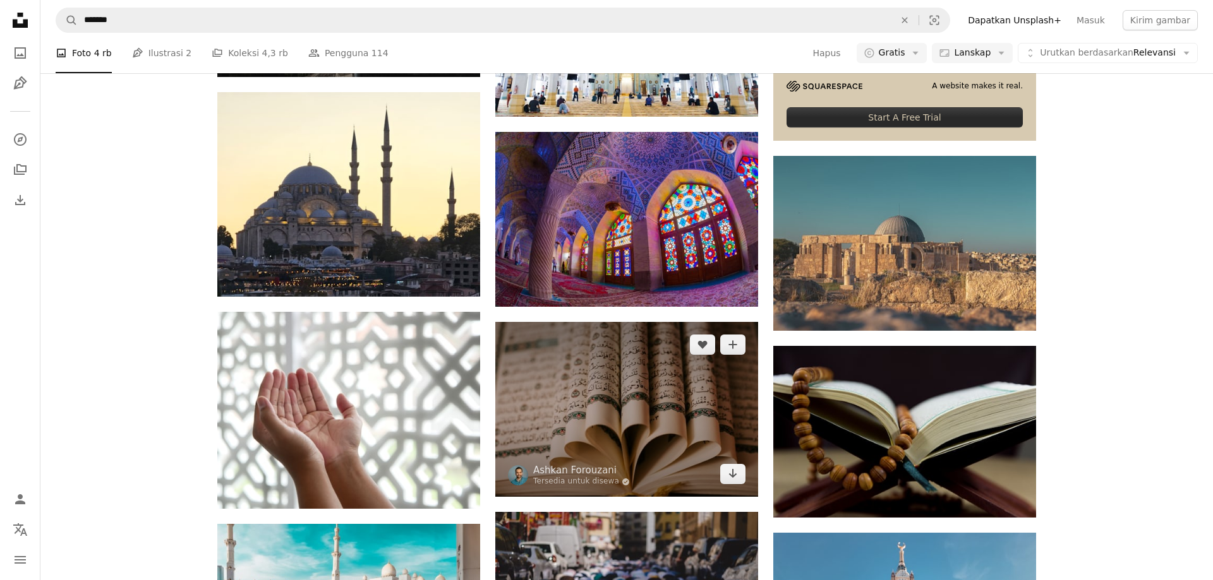
scroll to position [3479, 0]
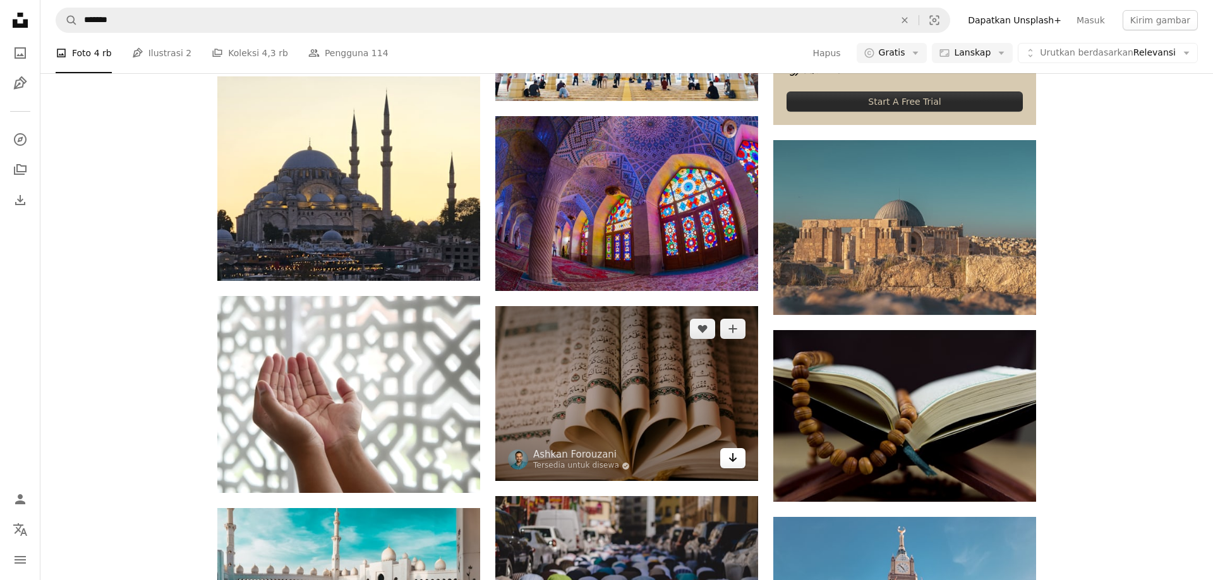
click at [724, 453] on link "Arrow pointing down" at bounding box center [732, 458] width 25 height 20
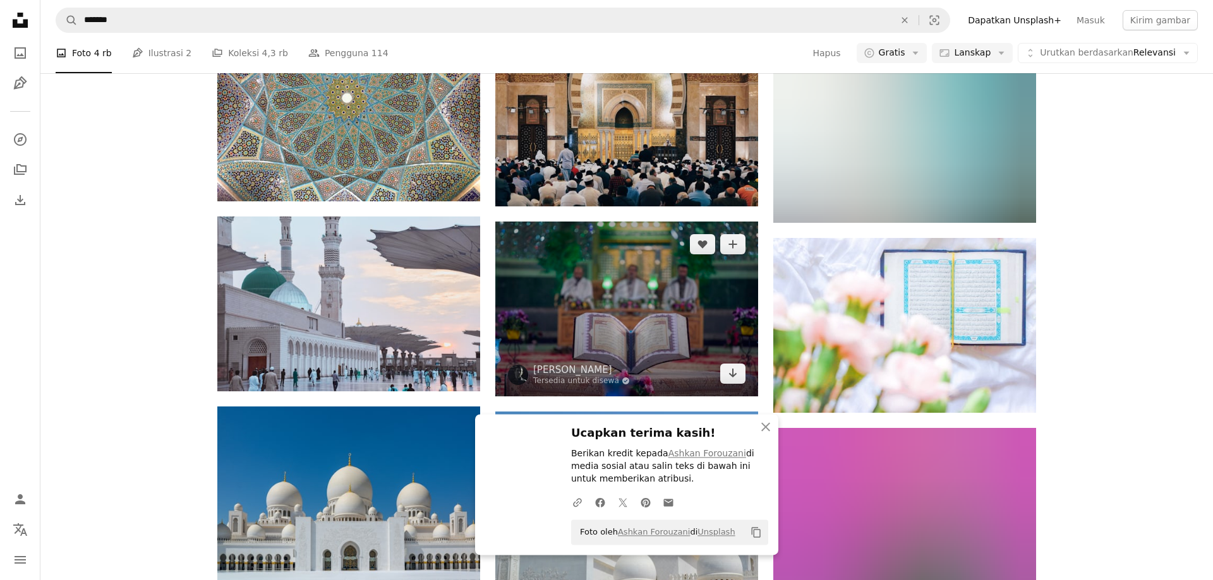
scroll to position [4187, 0]
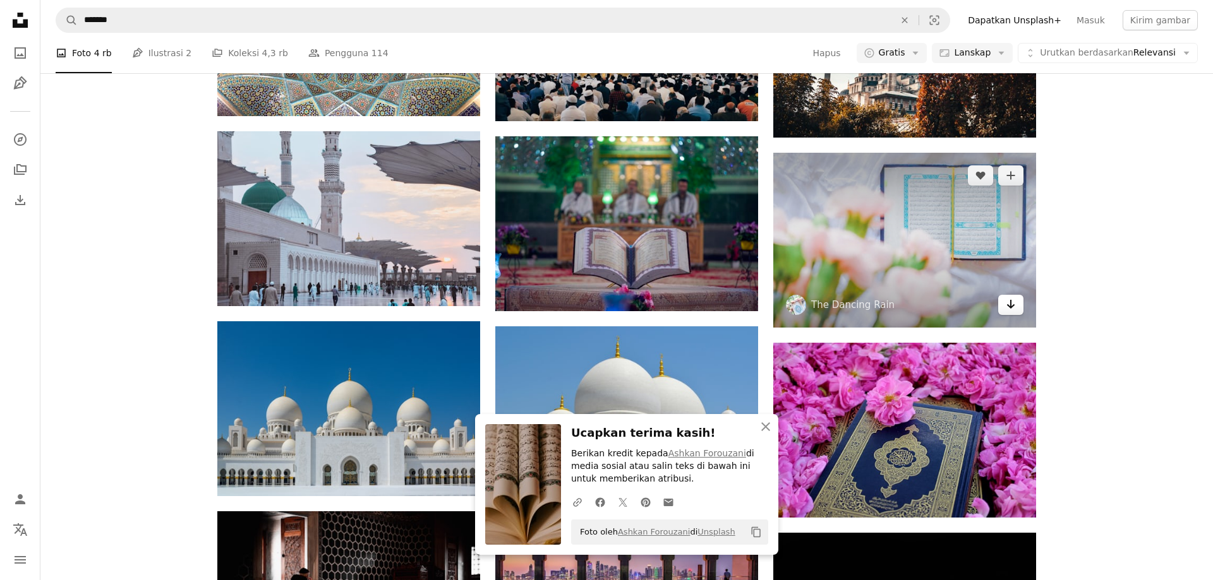
click at [1014, 305] on icon "Unduh" at bounding box center [1011, 304] width 8 height 9
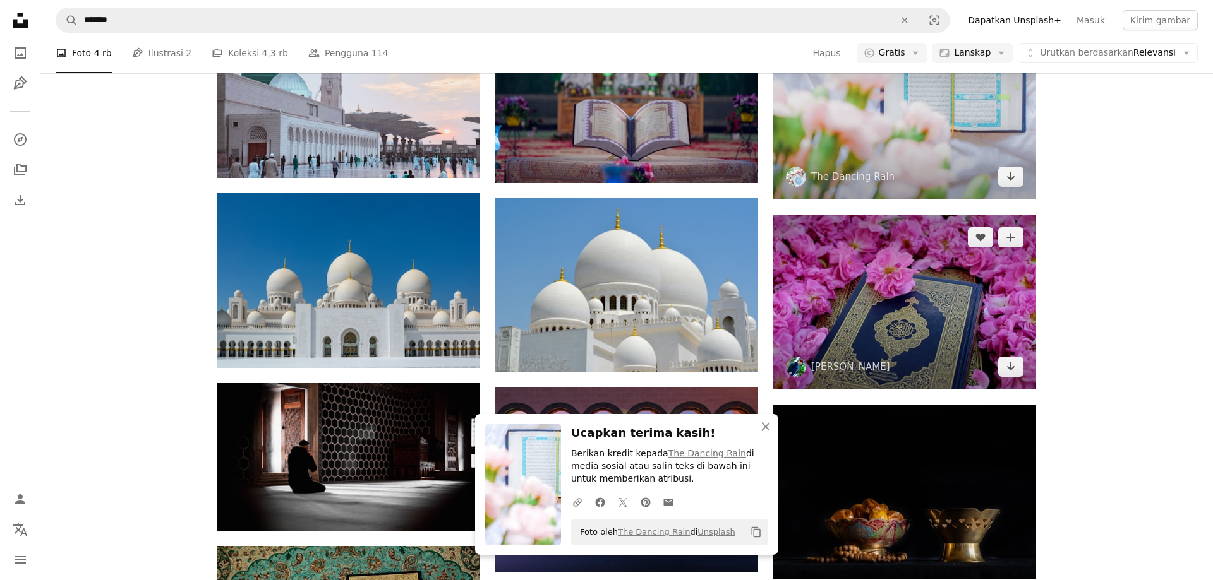
scroll to position [4380, 0]
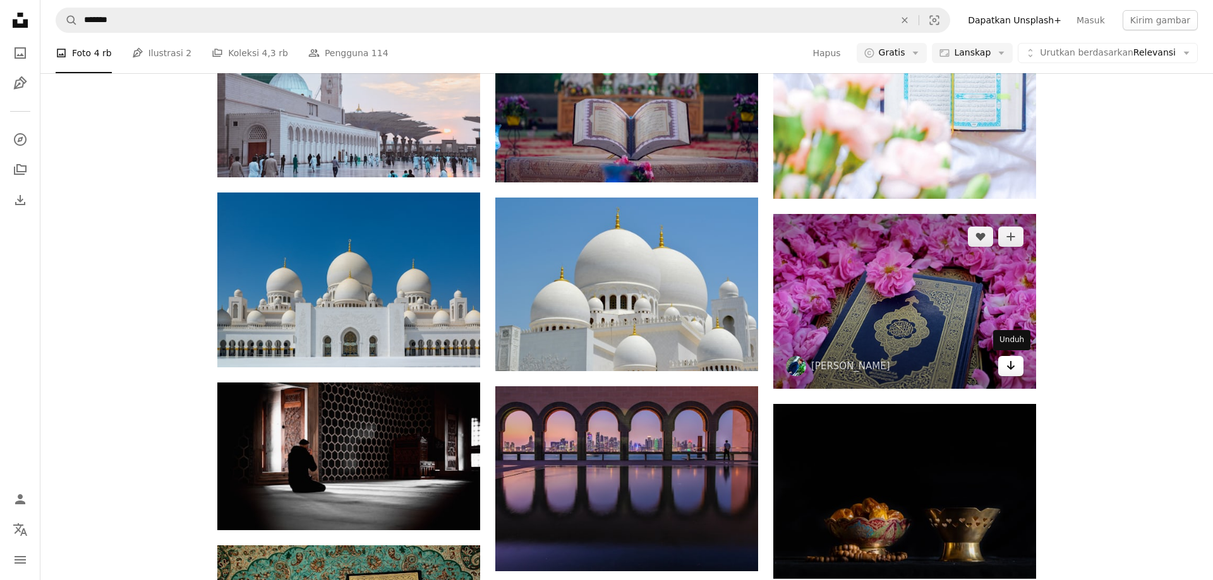
click at [1010, 373] on link "Arrow pointing down" at bounding box center [1010, 366] width 25 height 20
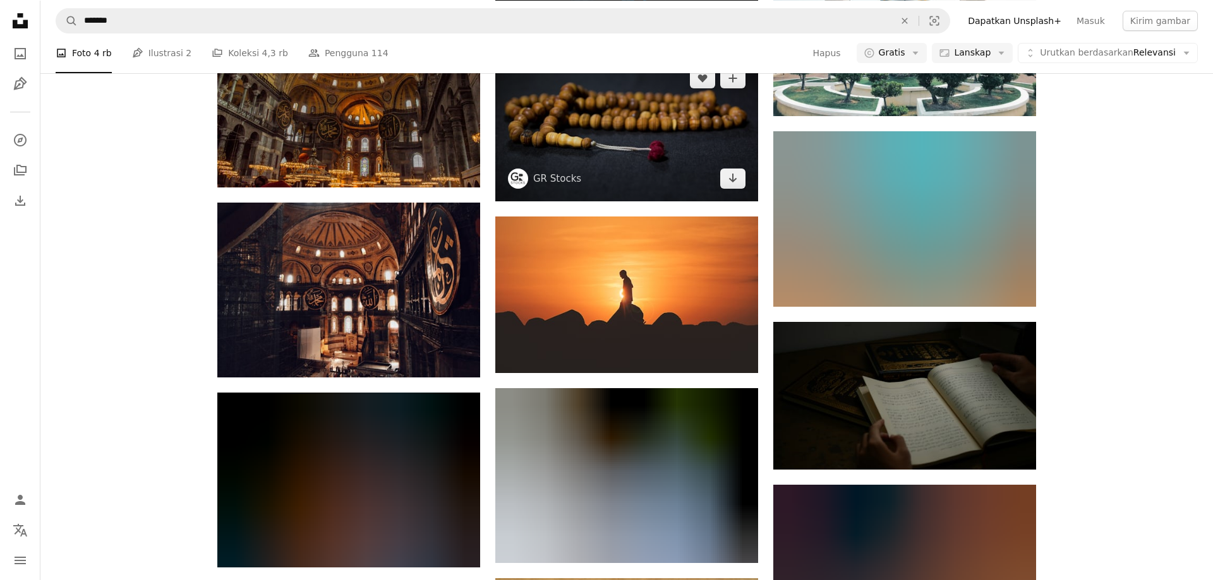
scroll to position [6055, 0]
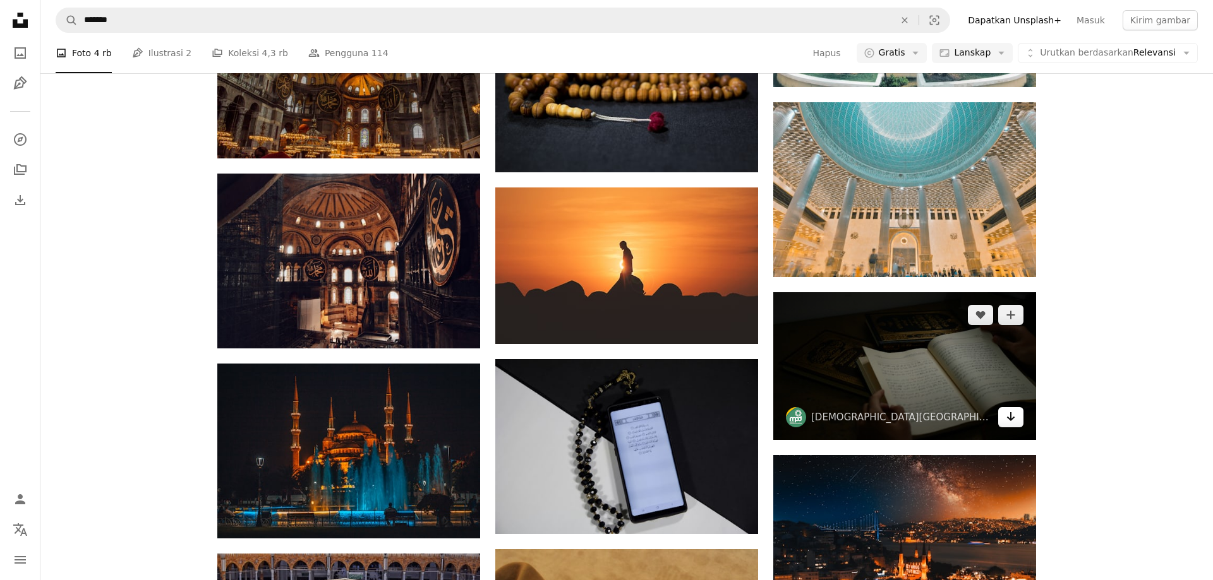
click at [1005, 418] on icon "Arrow pointing down" at bounding box center [1010, 416] width 10 height 15
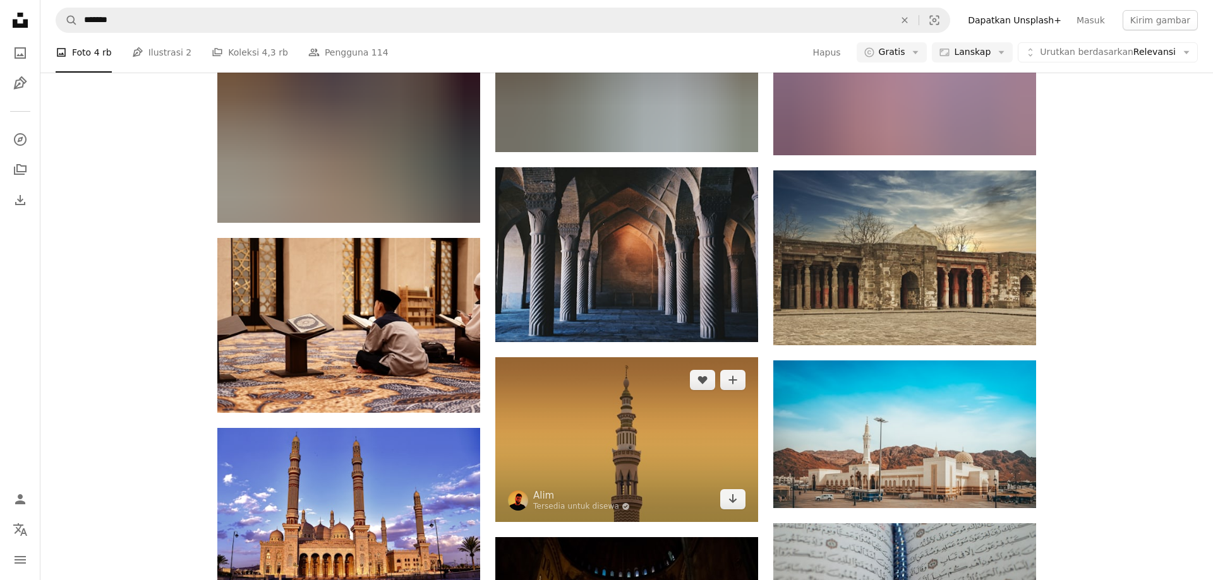
scroll to position [8181, 0]
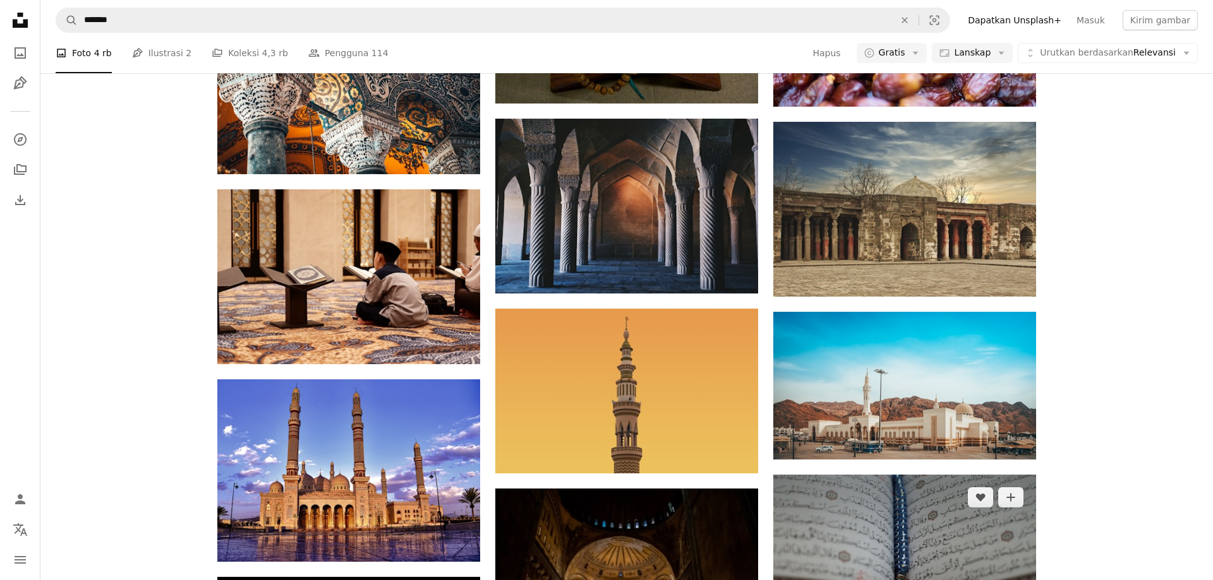
click at [1002, 431] on link "Arrow pointing down" at bounding box center [1010, 437] width 25 height 20
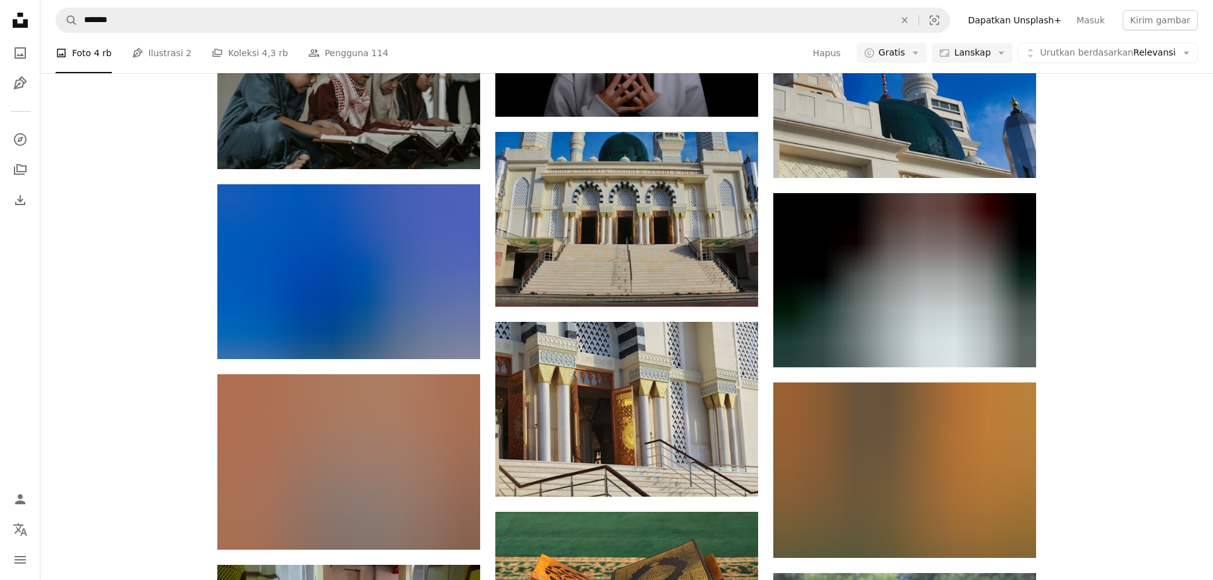
scroll to position [13206, 0]
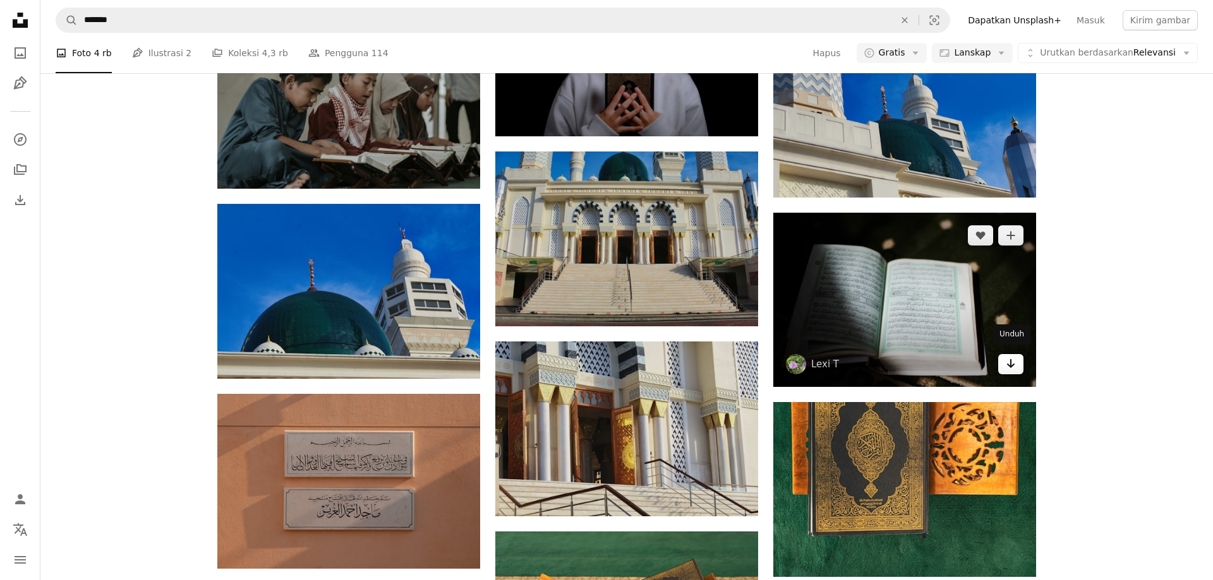
click at [1014, 359] on icon "Arrow pointing down" at bounding box center [1010, 363] width 10 height 15
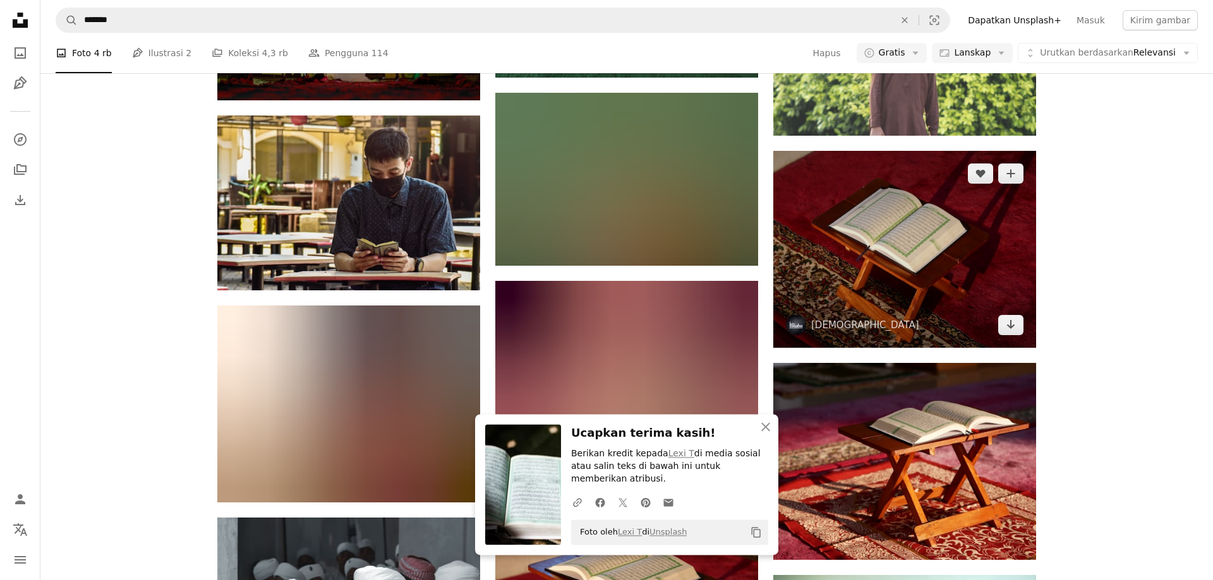
scroll to position [13850, 0]
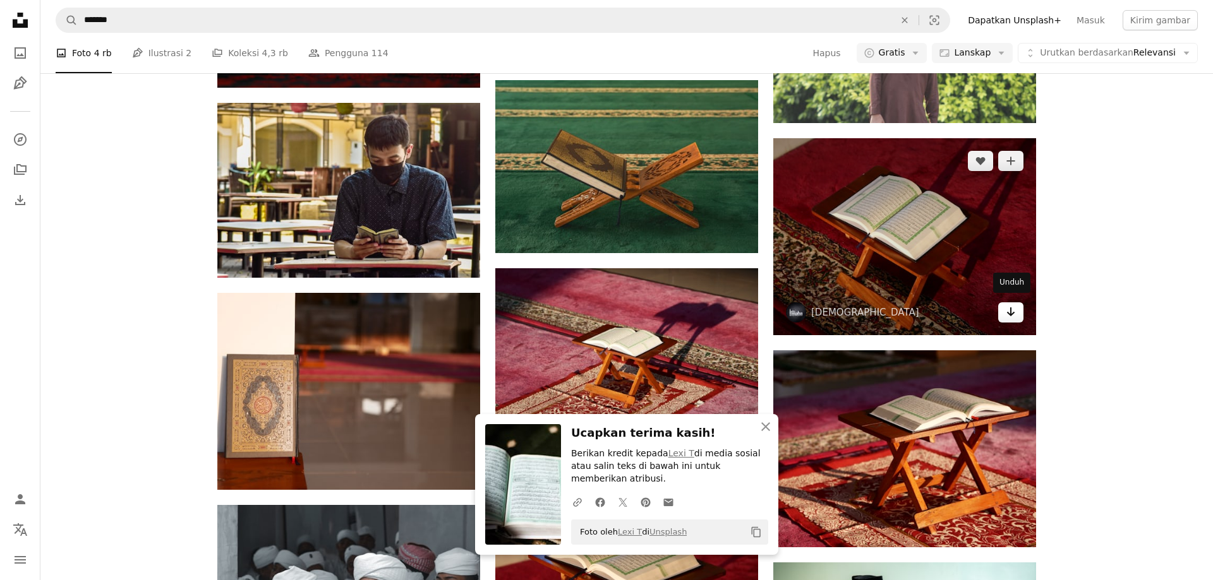
click at [1011, 310] on icon "Unduh" at bounding box center [1011, 312] width 8 height 9
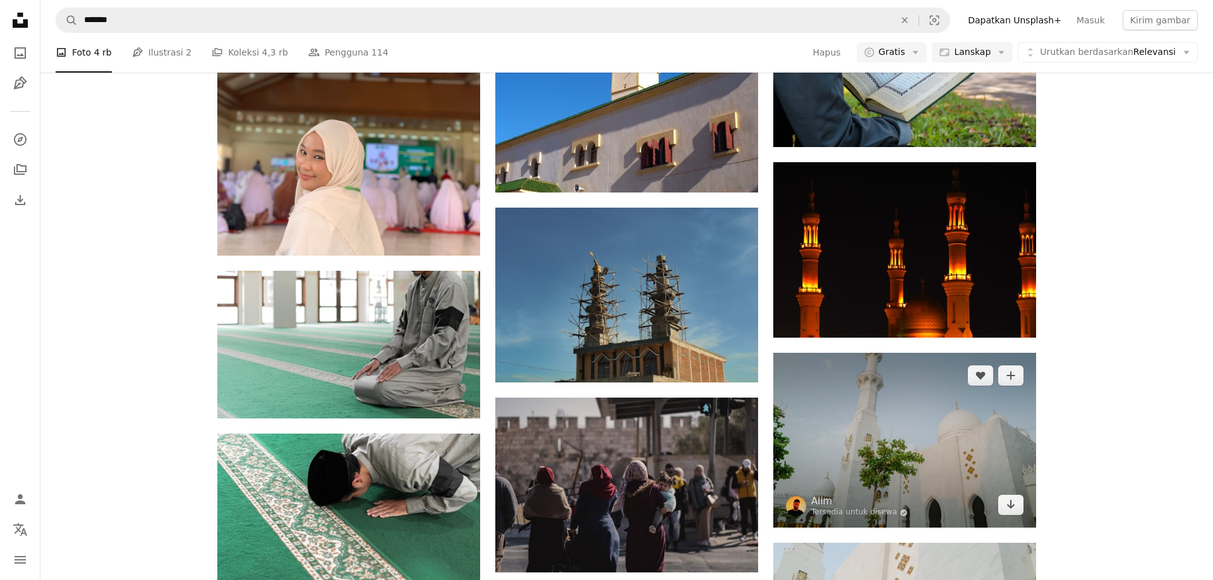
scroll to position [15261, 0]
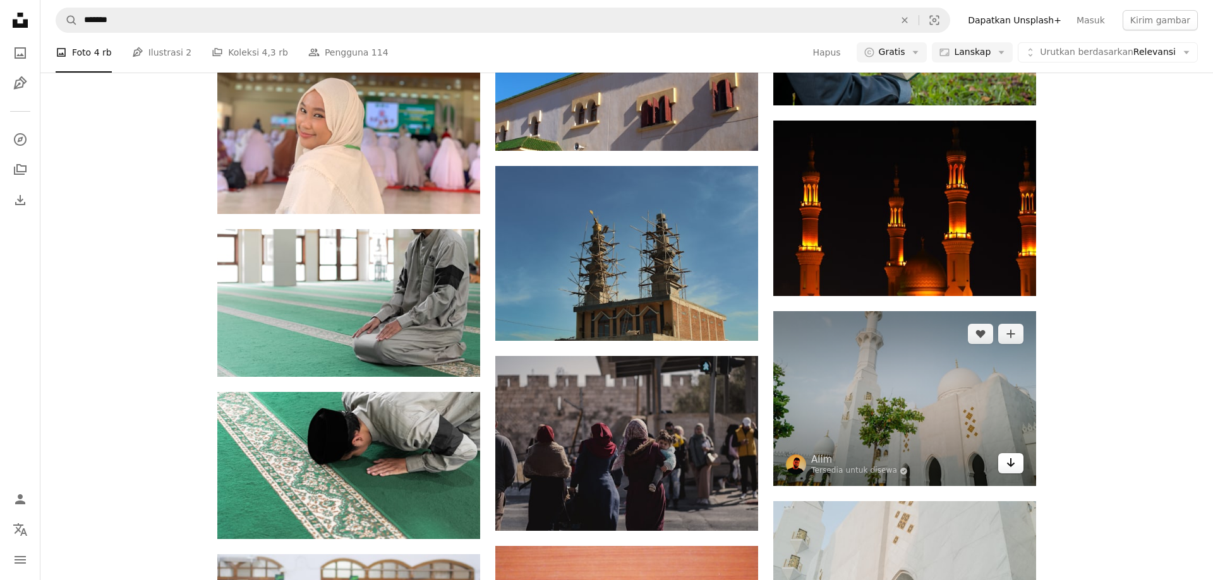
click at [1010, 460] on icon "Unduh" at bounding box center [1011, 463] width 8 height 9
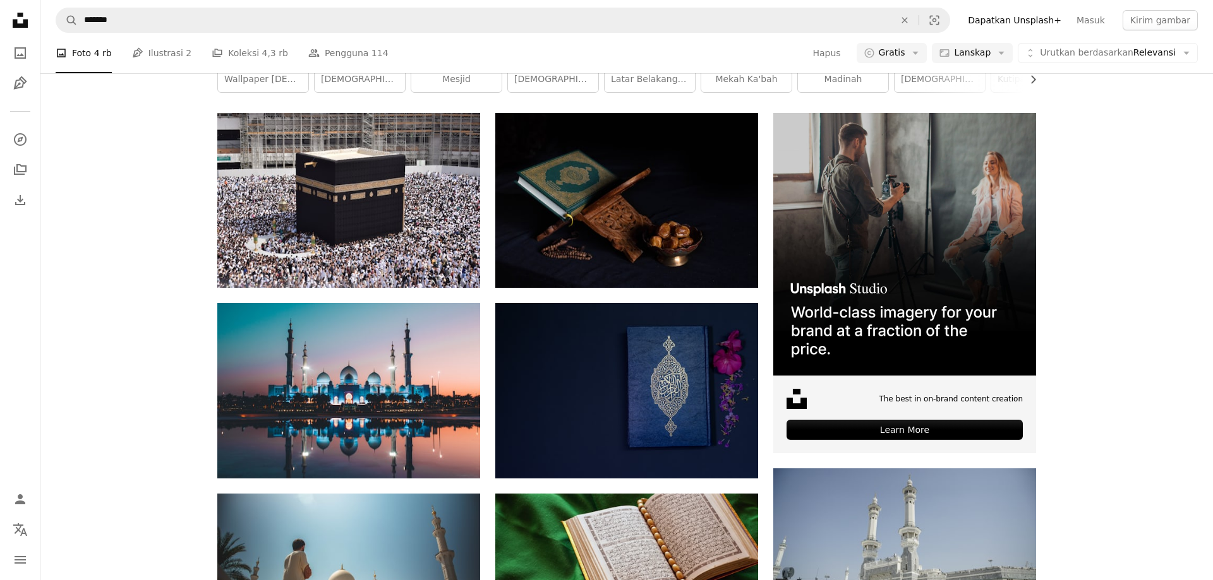
scroll to position [0, 0]
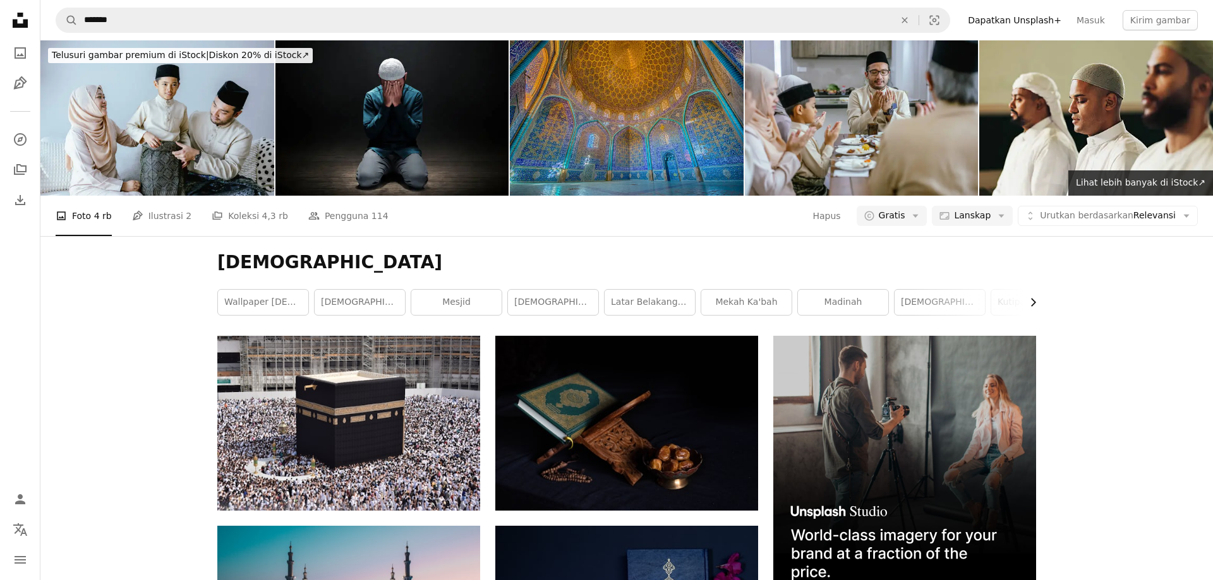
click at [1031, 304] on icon "Chevron right" at bounding box center [1032, 302] width 13 height 13
click at [1031, 304] on link "Ramadhan" at bounding box center [990, 302] width 90 height 25
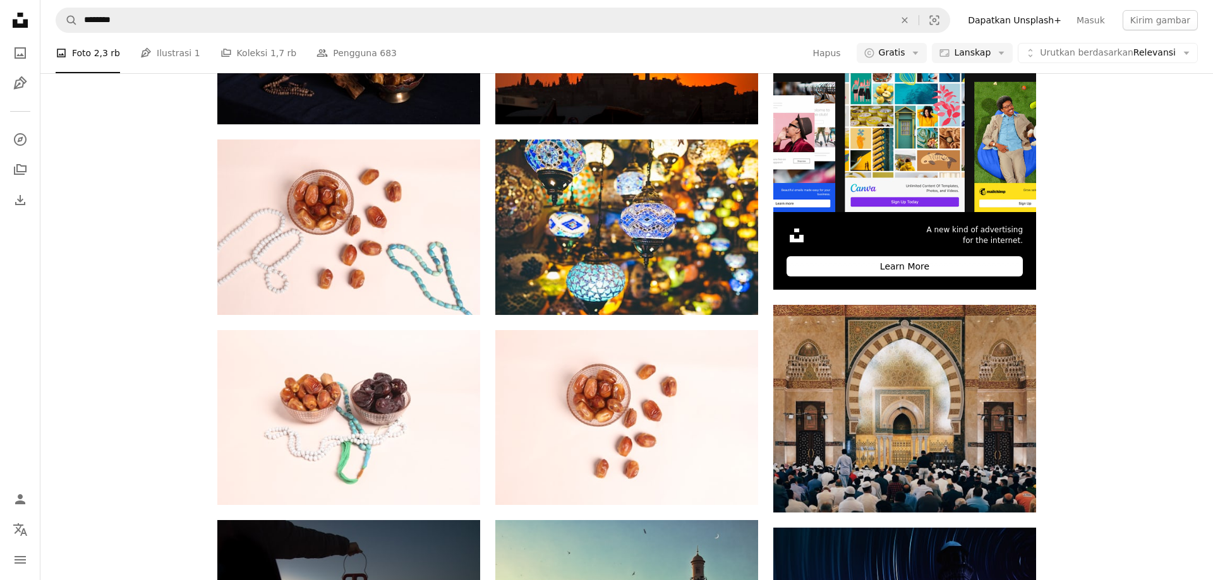
scroll to position [709, 0]
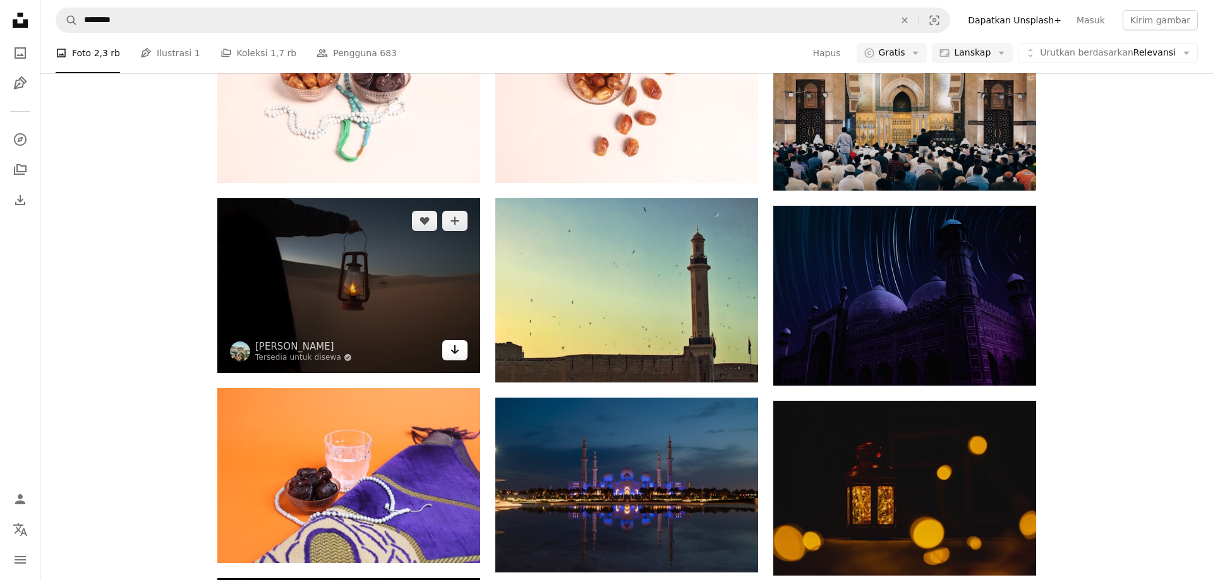
click at [454, 356] on icon "Arrow pointing down" at bounding box center [455, 349] width 10 height 15
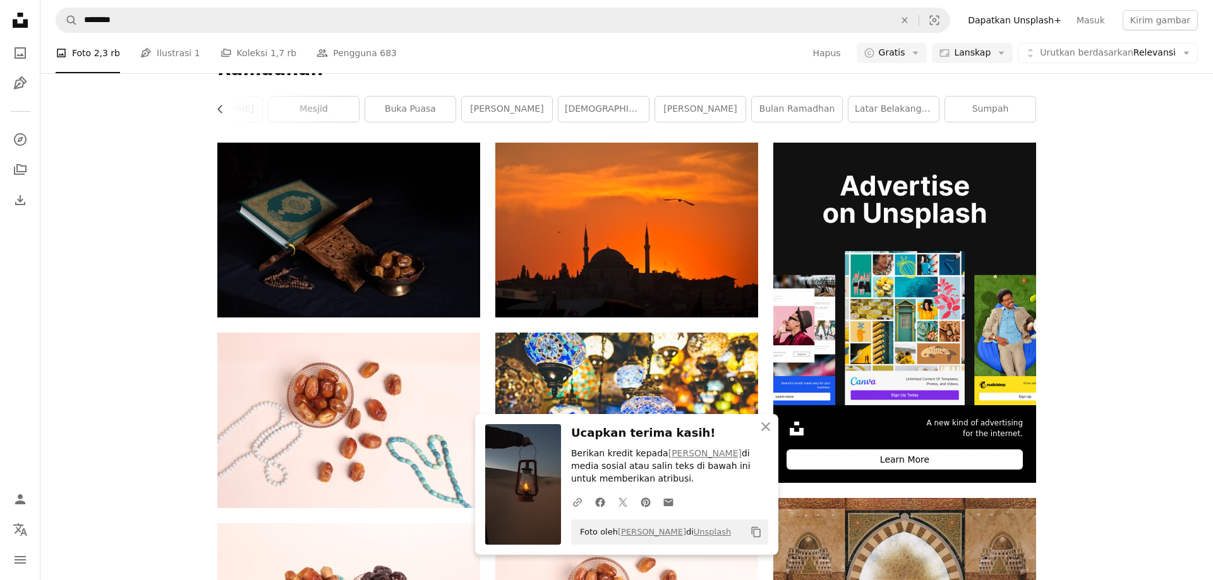
scroll to position [0, 0]
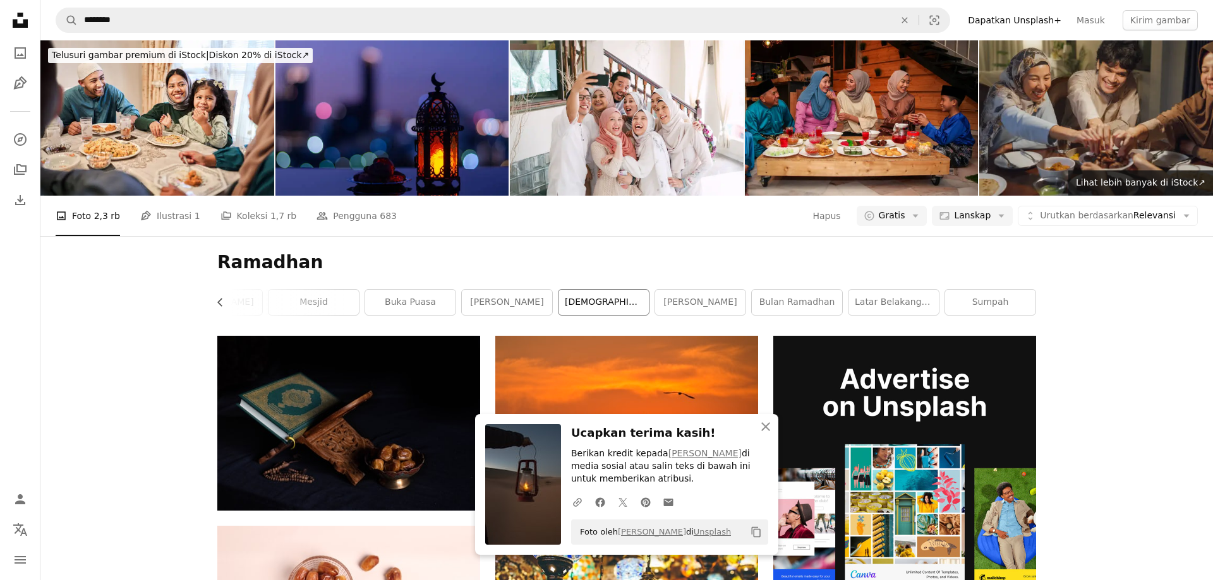
click at [613, 308] on link "[DEMOGRAPHIC_DATA]" at bounding box center [603, 302] width 90 height 25
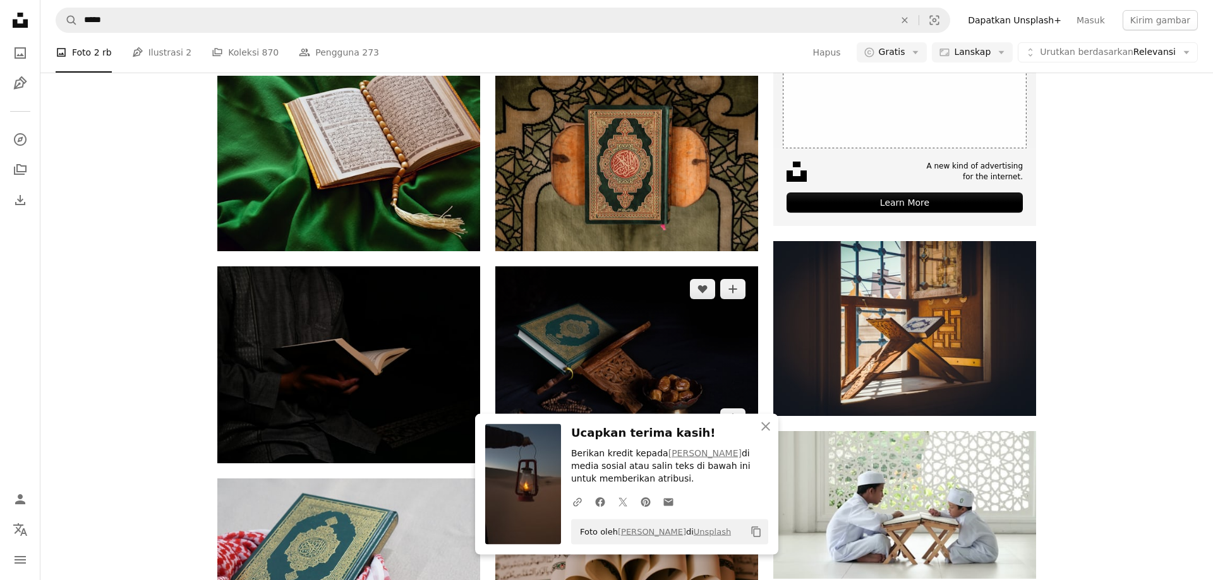
scroll to position [515, 0]
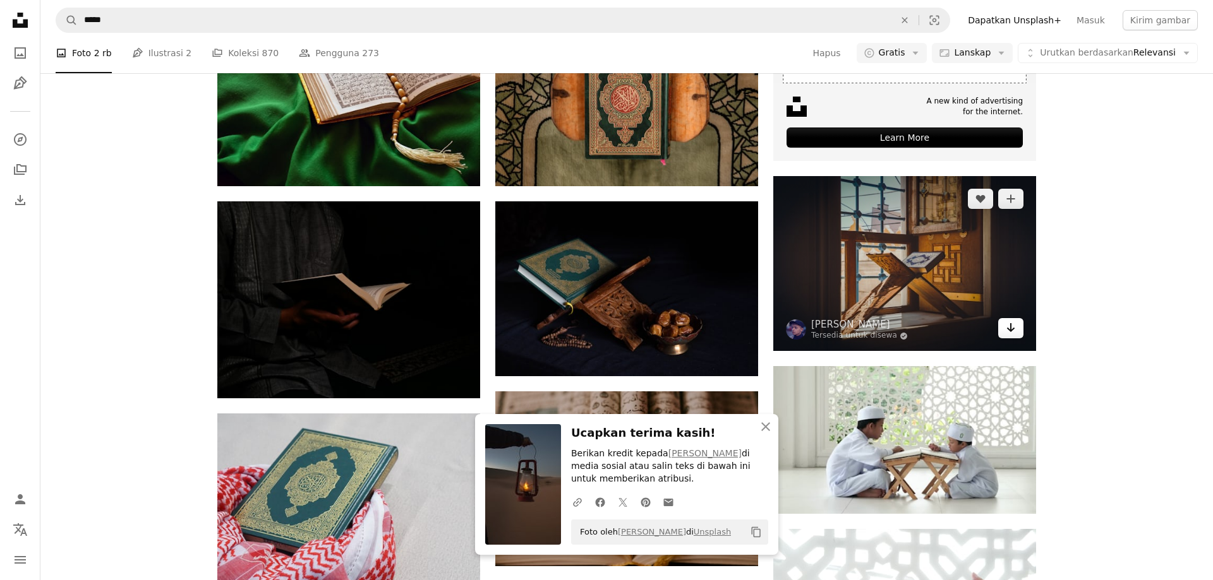
click at [1015, 329] on icon "Arrow pointing down" at bounding box center [1010, 327] width 10 height 15
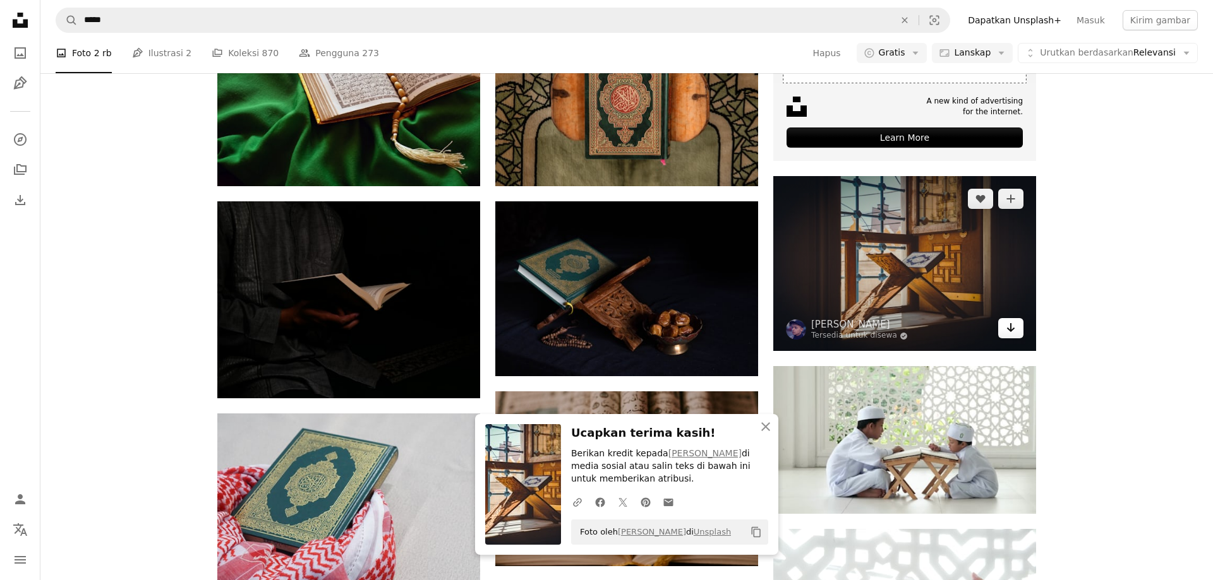
click at [1004, 327] on link "Arrow pointing down" at bounding box center [1010, 328] width 25 height 20
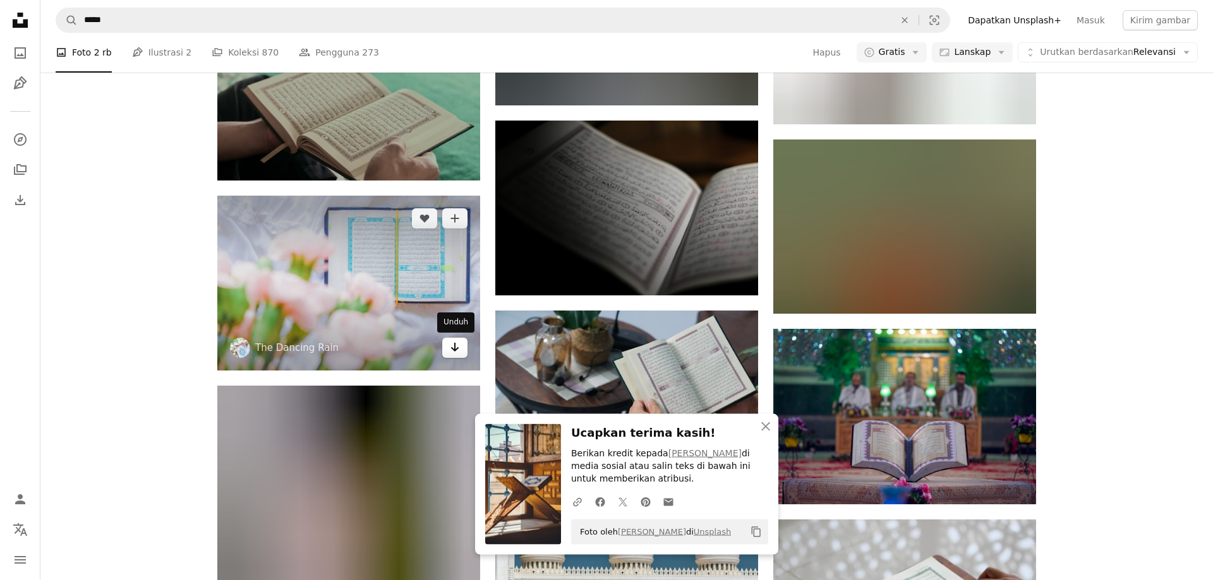
scroll to position [1353, 0]
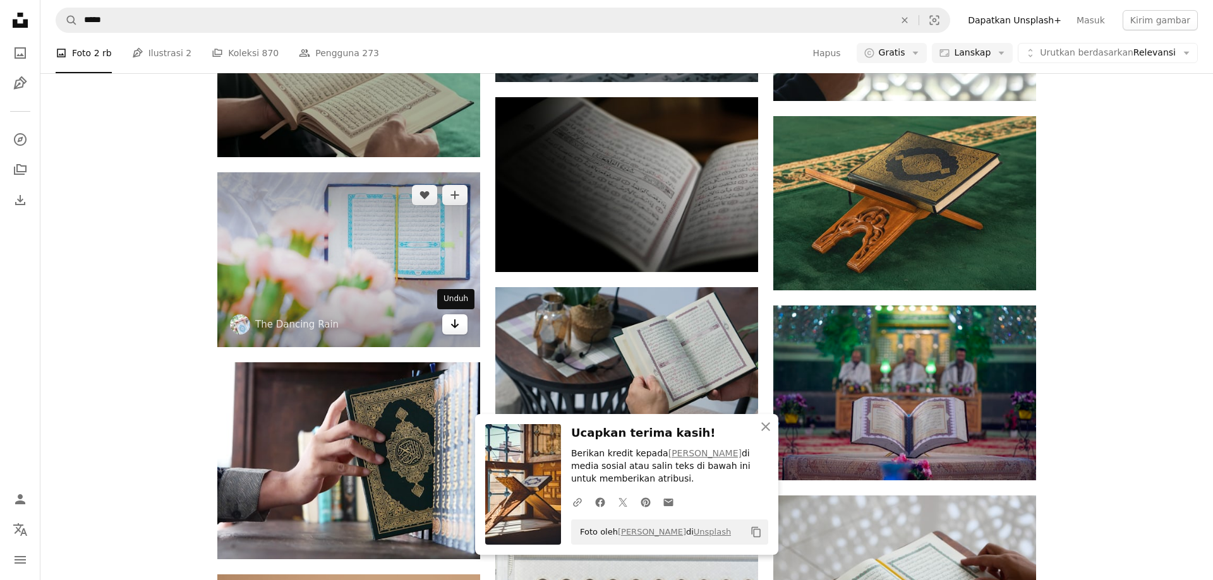
click at [455, 328] on icon "Arrow pointing down" at bounding box center [455, 323] width 10 height 15
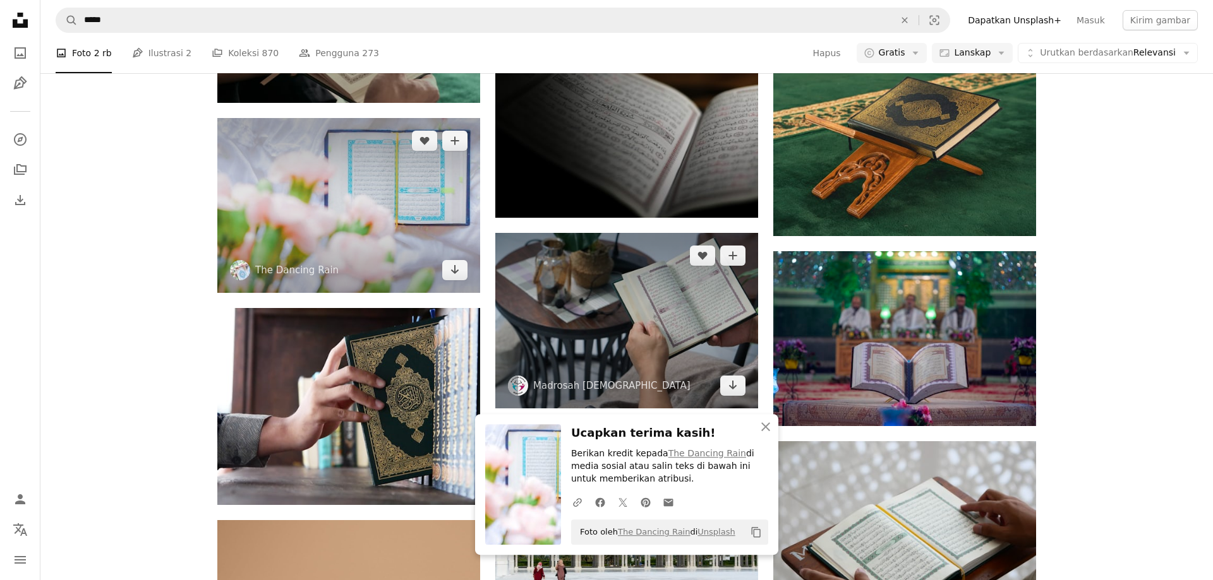
scroll to position [1482, 0]
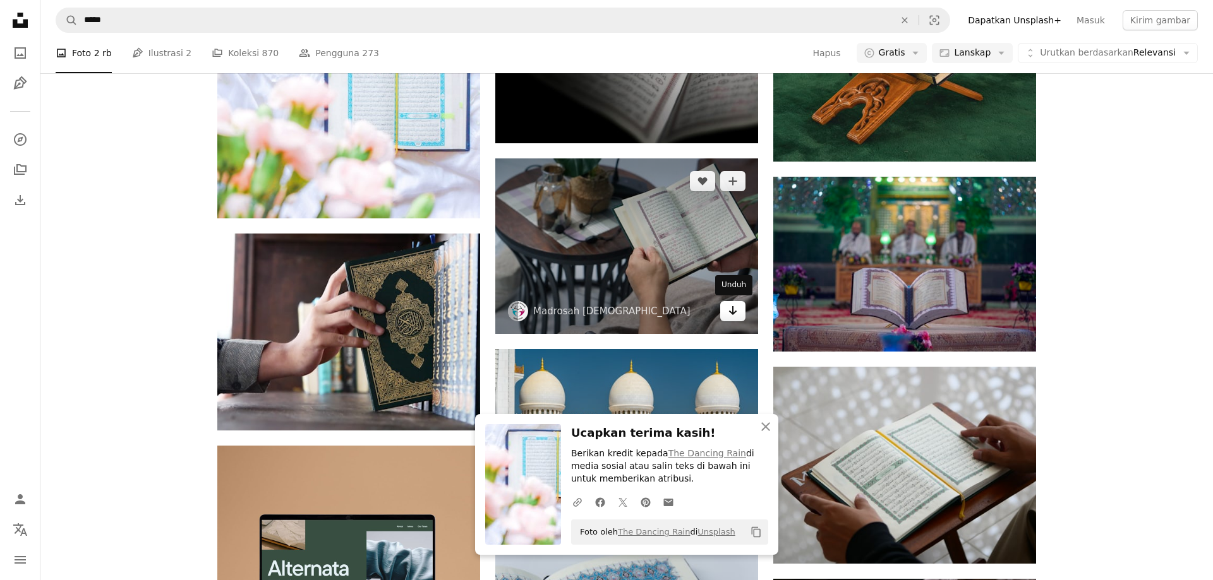
click at [732, 318] on link "Arrow pointing down" at bounding box center [732, 311] width 25 height 20
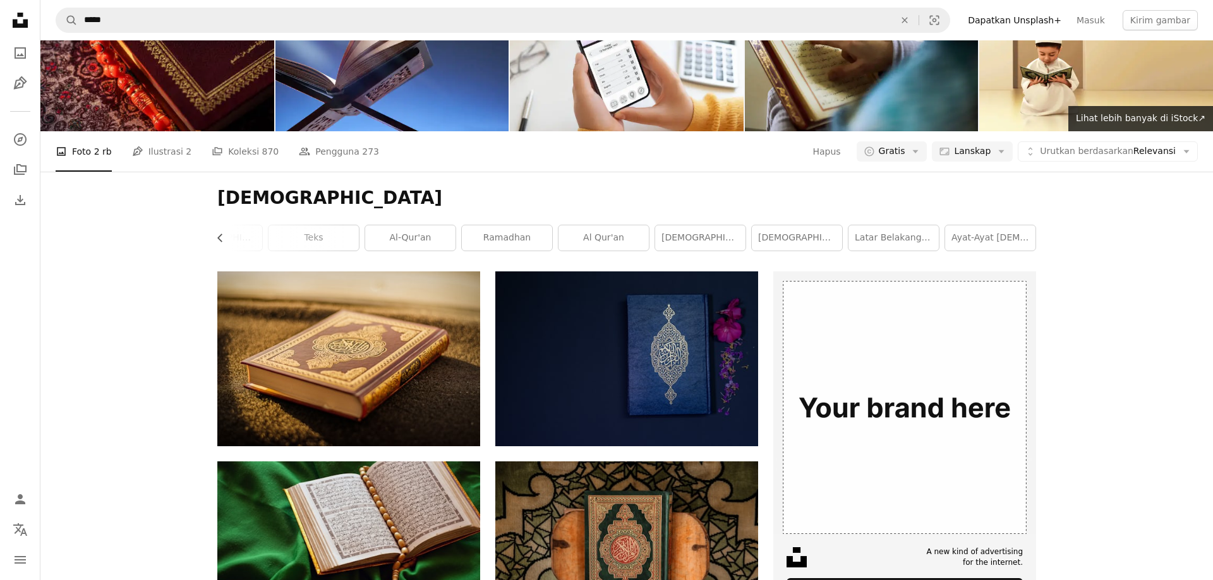
scroll to position [0, 0]
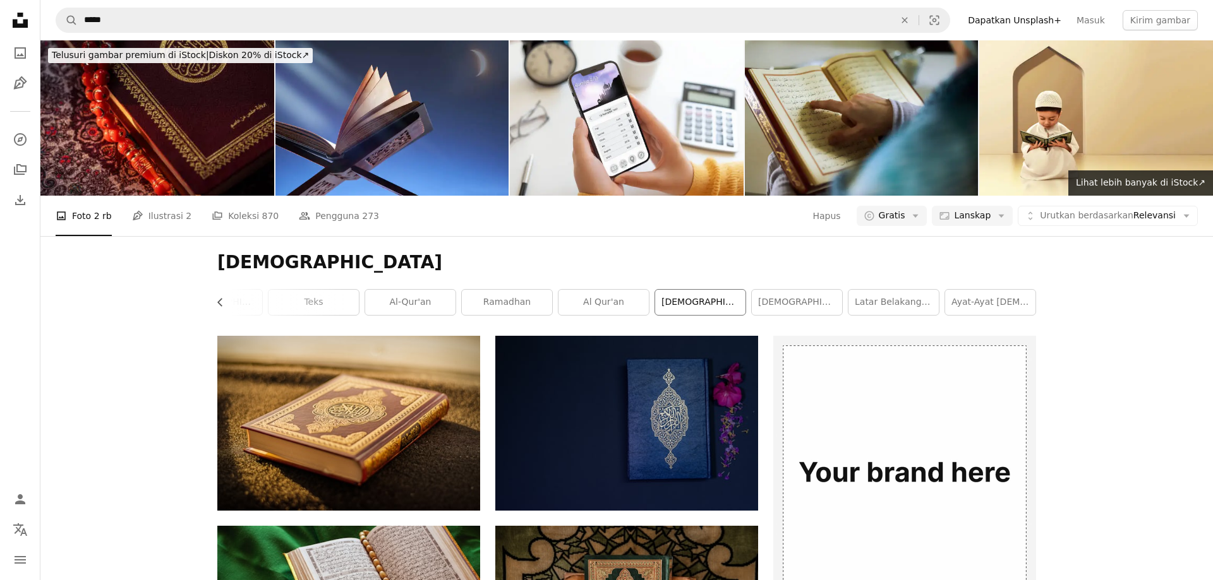
click at [678, 303] on link "[DEMOGRAPHIC_DATA] pak" at bounding box center [700, 302] width 90 height 25
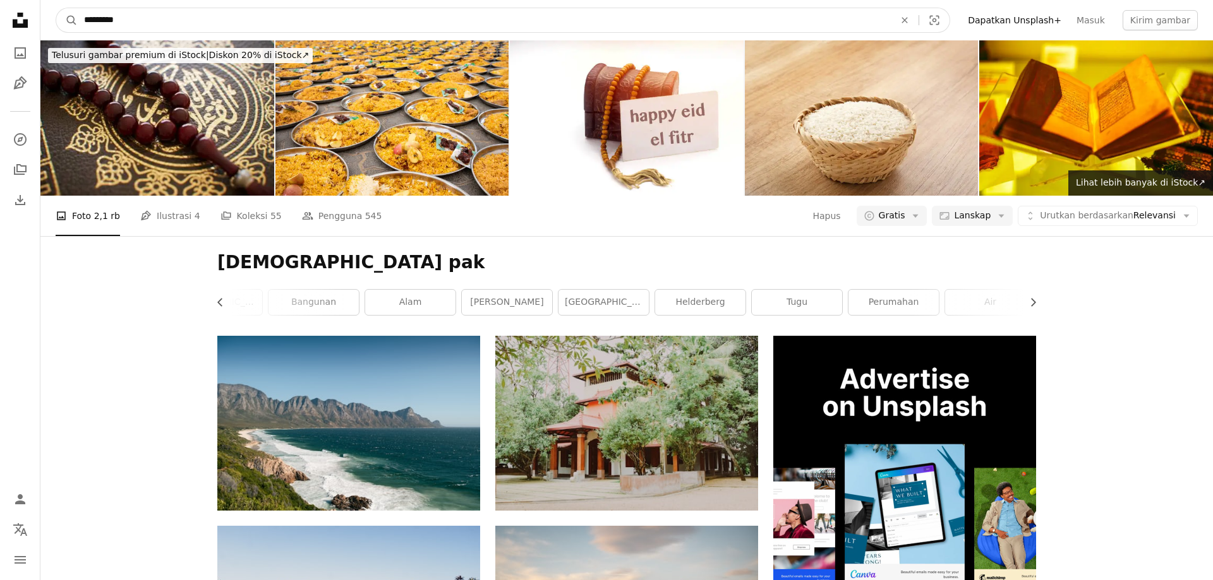
drag, startPoint x: 123, startPoint y: 27, endPoint x: 64, endPoint y: 35, distance: 59.4
click at [78, 32] on input "*********" at bounding box center [484, 20] width 813 height 24
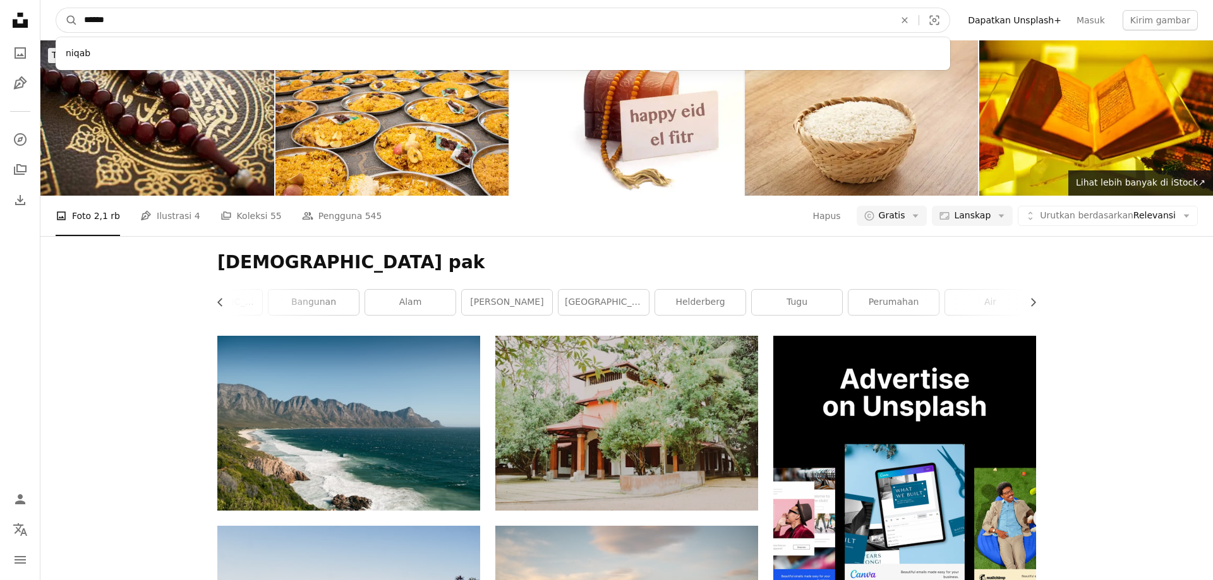
type input "******"
click at [56, 8] on button "A magnifying glass" at bounding box center [66, 20] width 21 height 24
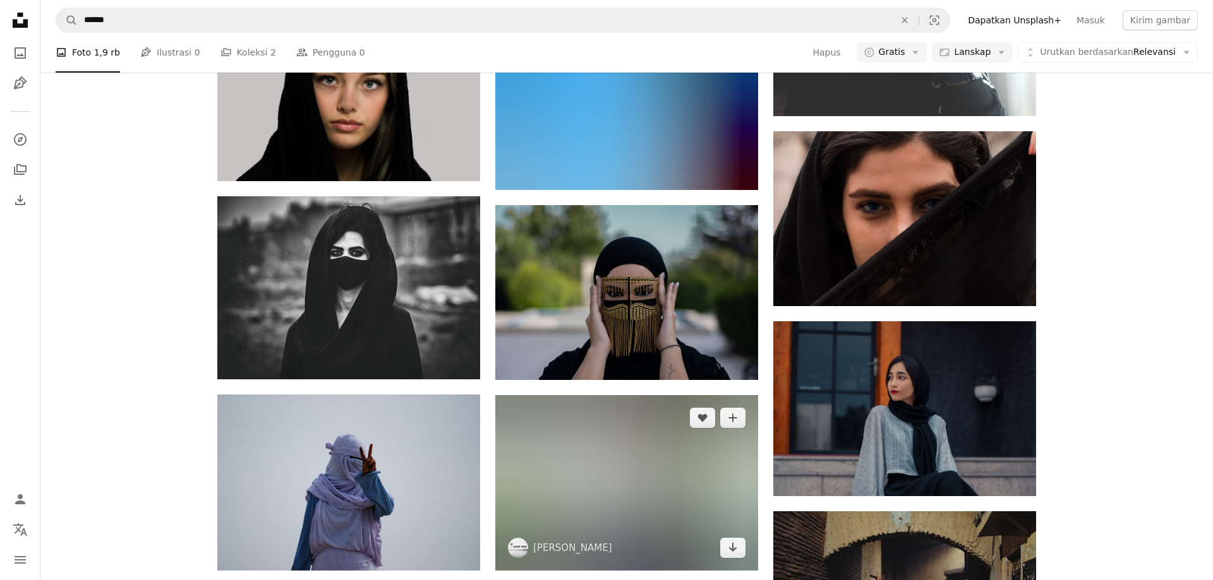
scroll to position [2310, 0]
